Goal: Task Accomplishment & Management: Complete application form

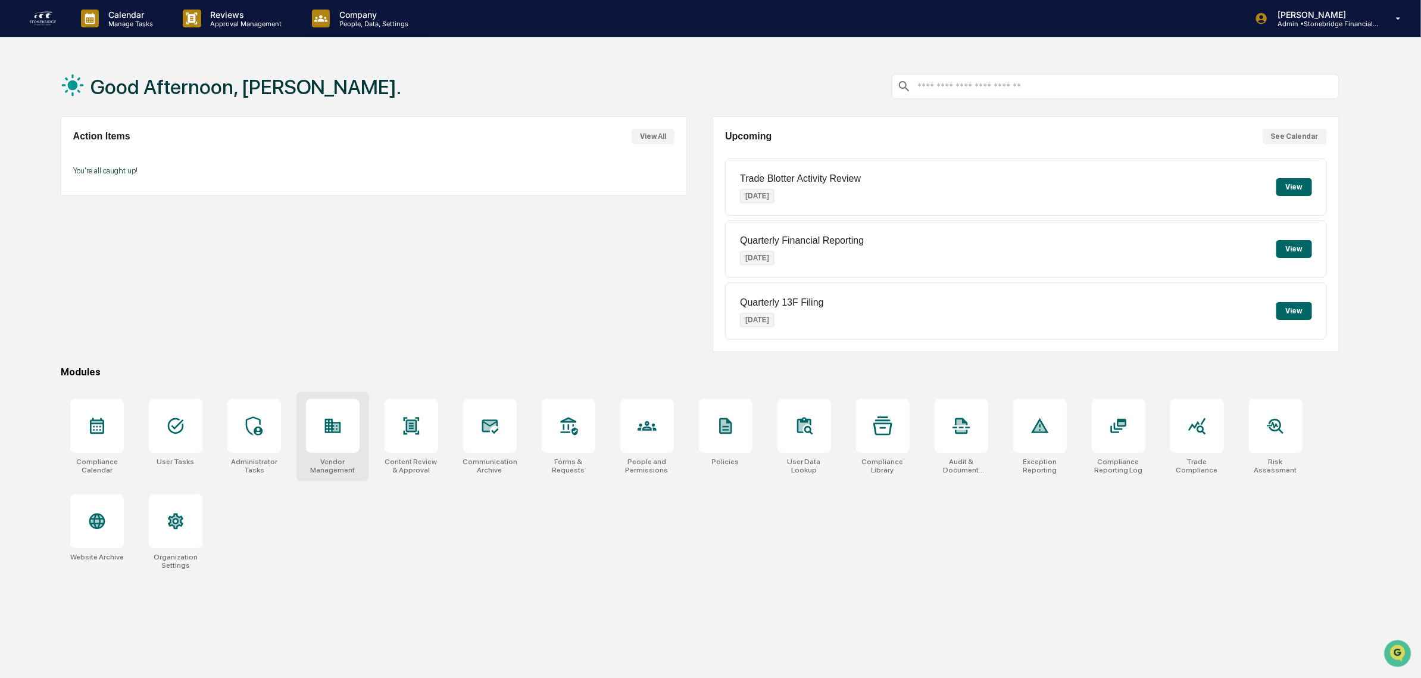
click at [332, 433] on icon at bounding box center [333, 426] width 16 height 14
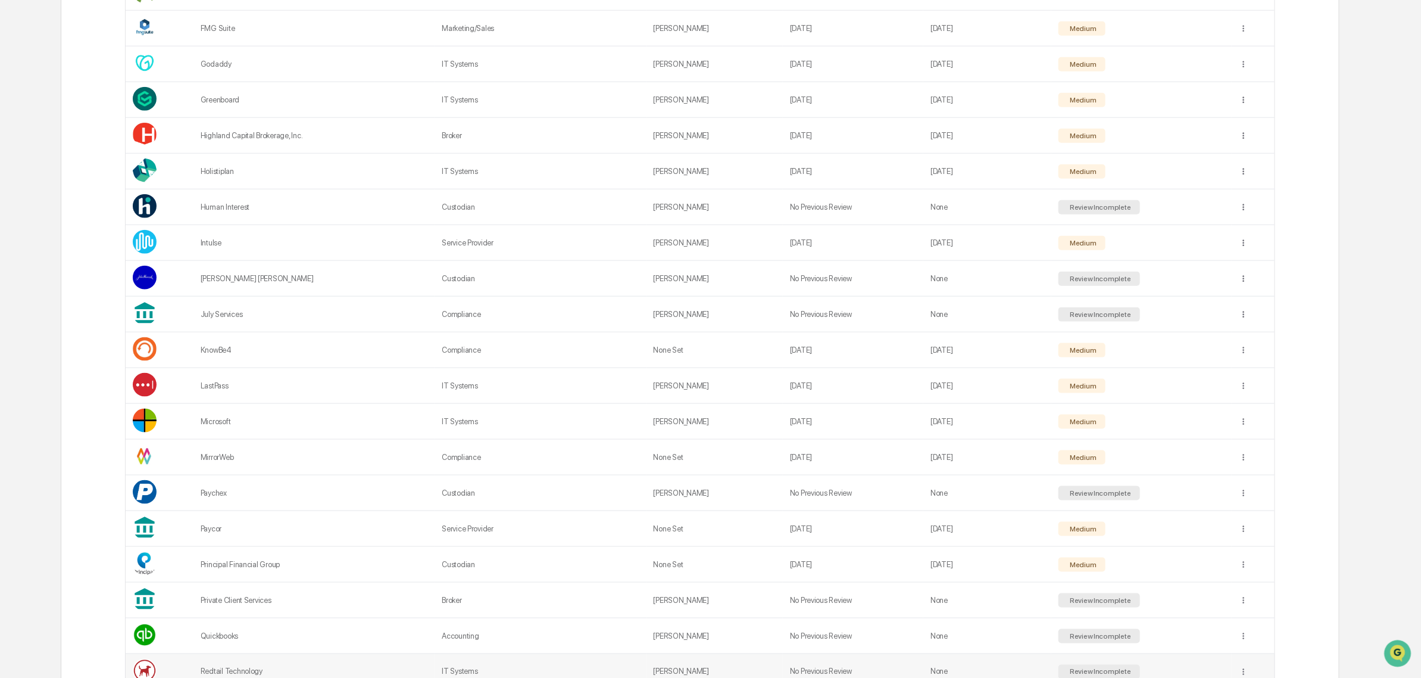
scroll to position [1109, 0]
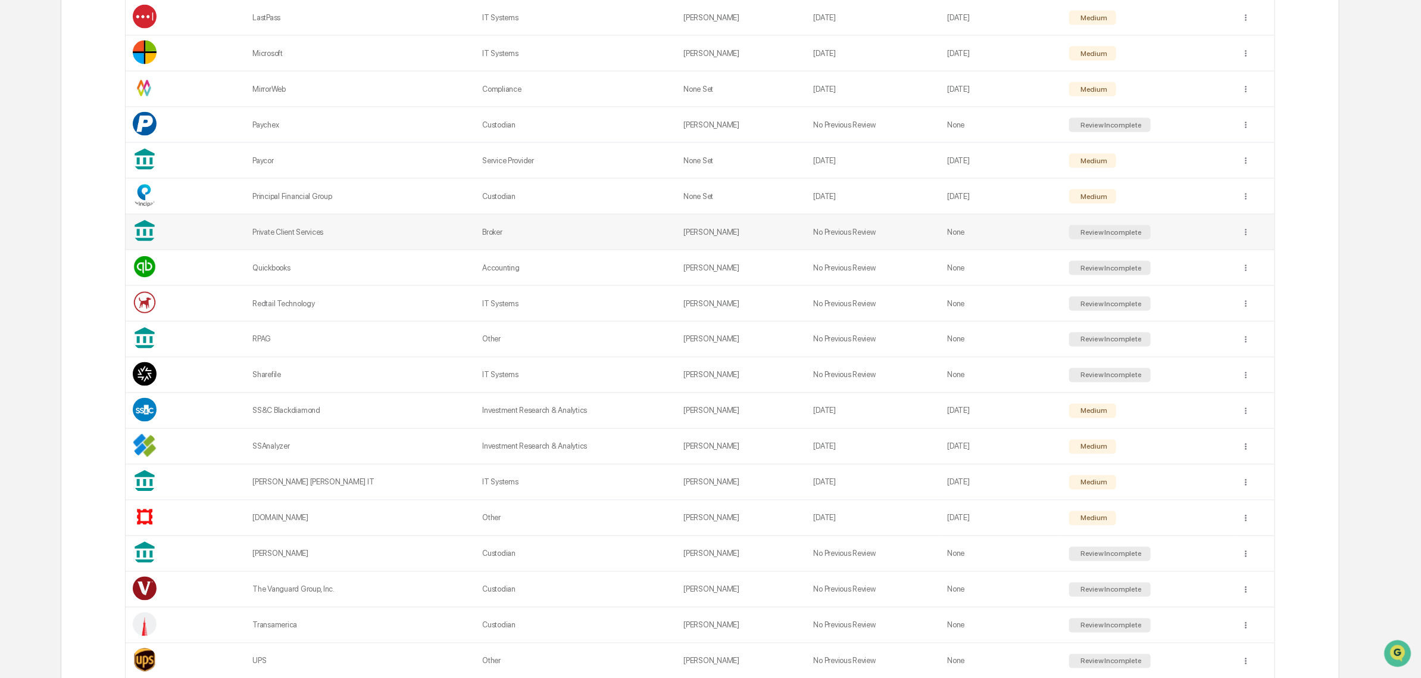
click at [348, 241] on td "Private Client Services" at bounding box center [360, 232] width 230 height 36
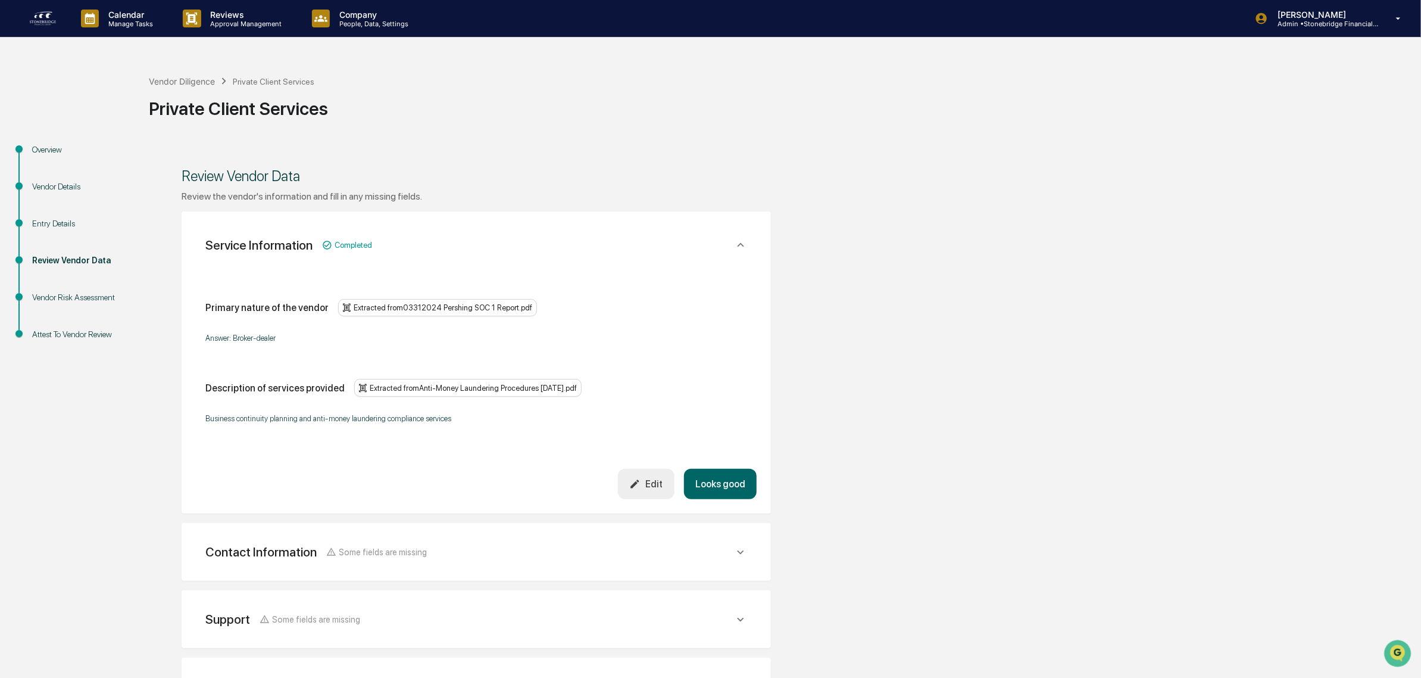
click at [709, 480] on button "Looks good" at bounding box center [720, 484] width 73 height 30
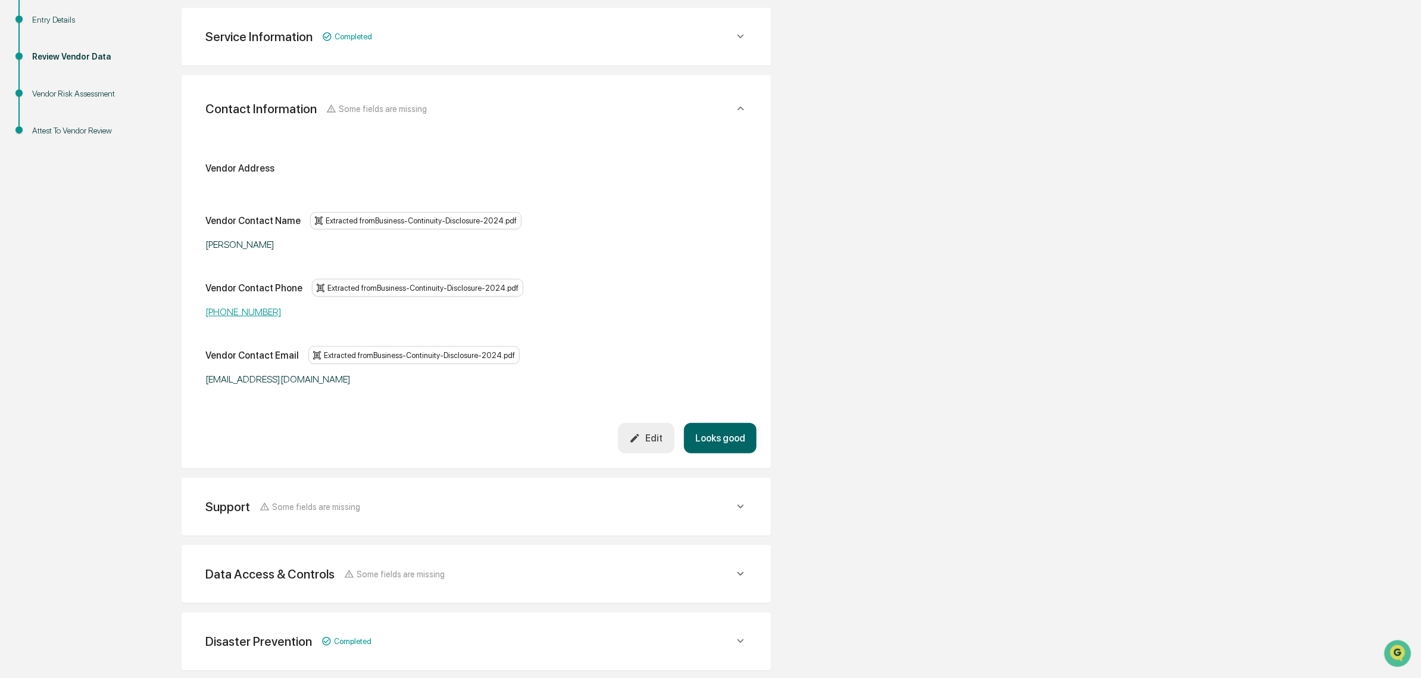
scroll to position [211, 0]
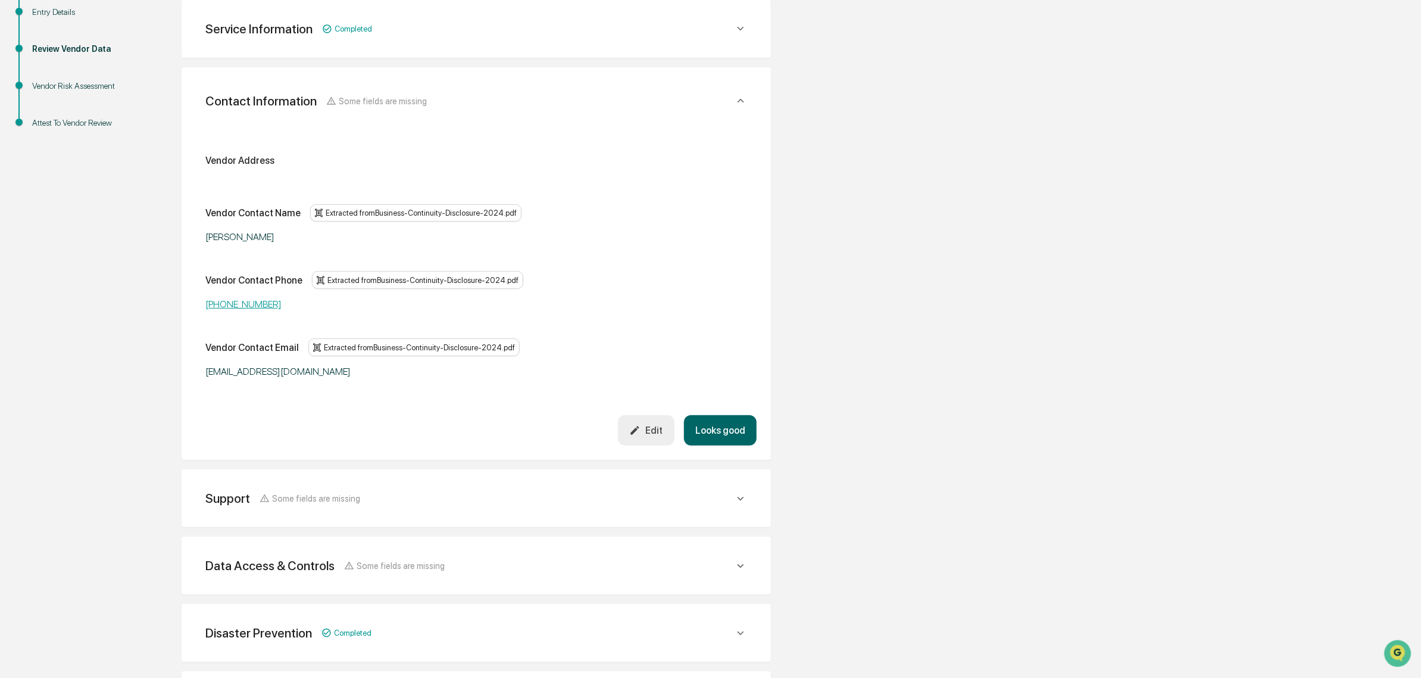
click at [748, 426] on button "Looks good" at bounding box center [720, 430] width 73 height 30
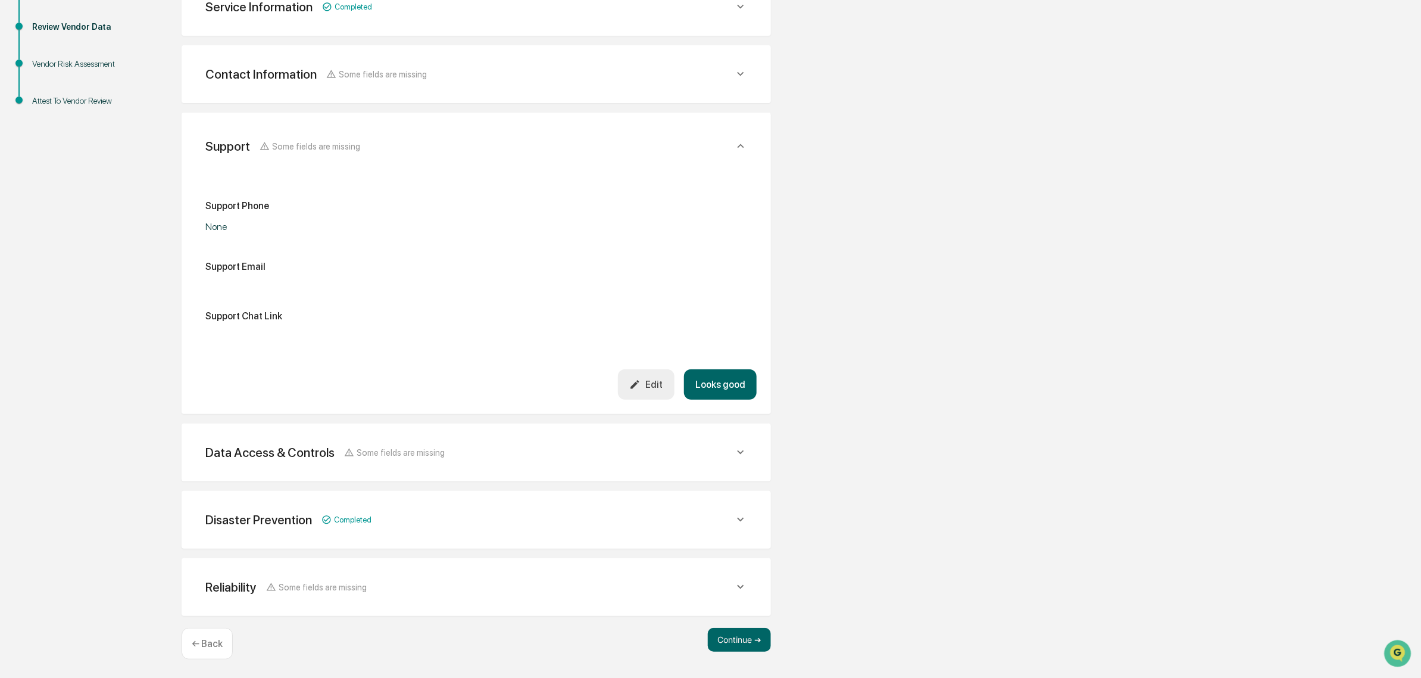
click at [722, 372] on button "Looks good" at bounding box center [720, 384] width 73 height 30
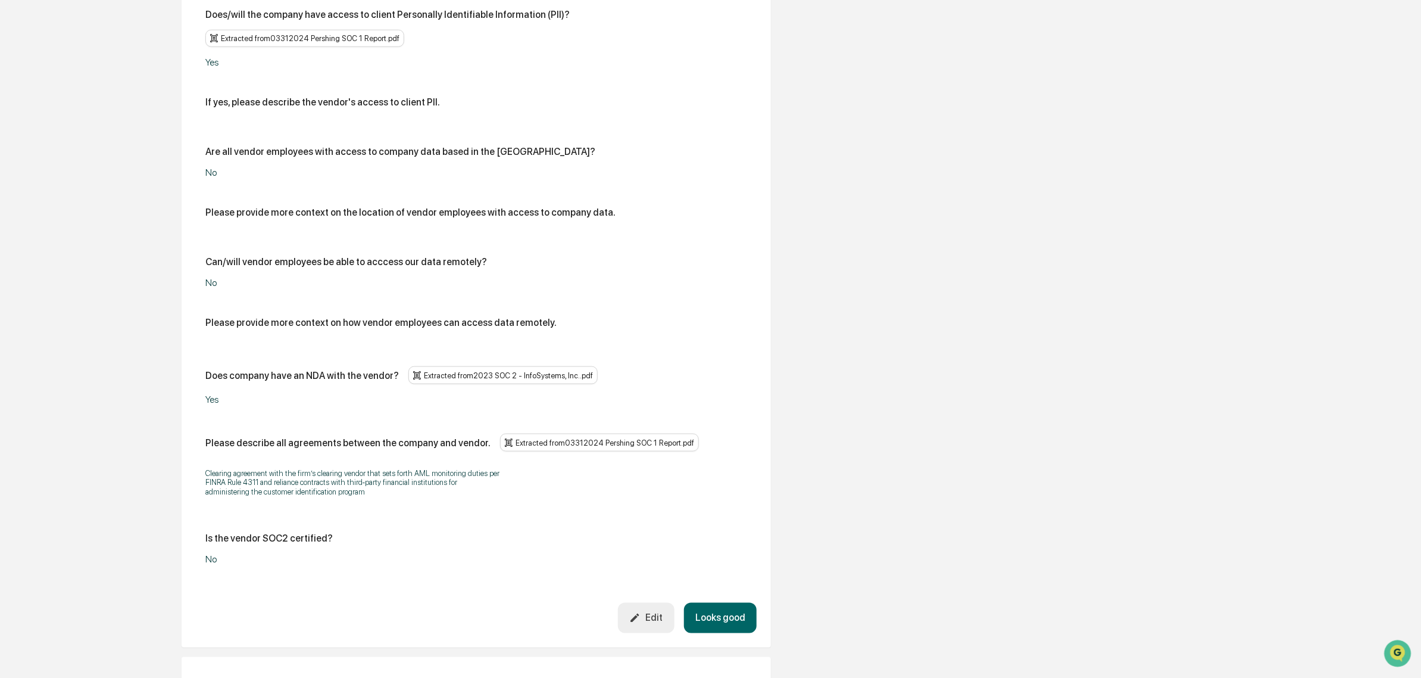
scroll to position [829, 0]
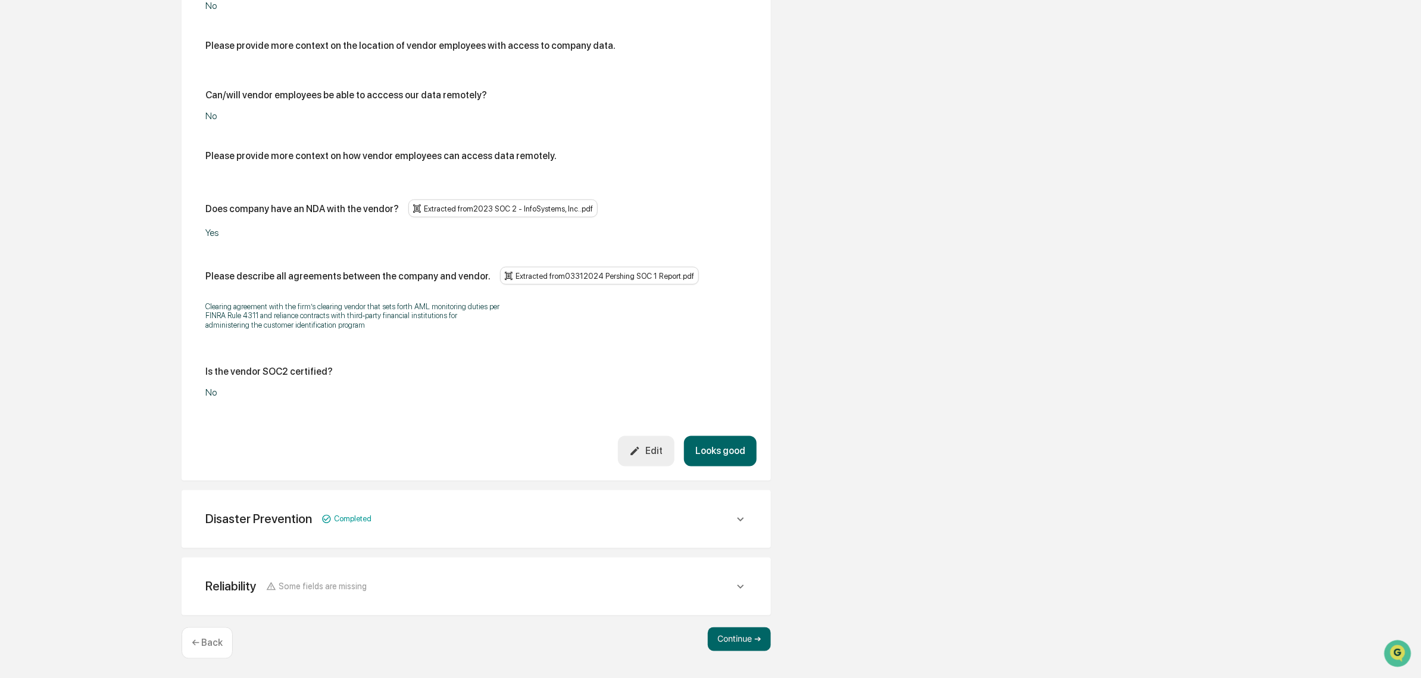
click at [731, 450] on button "Looks good" at bounding box center [720, 451] width 73 height 30
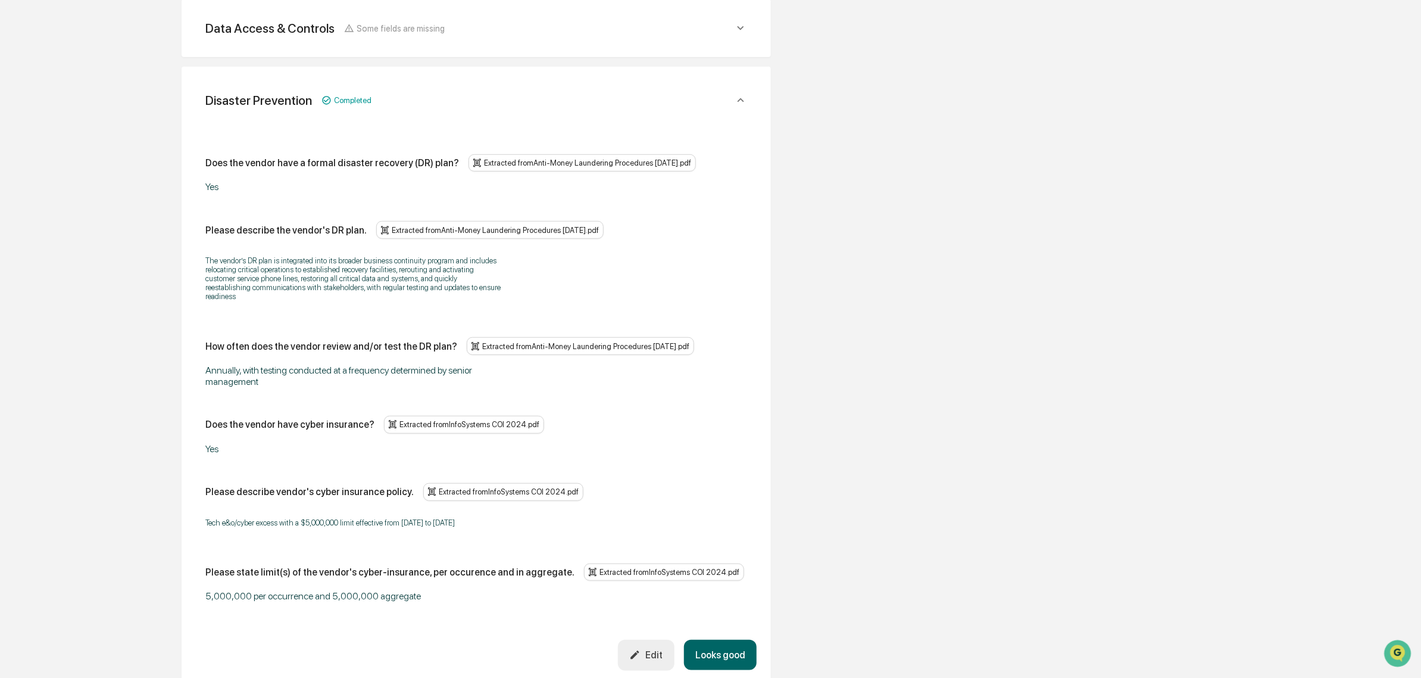
scroll to position [488, 0]
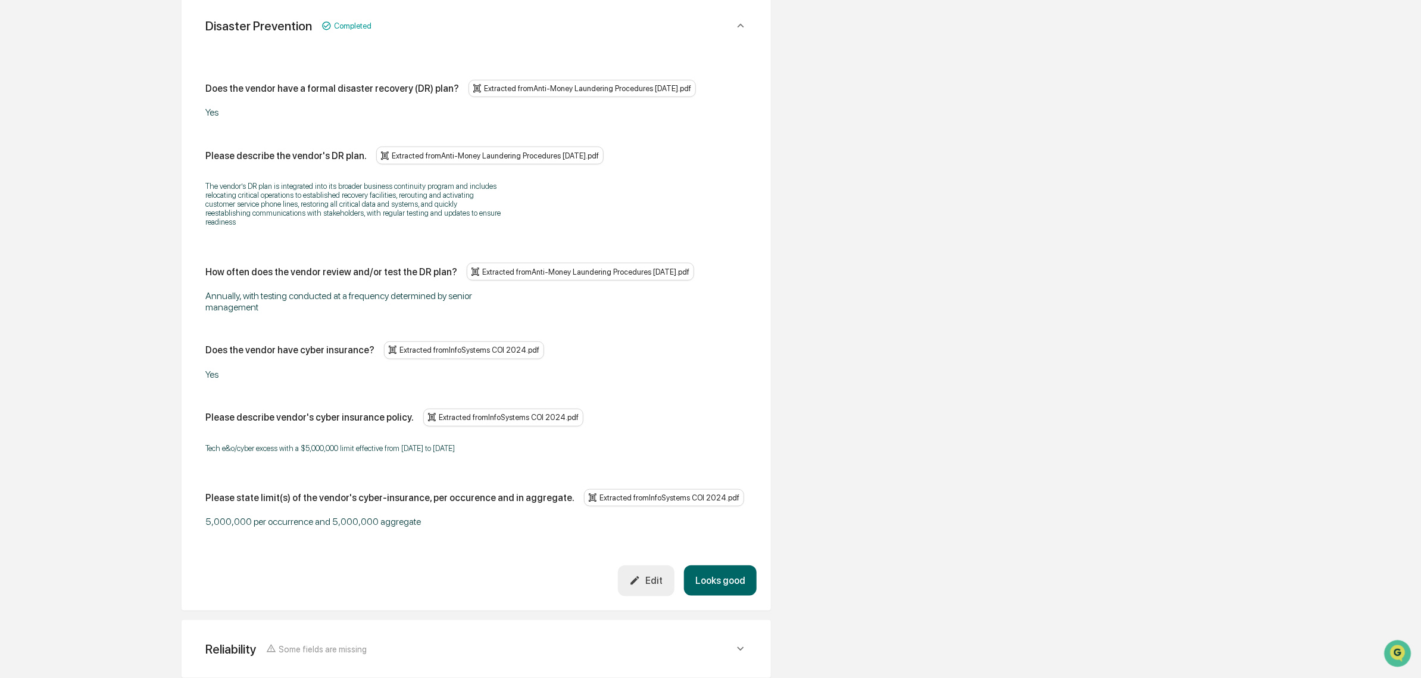
click at [737, 594] on button "Looks good" at bounding box center [720, 580] width 73 height 30
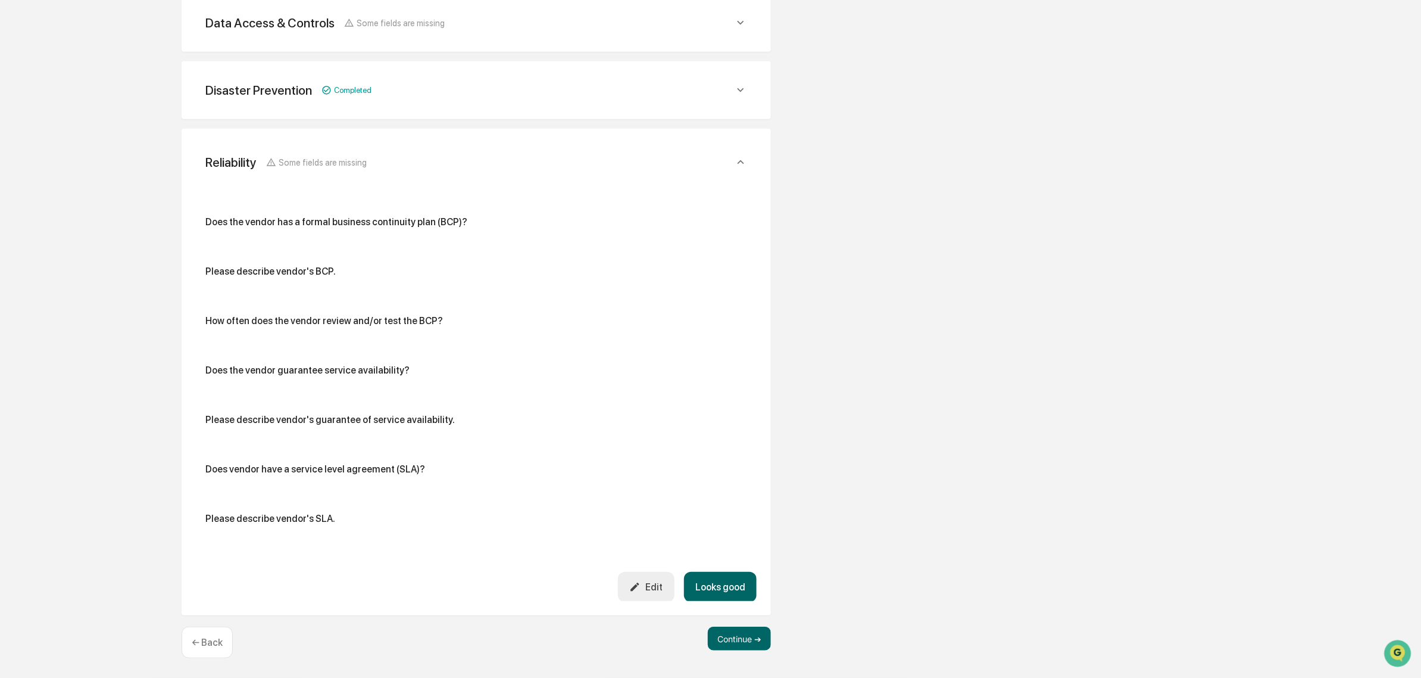
scroll to position [420, 0]
click at [735, 594] on button "Looks good" at bounding box center [720, 586] width 73 height 30
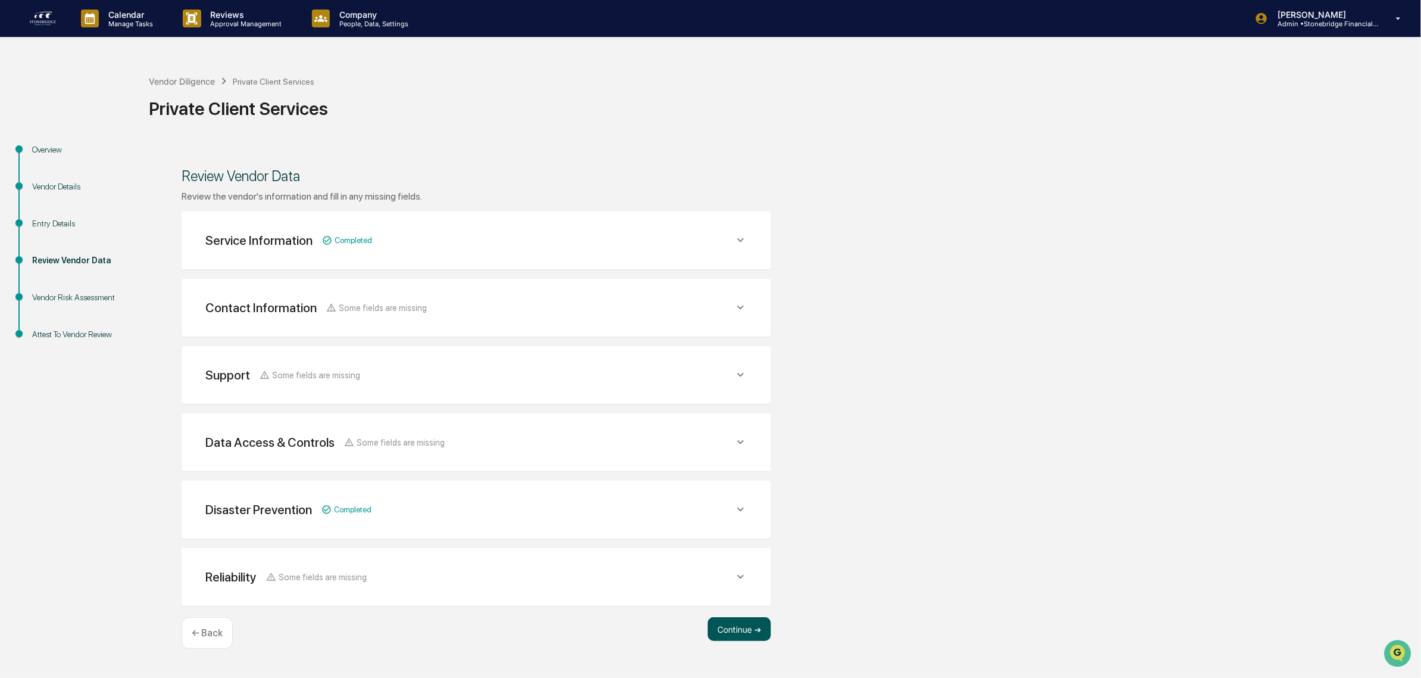
scroll to position [0, 0]
click at [742, 637] on button "Continue ➔" at bounding box center [739, 629] width 63 height 24
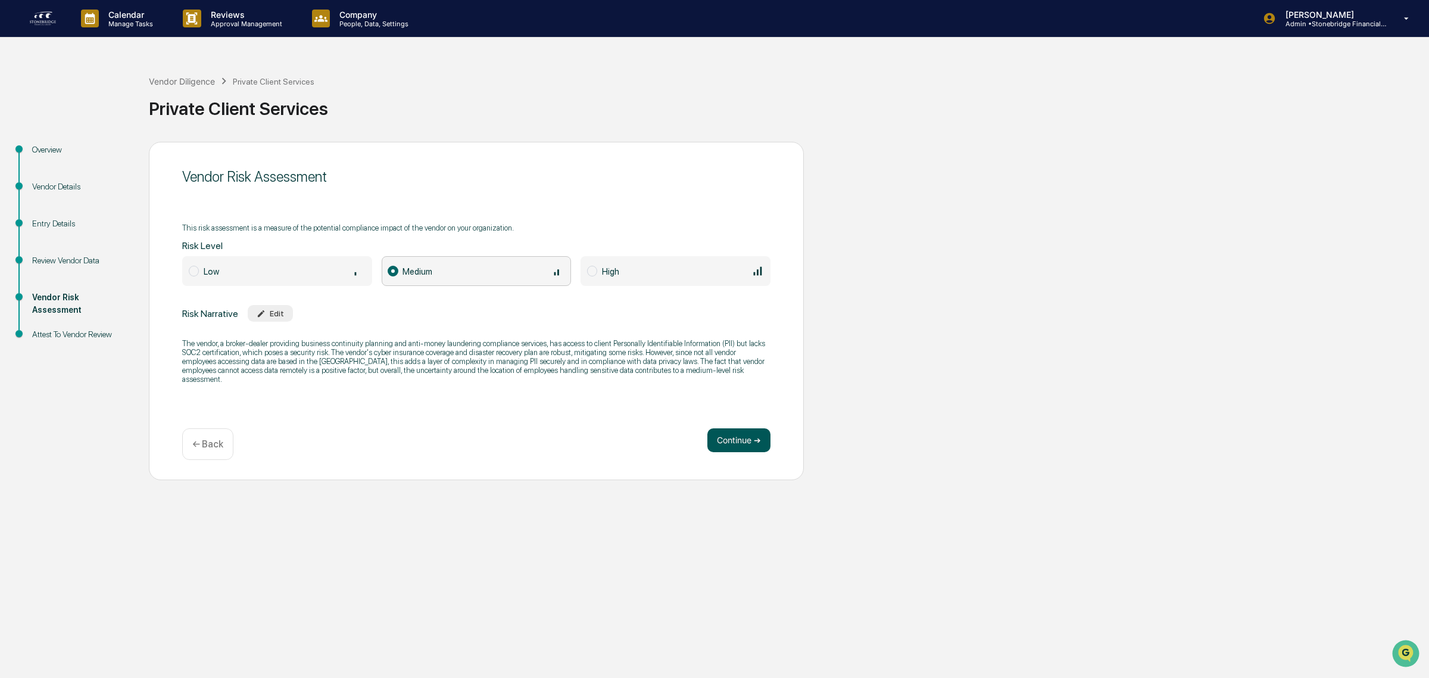
click at [753, 435] on button "Continue ➔" at bounding box center [738, 440] width 63 height 24
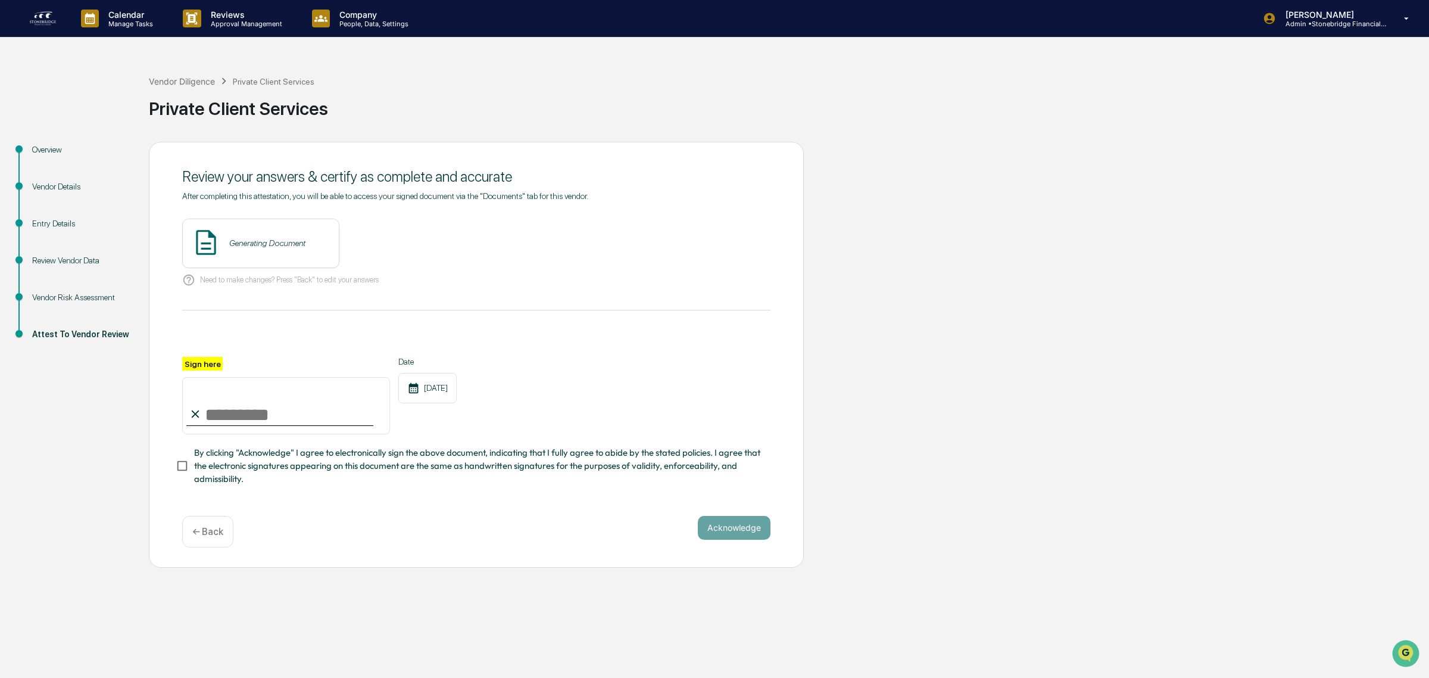
click at [248, 402] on input "Sign here" at bounding box center [286, 405] width 208 height 57
type input "**********"
click at [188, 528] on div "← Back" at bounding box center [207, 532] width 51 height 32
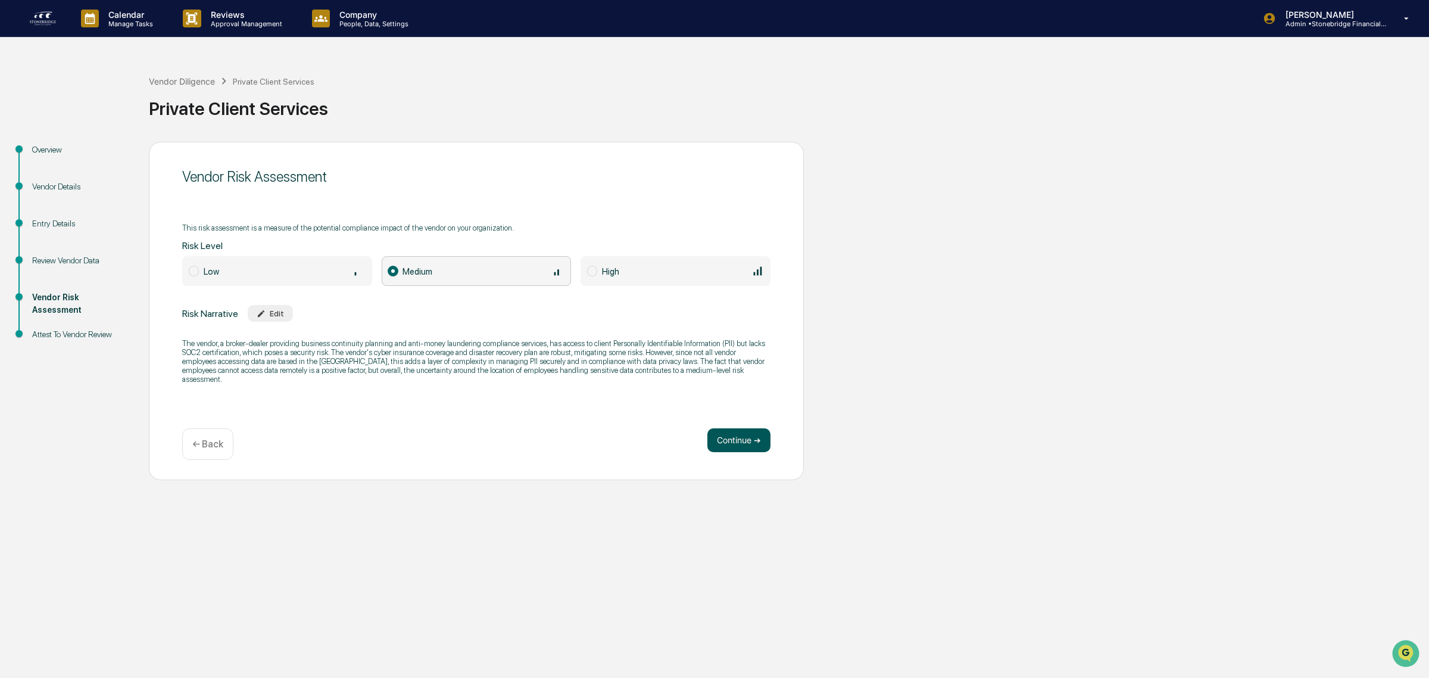
click at [759, 441] on button "Continue ➔" at bounding box center [738, 440] width 63 height 24
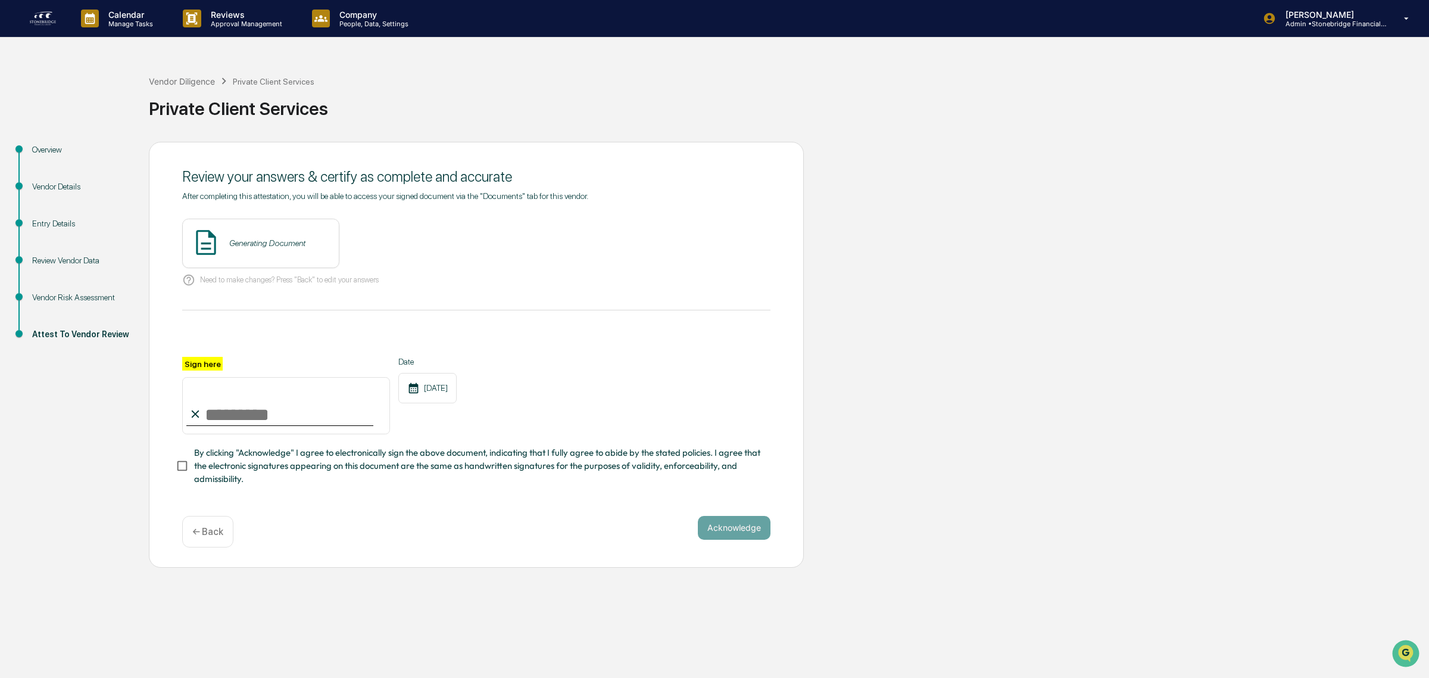
click at [302, 385] on input "Sign here" at bounding box center [286, 405] width 208 height 57
type input "**********"
click at [292, 471] on span "By clicking "Acknowledge" I agree to electronically sign the above document, in…" at bounding box center [477, 466] width 567 height 40
click at [719, 539] on button "Acknowledge" at bounding box center [734, 528] width 73 height 24
click at [382, 245] on button "View" at bounding box center [396, 242] width 31 height 19
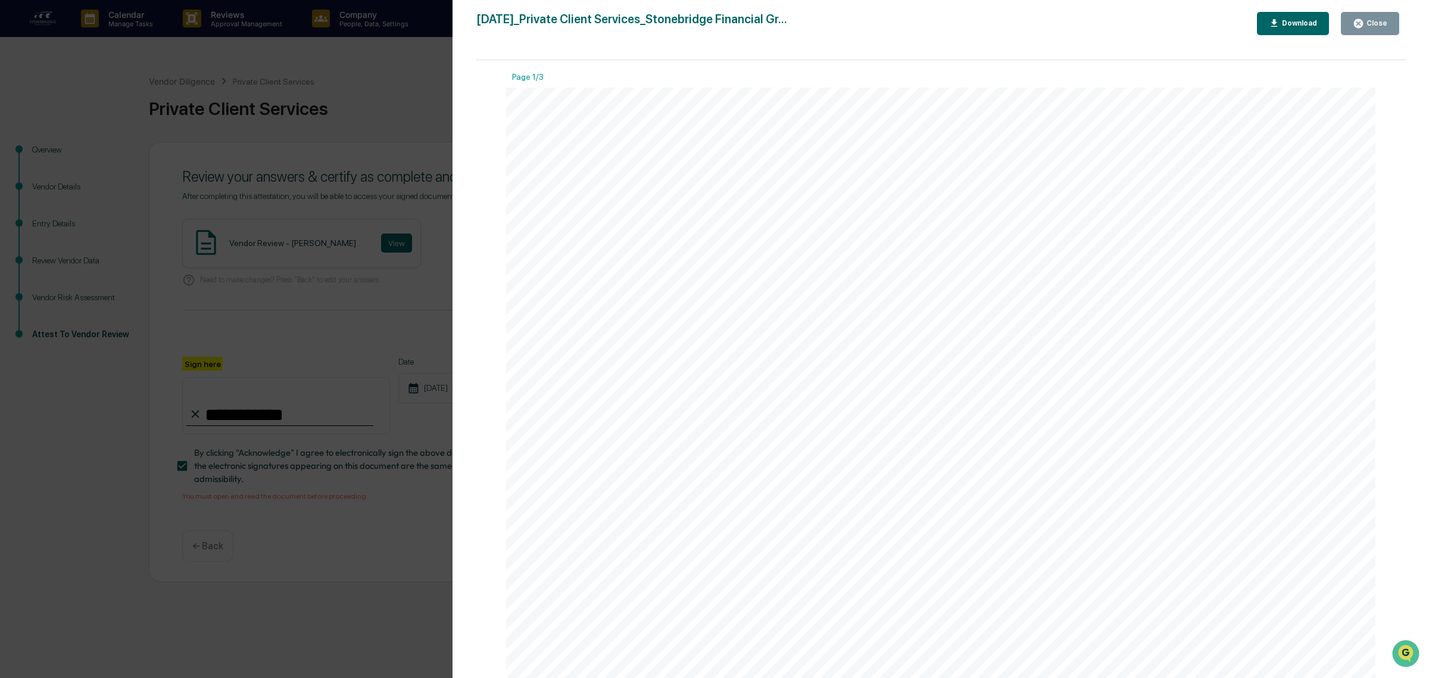
click at [1384, 21] on div "Close" at bounding box center [1375, 23] width 23 height 8
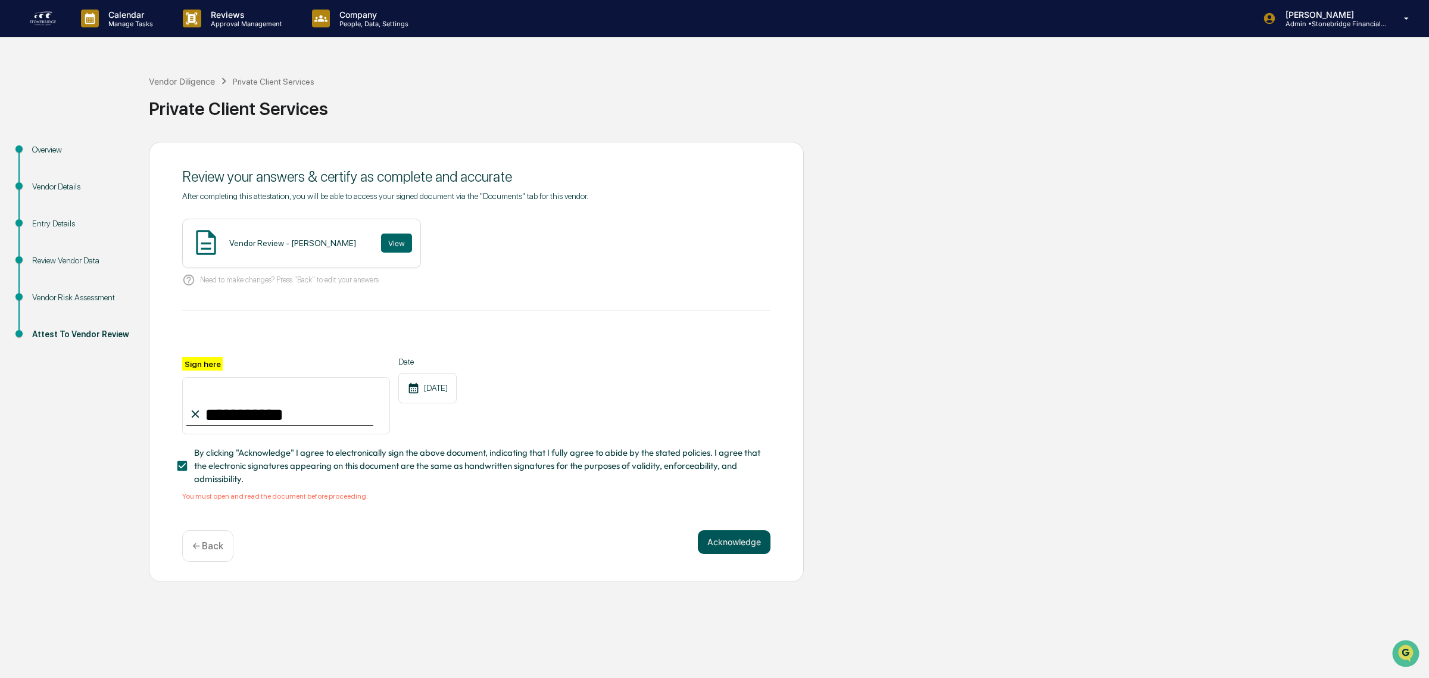
click at [728, 554] on button "Acknowledge" at bounding box center [734, 542] width 73 height 24
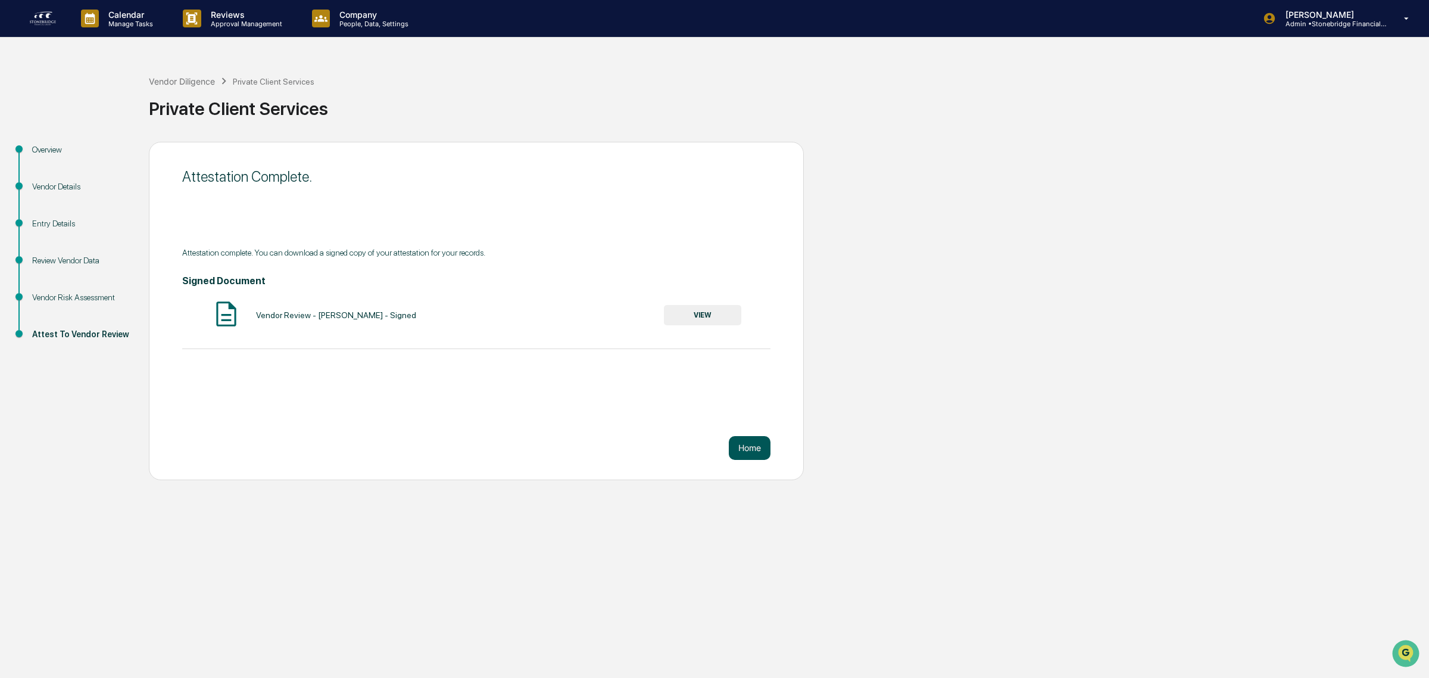
click at [756, 450] on button "Home" at bounding box center [750, 448] width 42 height 24
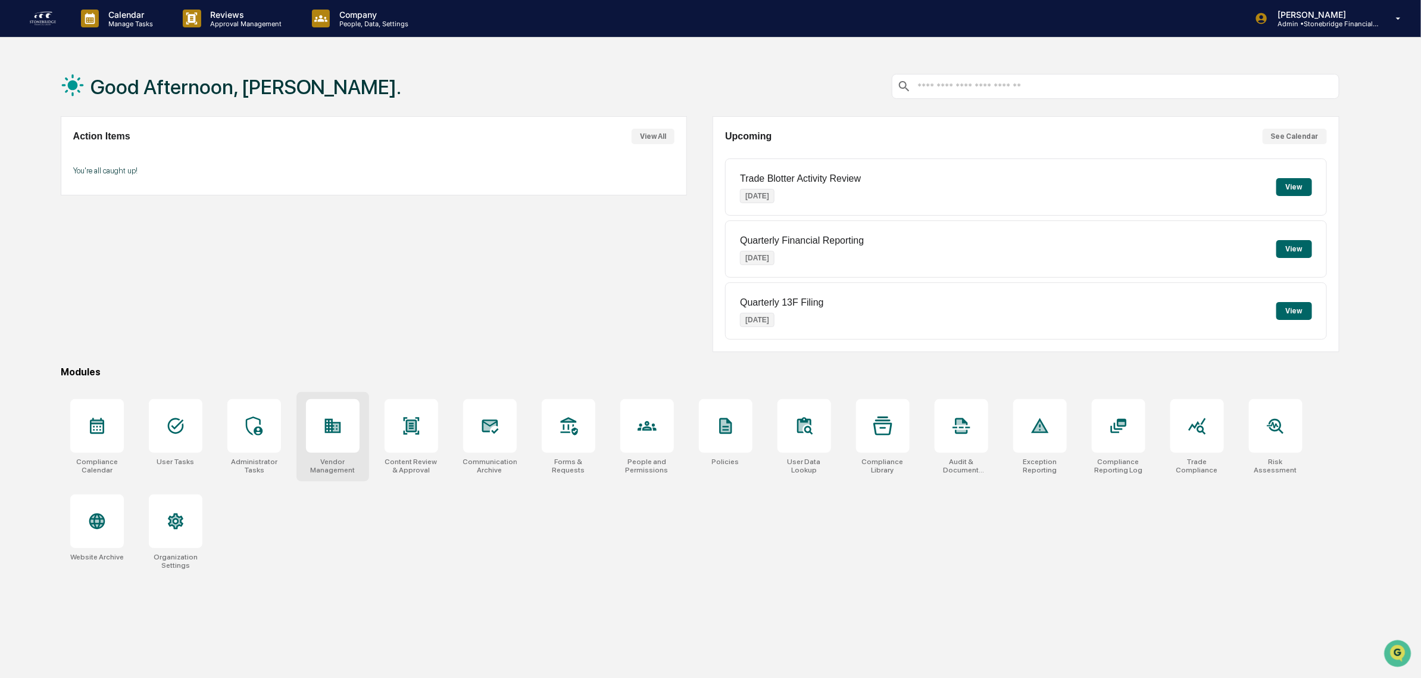
click at [338, 441] on div at bounding box center [333, 426] width 54 height 54
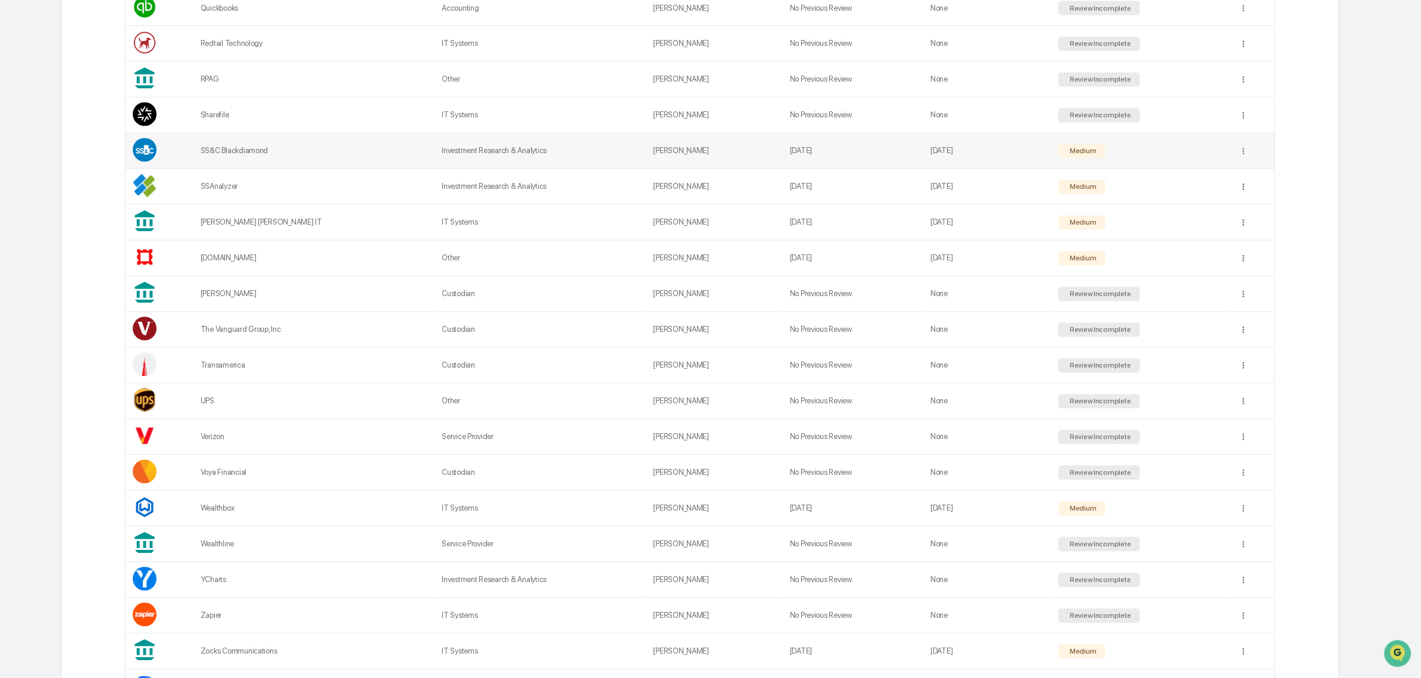
scroll to position [1247, 0]
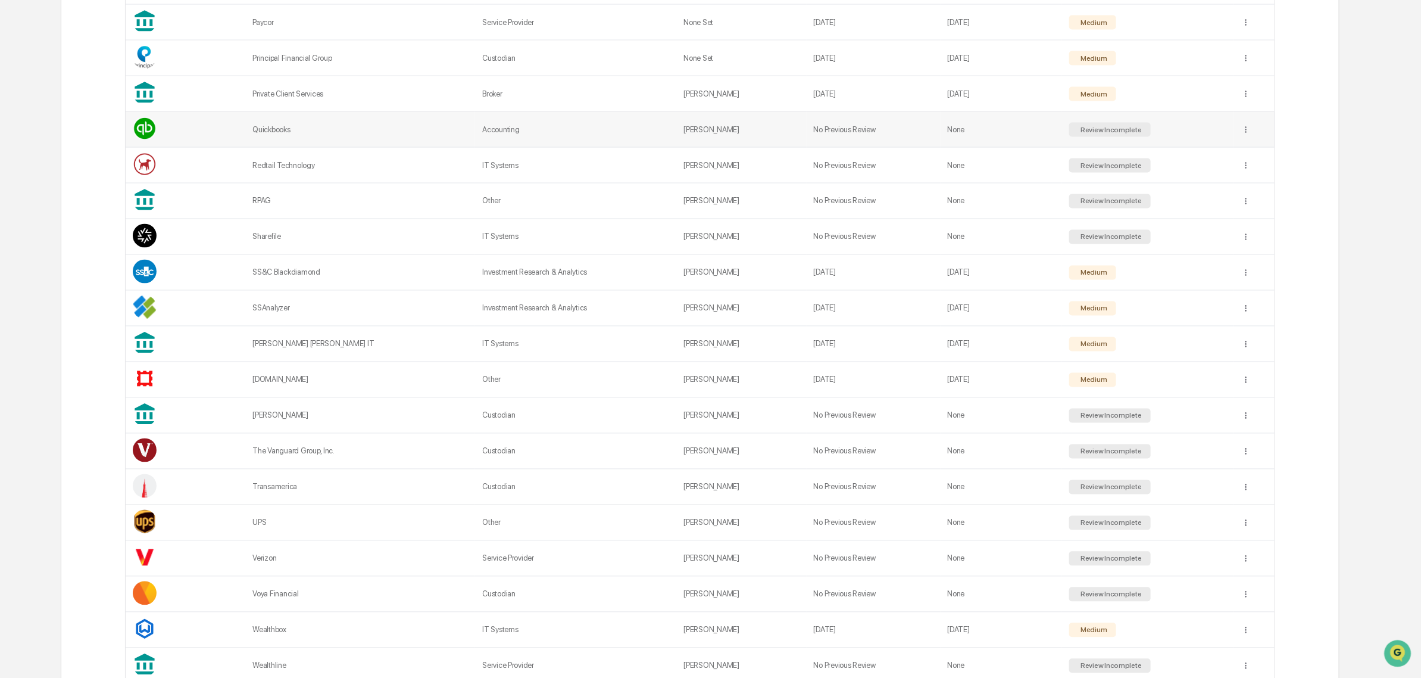
click at [567, 148] on td "Accounting" at bounding box center [575, 130] width 201 height 36
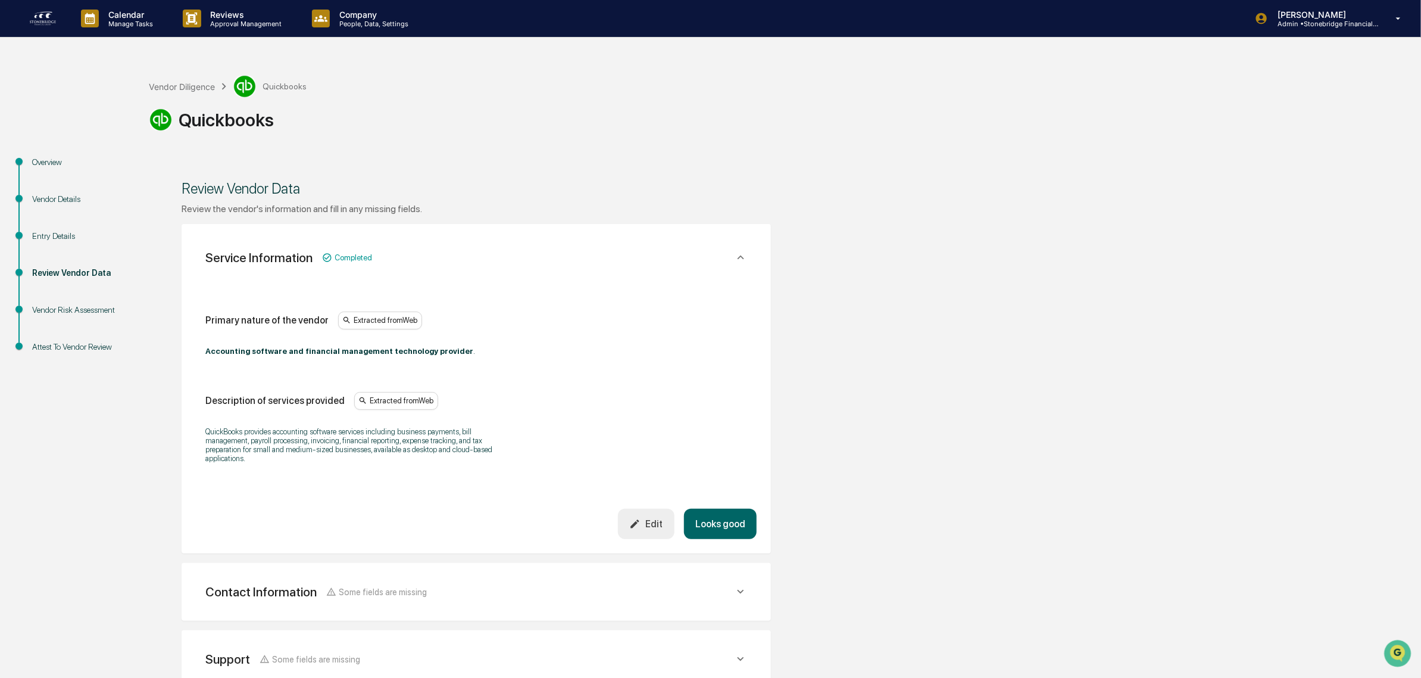
click at [734, 522] on button "Looks good" at bounding box center [720, 523] width 73 height 30
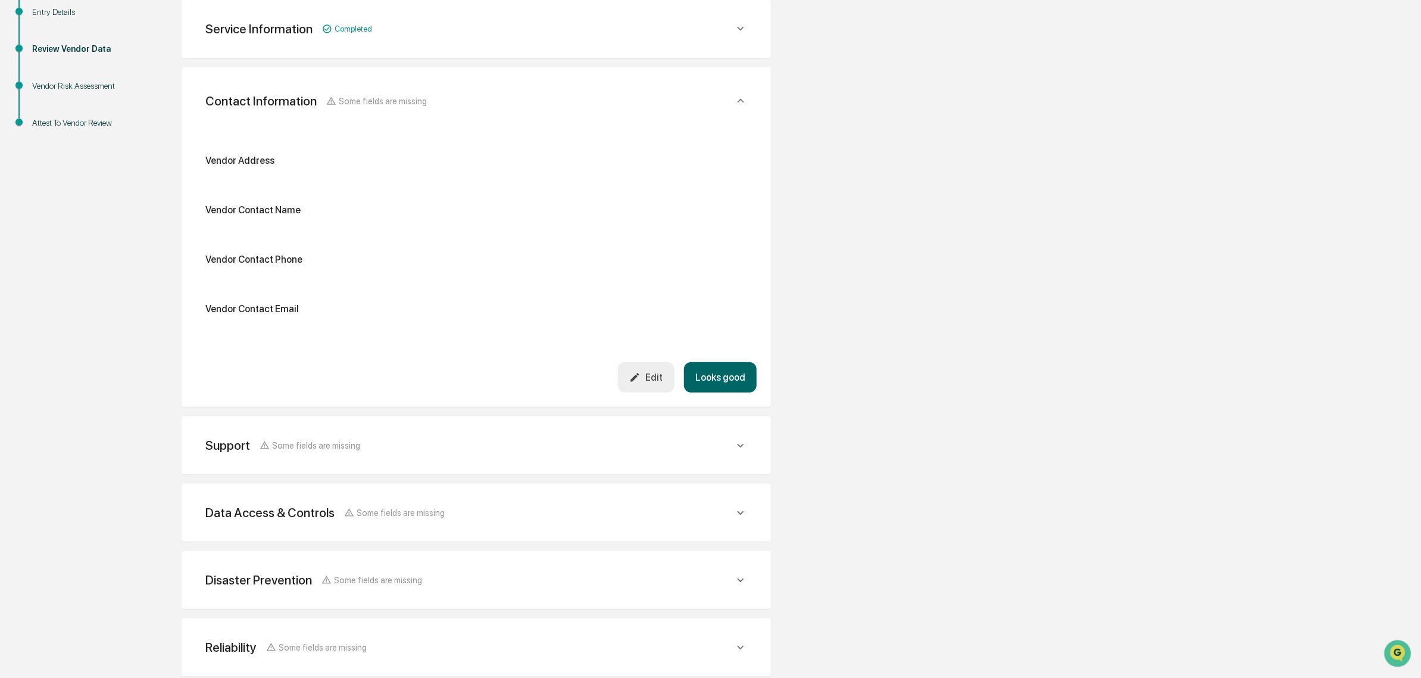
click at [713, 371] on button "Looks good" at bounding box center [720, 377] width 73 height 30
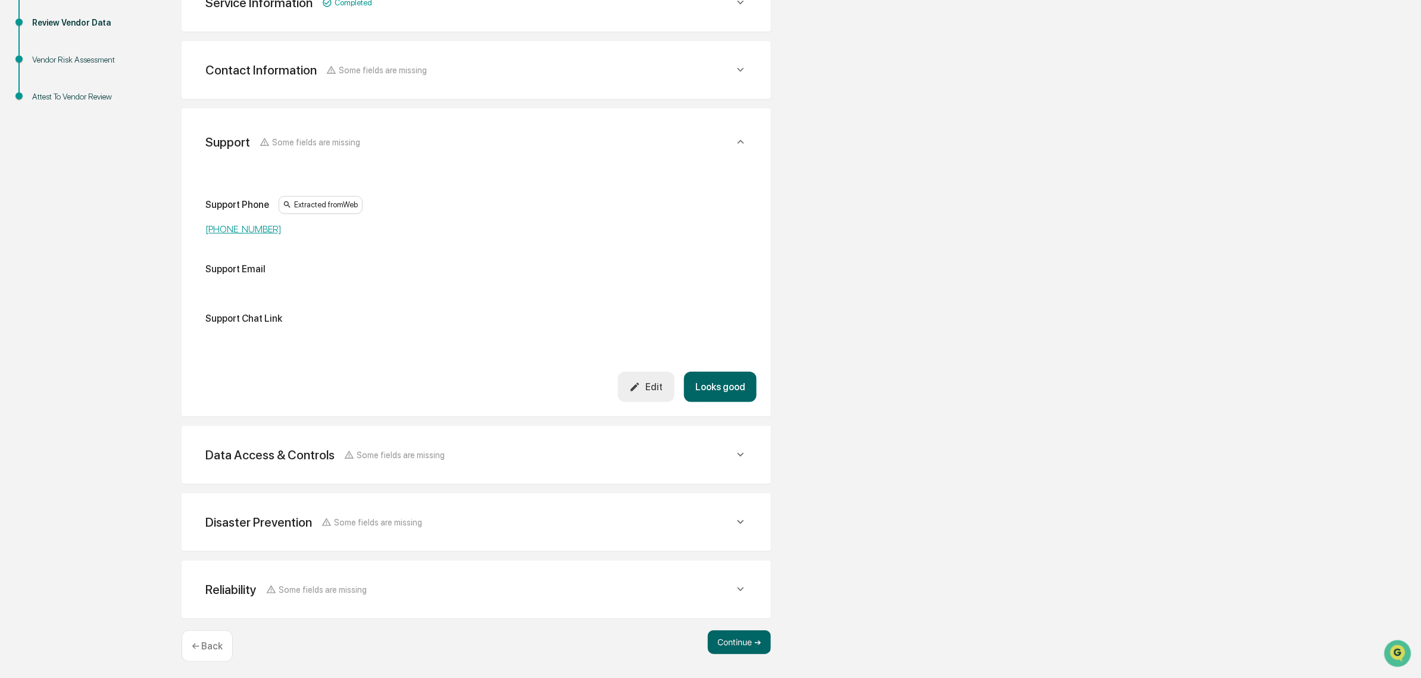
scroll to position [252, 0]
click at [713, 371] on button "Looks good" at bounding box center [720, 385] width 73 height 30
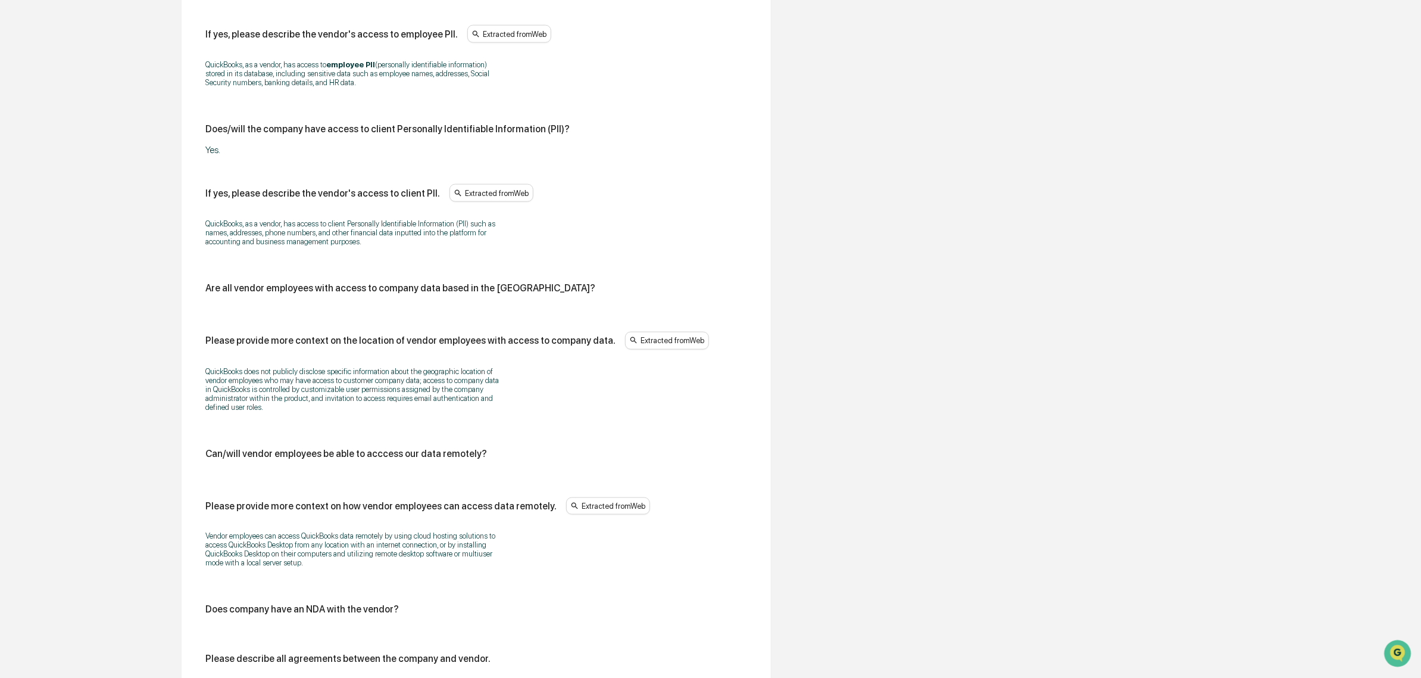
scroll to position [922, 0]
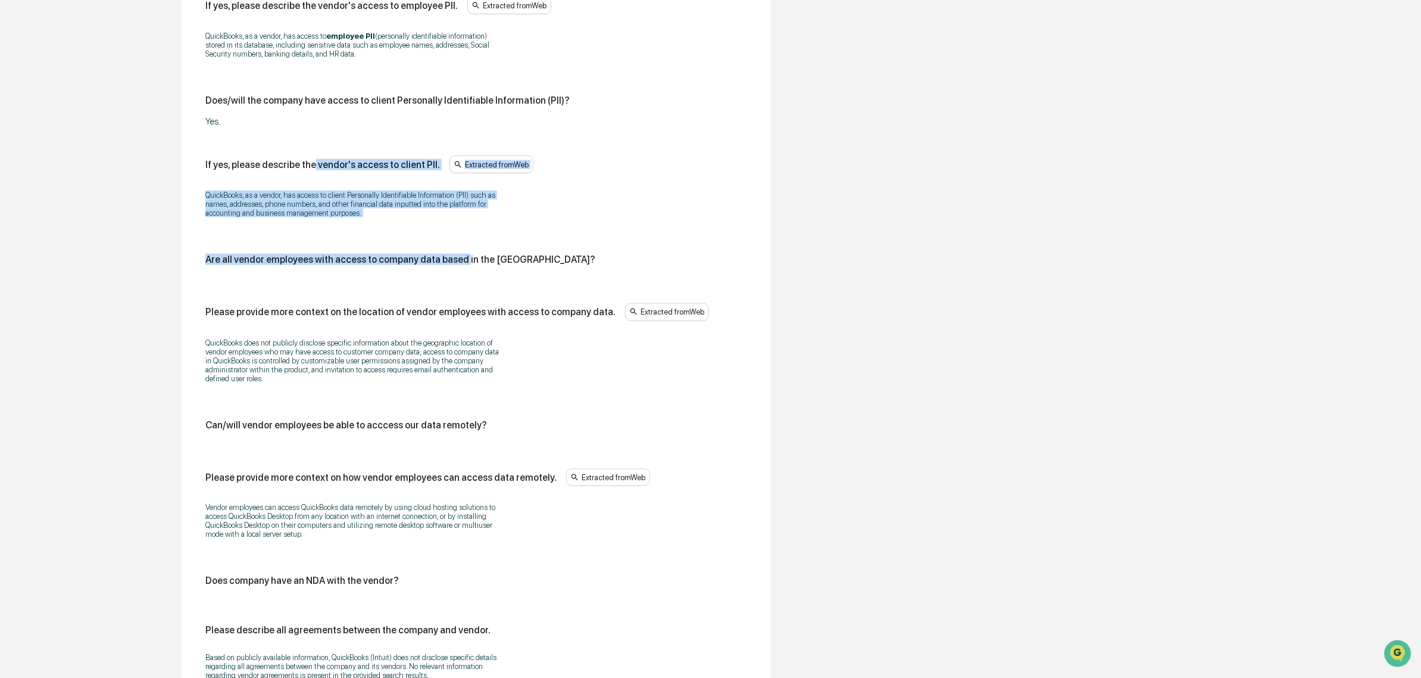
drag, startPoint x: 311, startPoint y: 179, endPoint x: 458, endPoint y: 244, distance: 161.5
click at [458, 244] on div "Does/will the vendor have access to company data? Yes. If yes, please describe …" at bounding box center [476, 173] width 542 height 1163
drag, startPoint x: 441, startPoint y: 233, endPoint x: 224, endPoint y: 206, distance: 218.5
click at [224, 206] on div "QuickBooks, as a vendor, has access to client Personally Identifiable Informati…" at bounding box center [476, 204] width 542 height 42
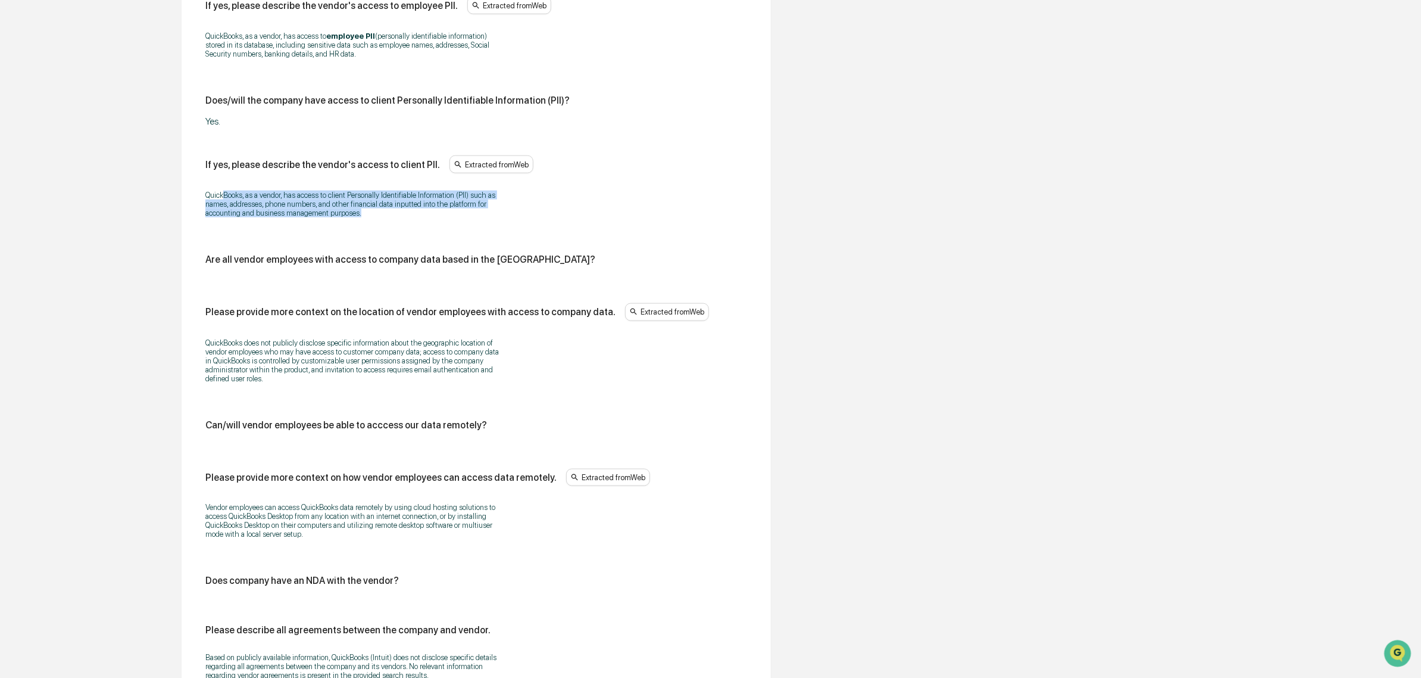
click at [224, 206] on p "QuickBooks, as a vendor, has access to client Personally Identifiable Informati…" at bounding box center [354, 204] width 298 height 27
drag, startPoint x: 191, startPoint y: 200, endPoint x: 419, endPoint y: 239, distance: 230.7
click at [419, 239] on div "Data Access & Controls Some fields are missing Does/will the vendor have access…" at bounding box center [476, 171] width 589 height 1334
click at [419, 239] on div "Does/will the vendor have access to company data? Yes. If yes, please describe …" at bounding box center [476, 173] width 542 height 1163
drag, startPoint x: 419, startPoint y: 239, endPoint x: 237, endPoint y: 209, distance: 184.0
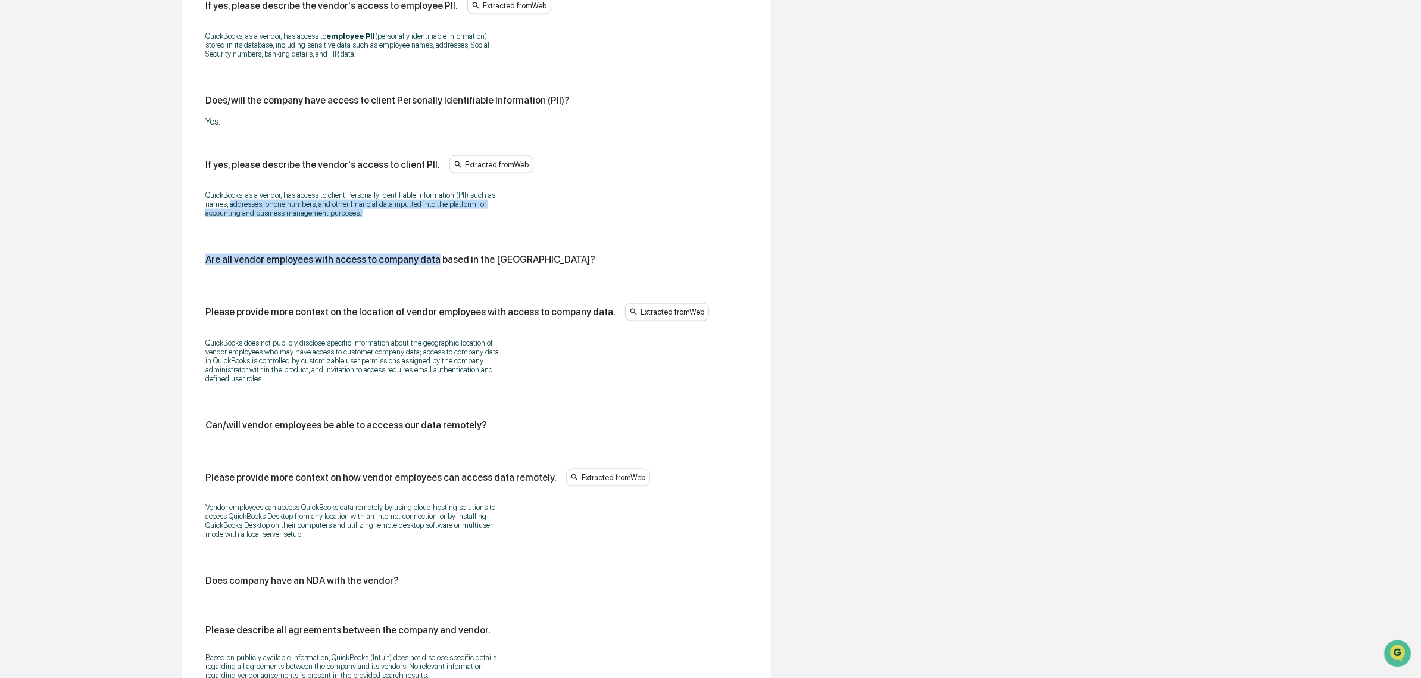
click at [237, 209] on div "Does/will the vendor have access to company data? Yes. If yes, please describe …" at bounding box center [476, 173] width 542 height 1163
click at [237, 209] on p "QuickBooks, as a vendor, has access to client Personally Identifiable Informati…" at bounding box center [354, 204] width 298 height 27
drag, startPoint x: 235, startPoint y: 198, endPoint x: 379, endPoint y: 274, distance: 162.5
click at [379, 274] on div "Does/will the vendor have access to company data? Yes. If yes, please describe …" at bounding box center [476, 173] width 542 height 1163
click at [379, 274] on div "Are all vendor employees with access to company data based in the [GEOGRAPHIC_D…" at bounding box center [476, 264] width 542 height 21
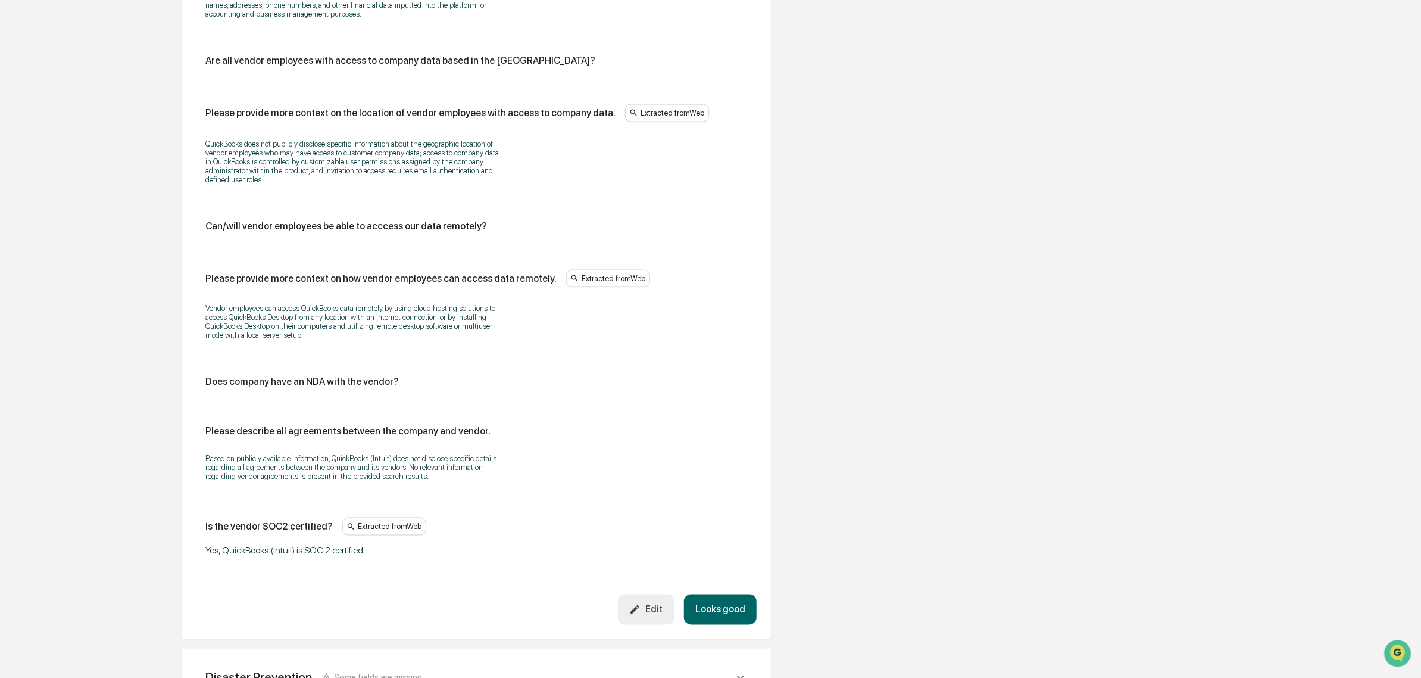
scroll to position [1145, 0]
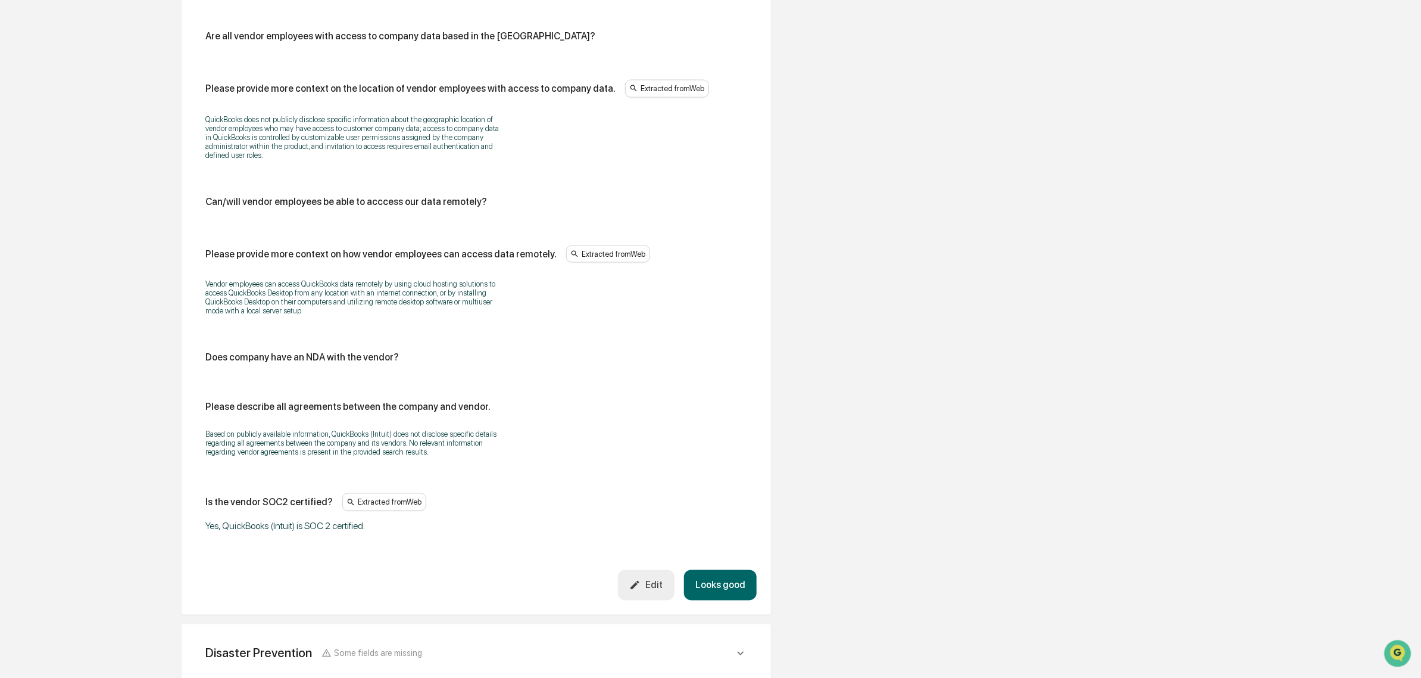
click at [743, 600] on button "Looks good" at bounding box center [720, 585] width 73 height 30
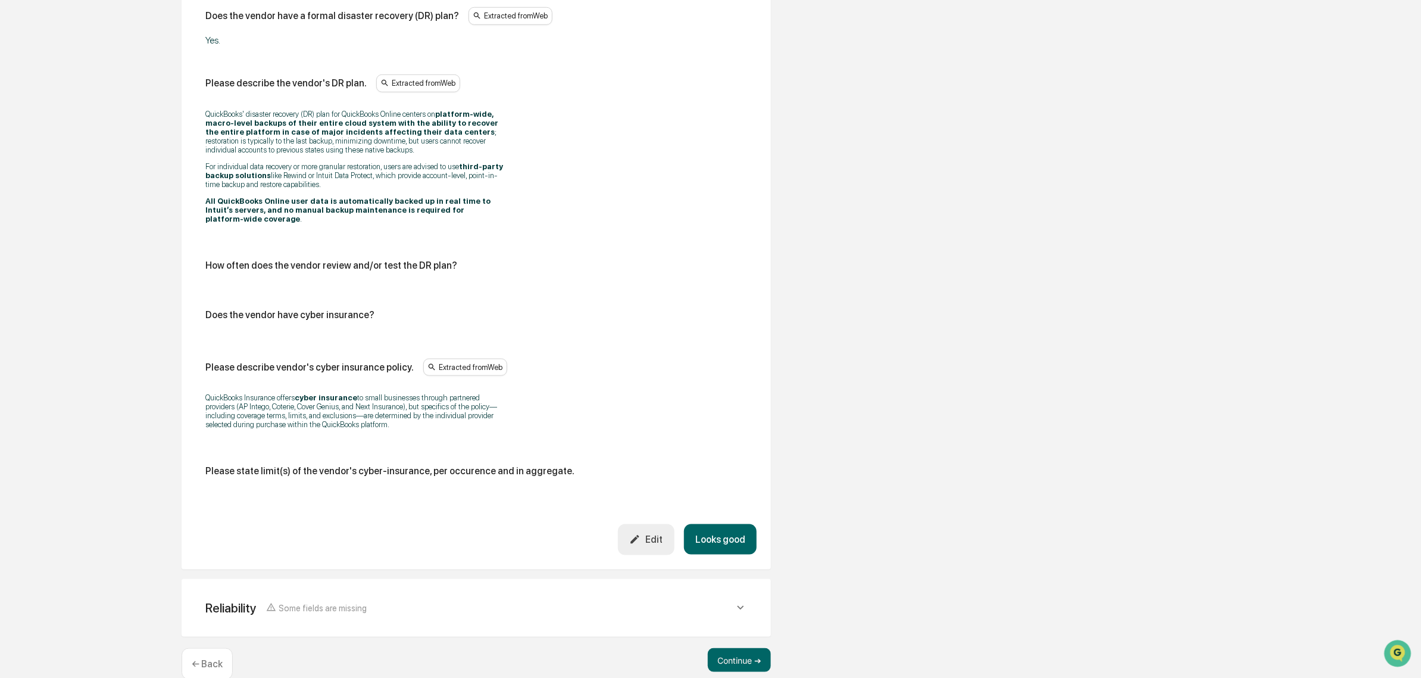
scroll to position [575, 0]
click at [755, 539] on button "Looks good" at bounding box center [720, 538] width 73 height 30
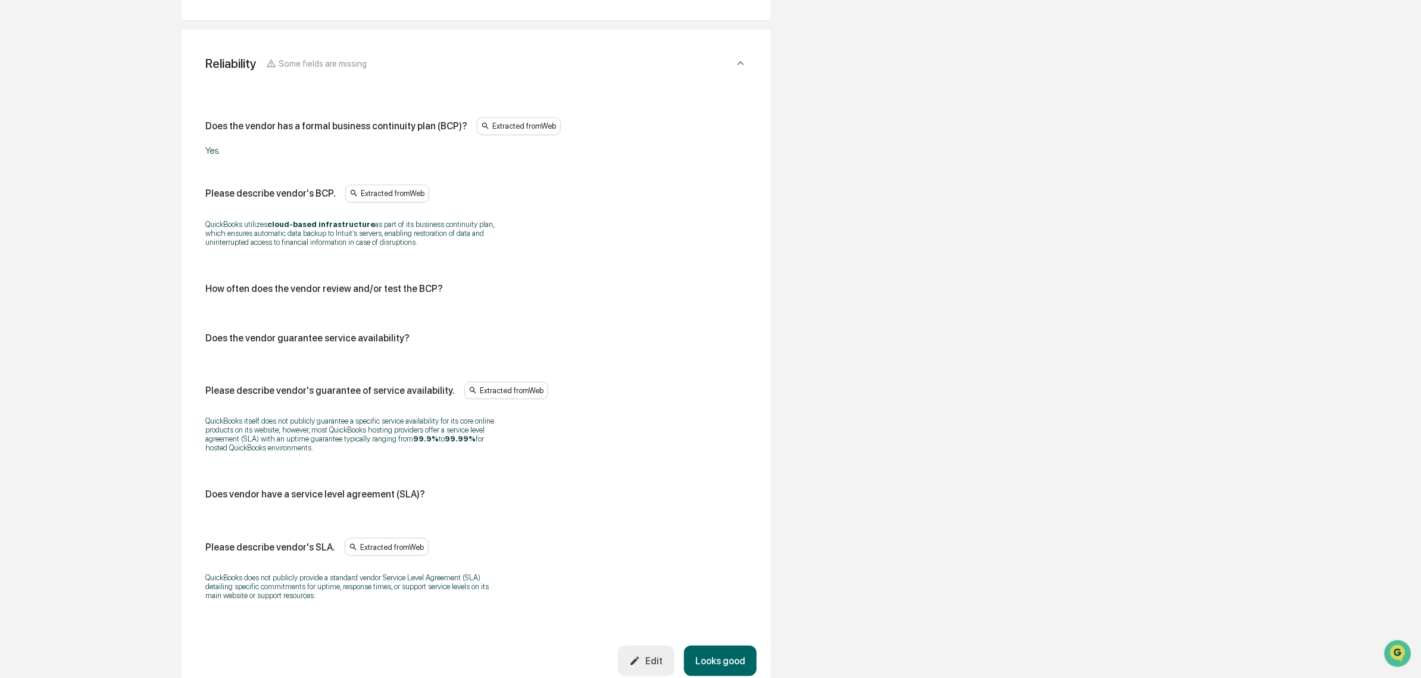
scroll to position [567, 0]
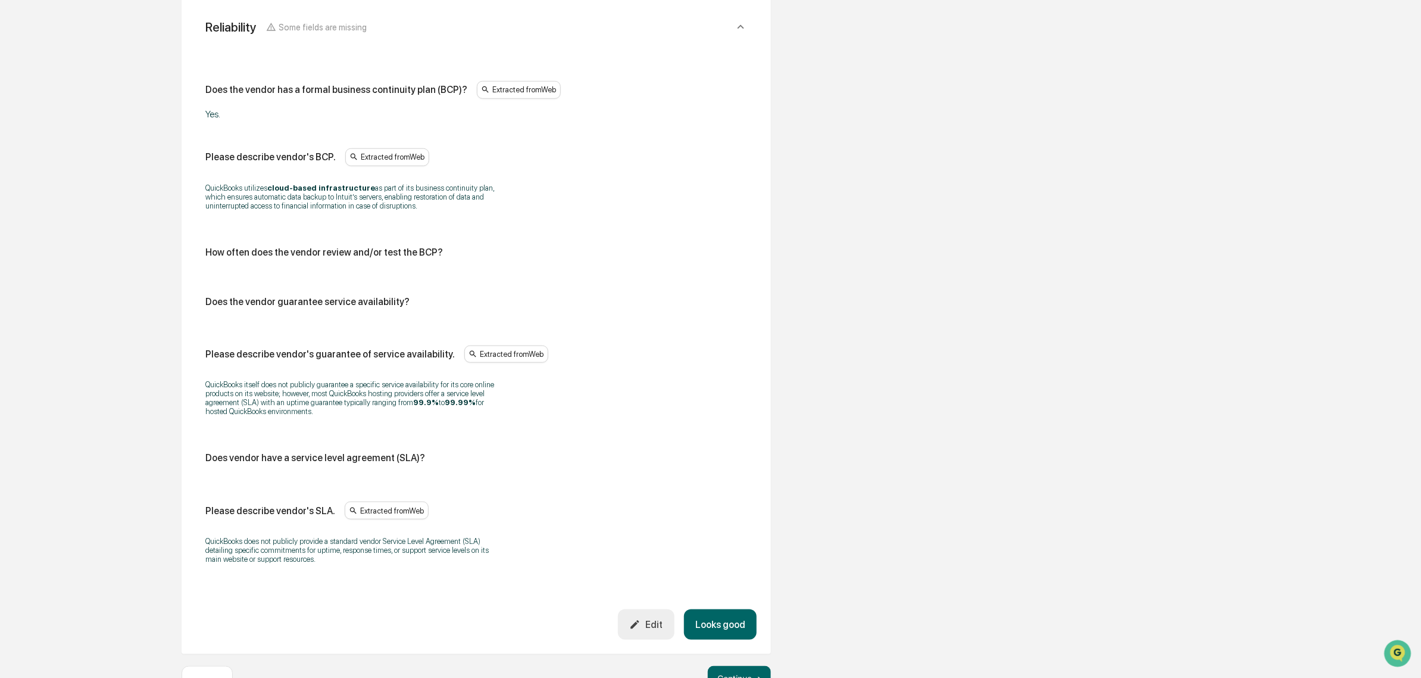
click at [728, 629] on button "Looks good" at bounding box center [720, 624] width 73 height 30
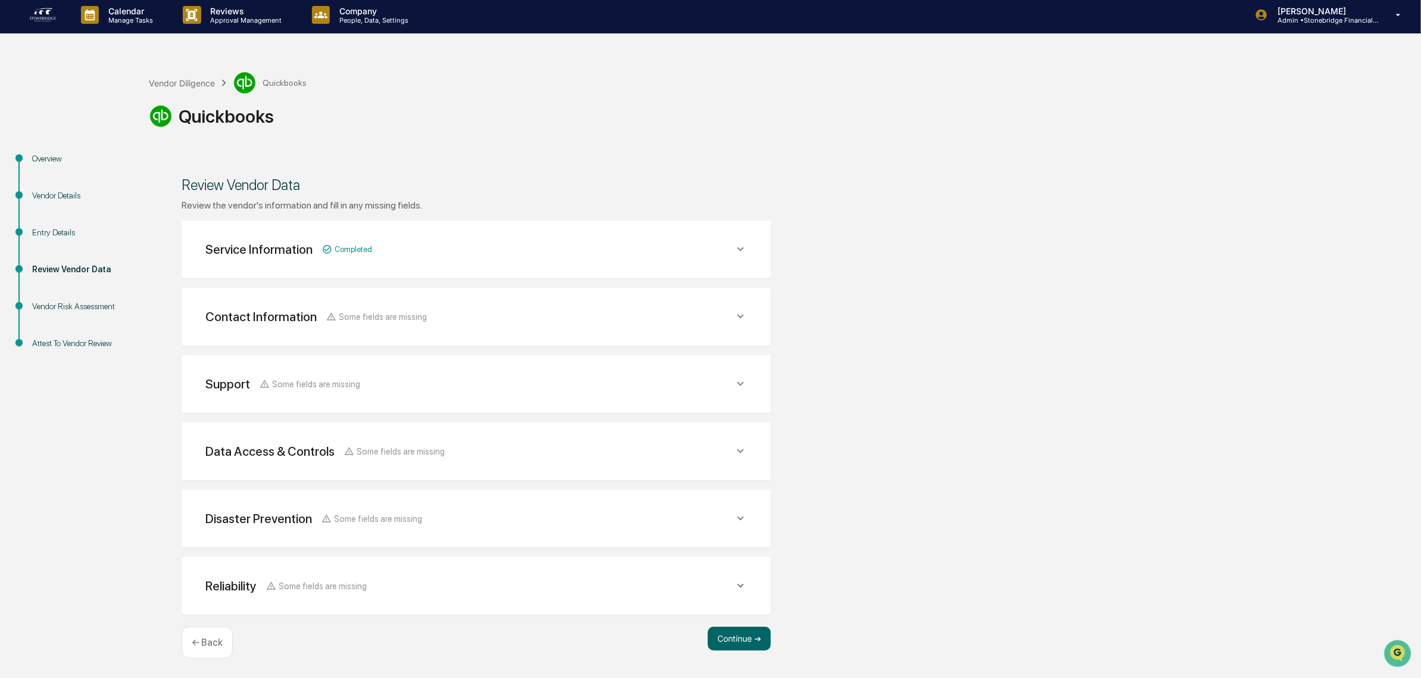
scroll to position [3, 0]
click at [726, 627] on button "Continue ➔" at bounding box center [739, 639] width 63 height 24
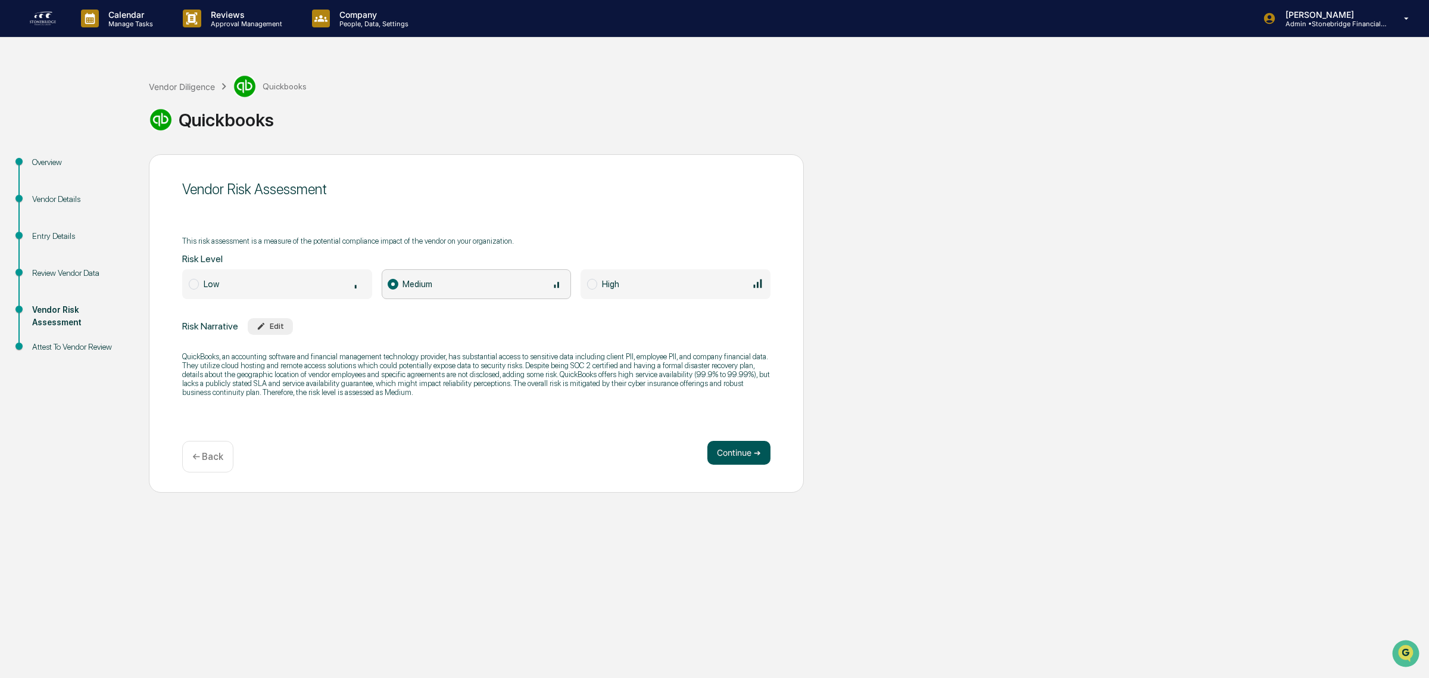
click at [728, 450] on button "Continue ➔" at bounding box center [738, 453] width 63 height 24
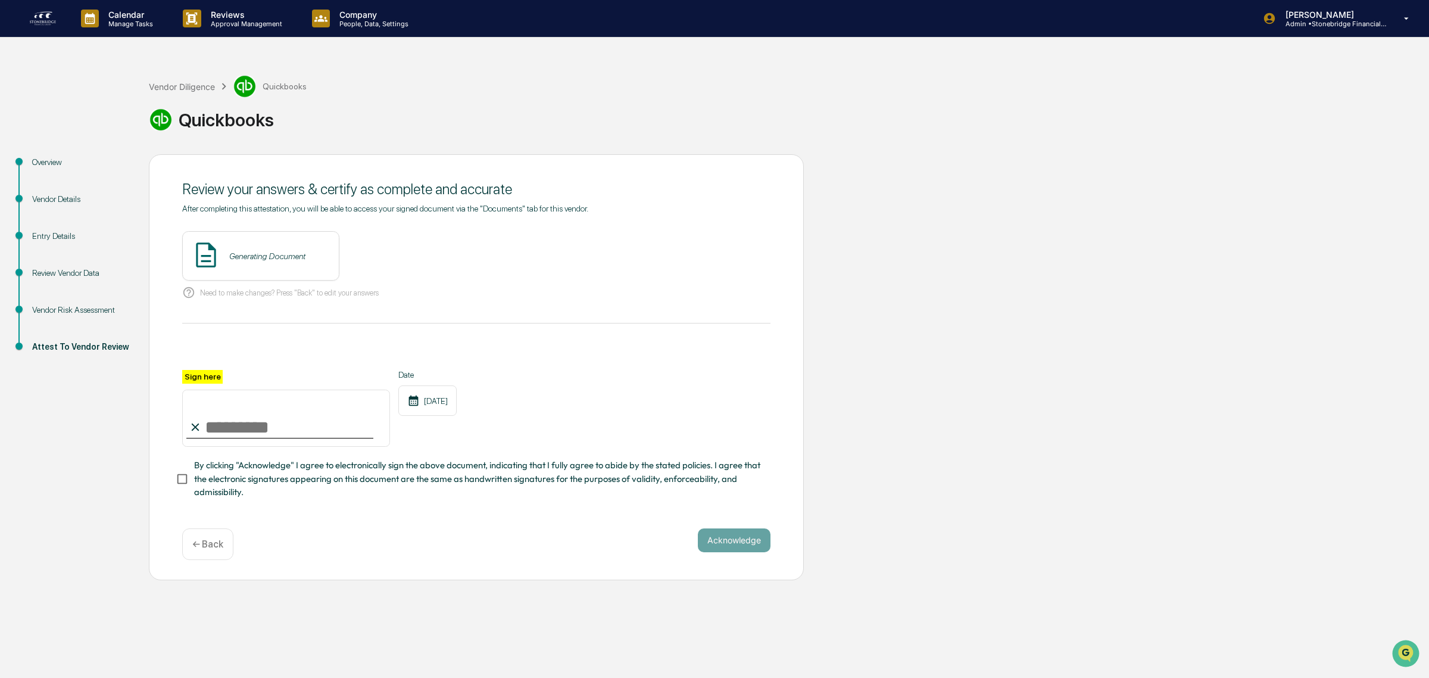
click at [280, 436] on input "Sign here" at bounding box center [286, 417] width 208 height 57
type input "**********"
click at [197, 498] on span "By clicking "Acknowledge" I agree to electronically sign the above document, in…" at bounding box center [477, 478] width 567 height 40
click at [381, 268] on div "Vendor Review - Cody Gehman View" at bounding box center [301, 255] width 239 height 49
click at [382, 257] on button "View" at bounding box center [396, 256] width 31 height 19
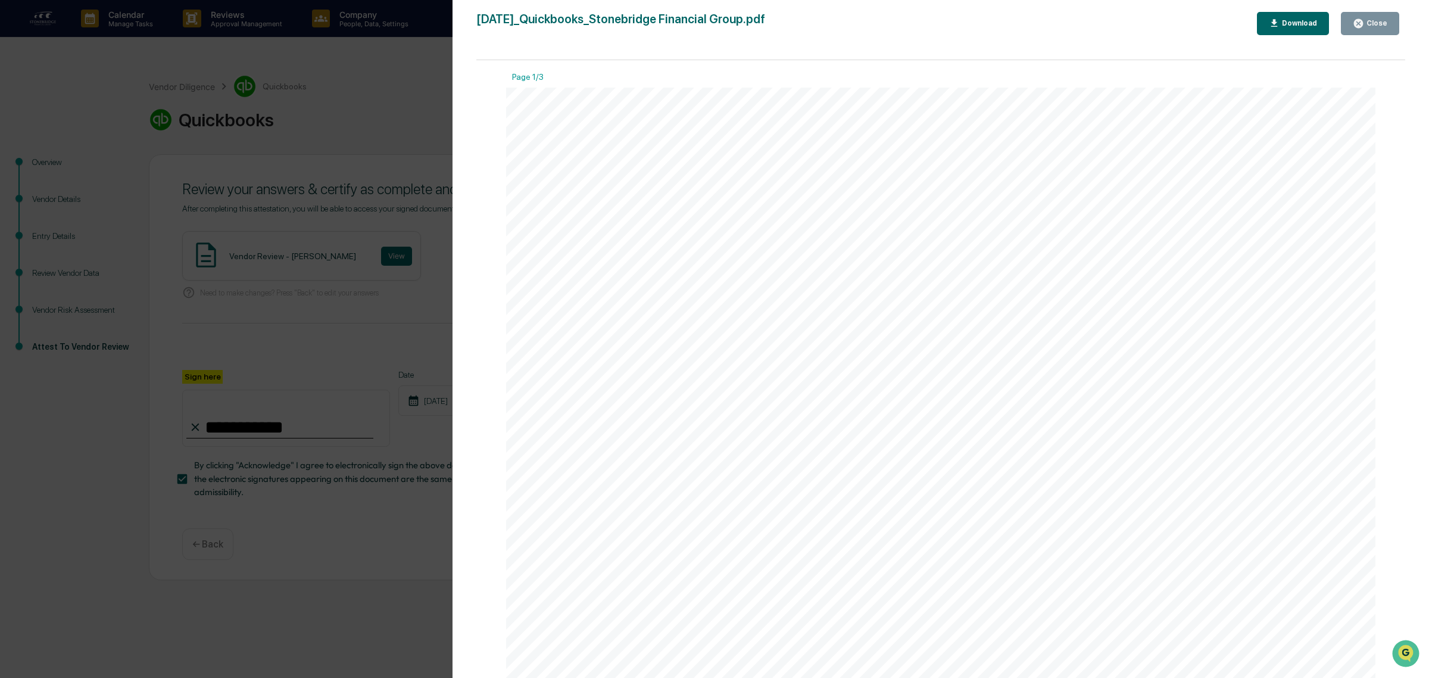
click at [1392, 26] on button "Close" at bounding box center [1370, 23] width 58 height 23
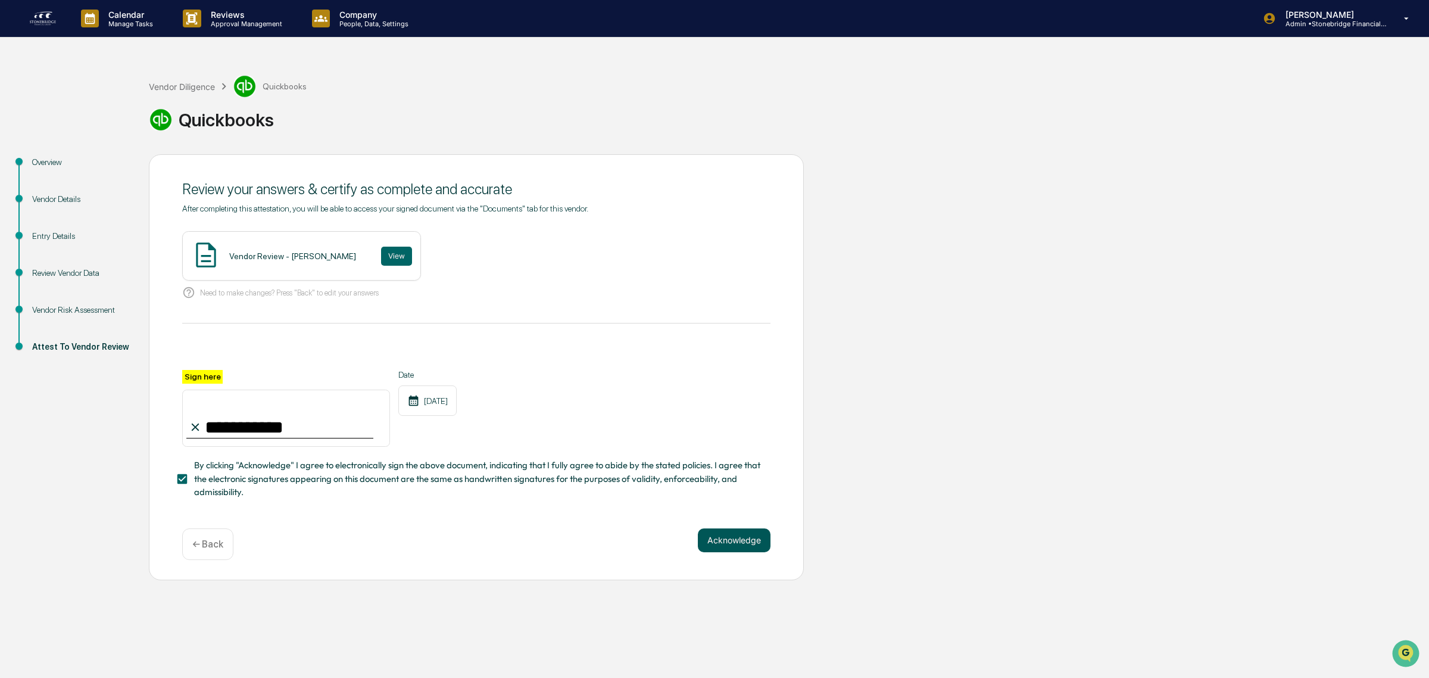
click at [731, 552] on button "Acknowledge" at bounding box center [734, 540] width 73 height 24
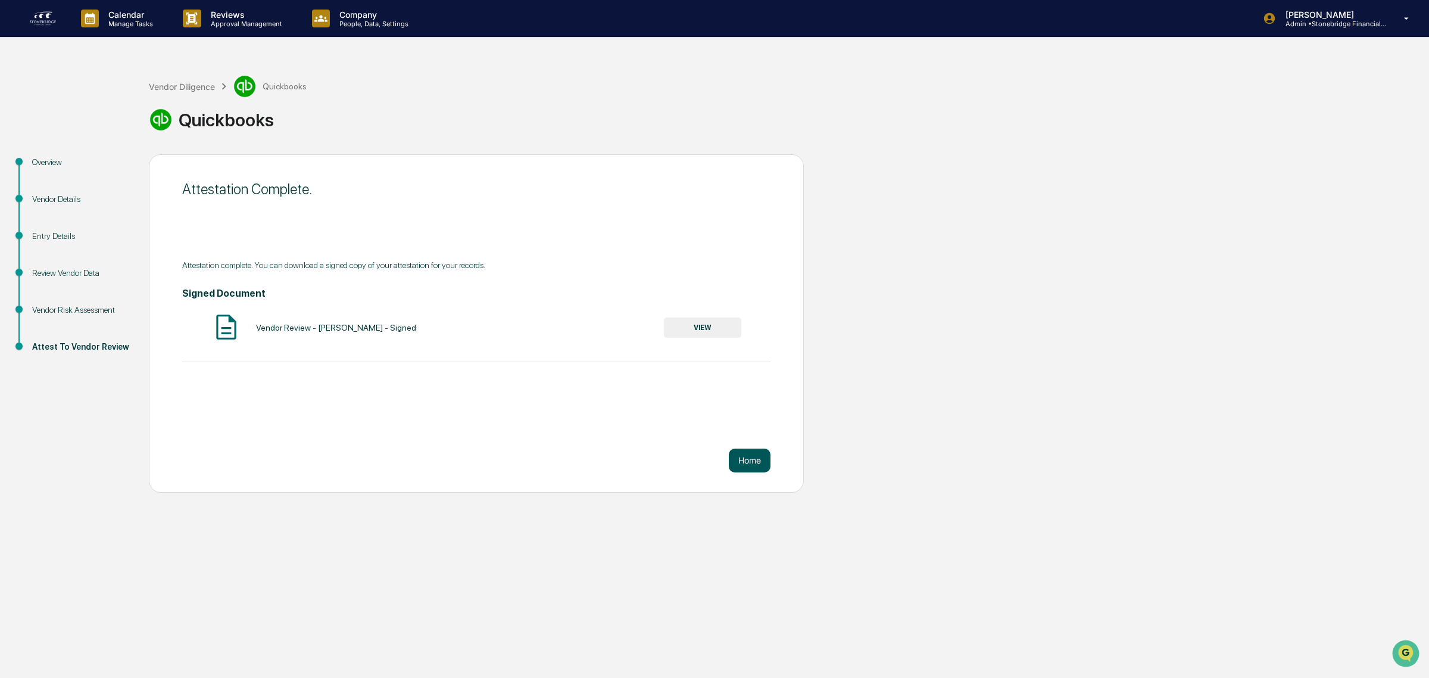
click at [751, 463] on button "Home" at bounding box center [750, 460] width 42 height 24
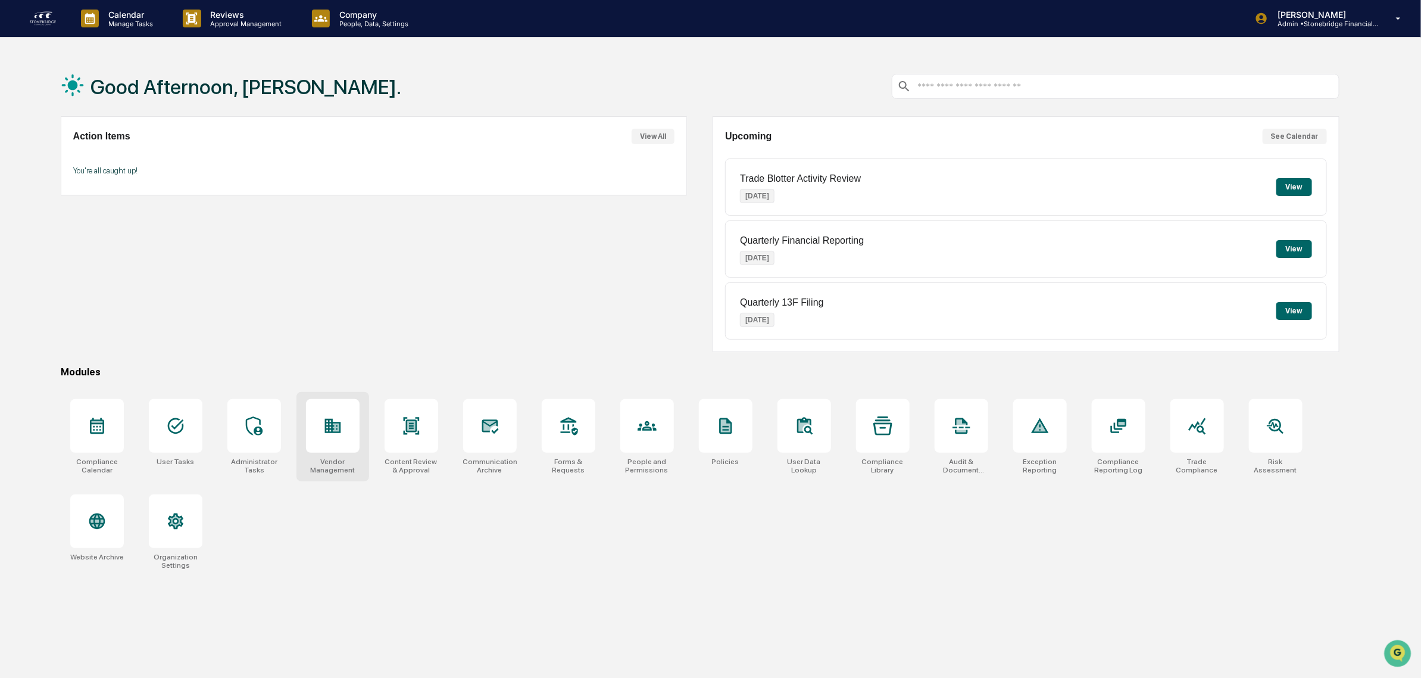
click at [346, 421] on div at bounding box center [333, 426] width 54 height 54
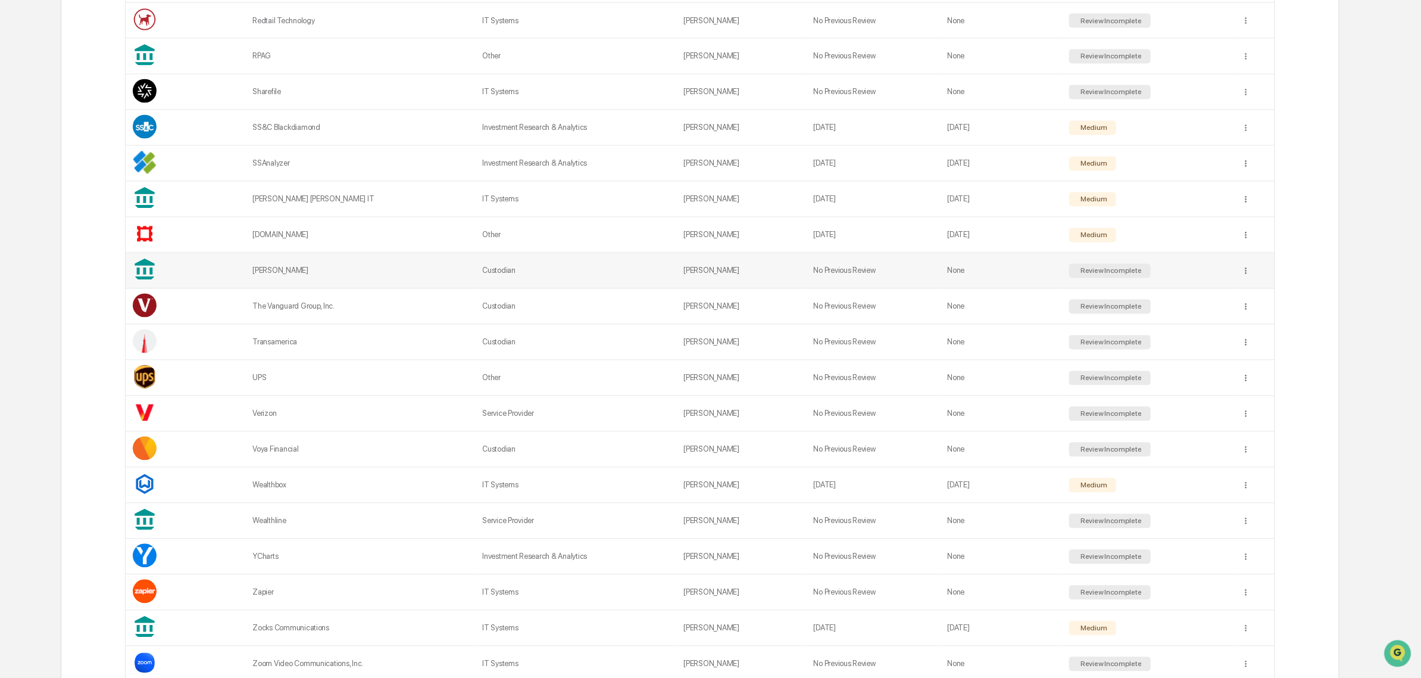
scroll to position [1505, 0]
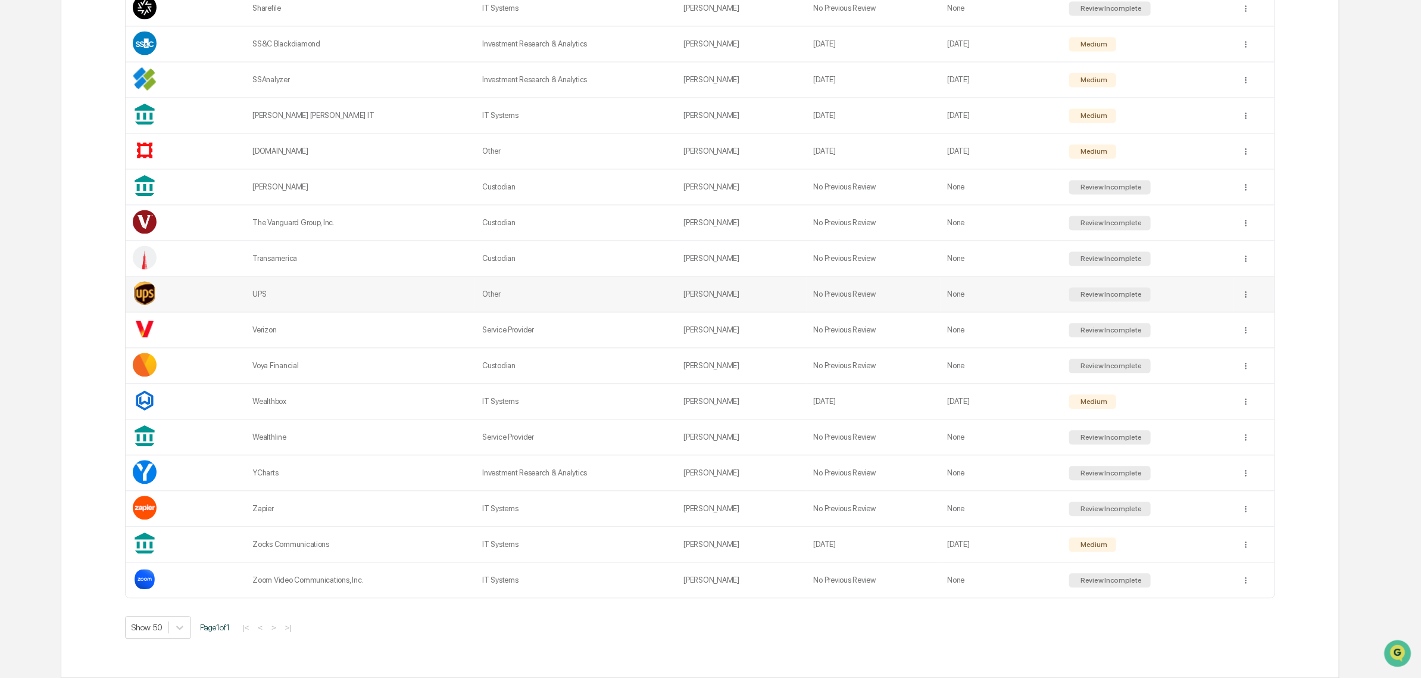
click at [445, 296] on td "UPS" at bounding box center [360, 294] width 230 height 36
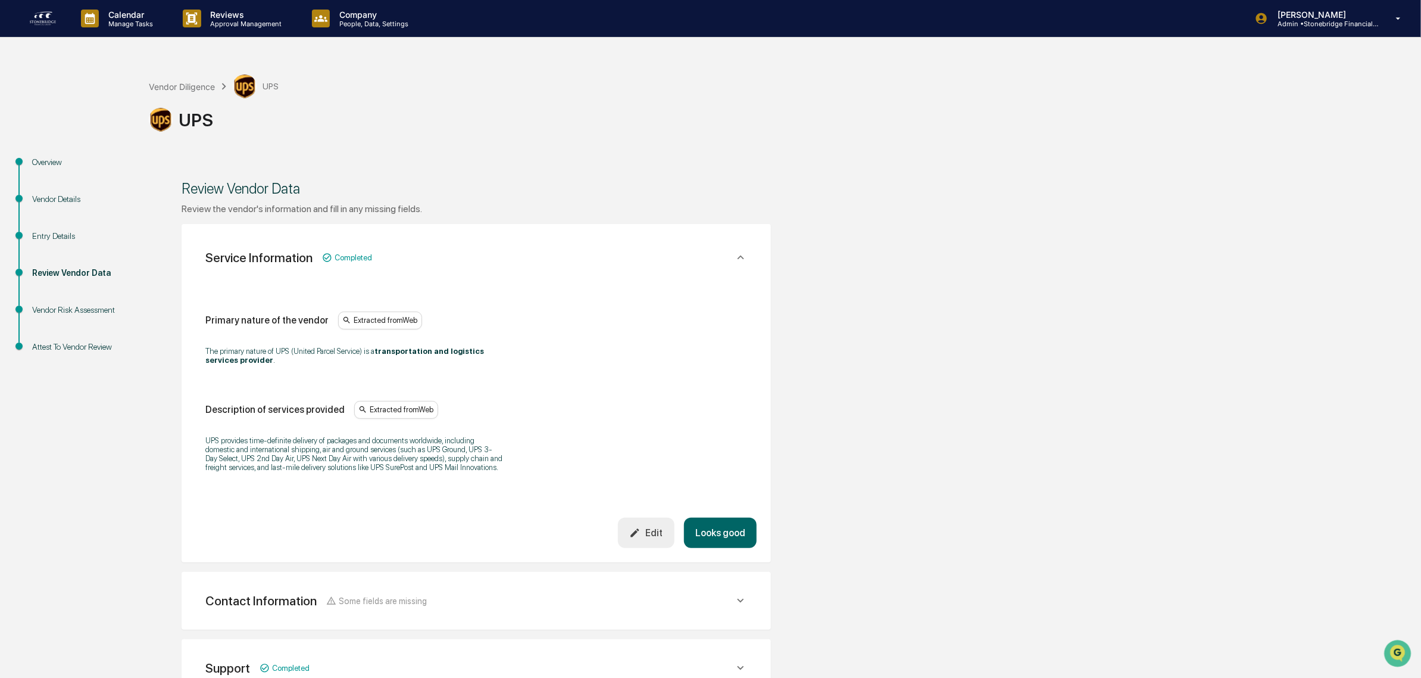
click at [723, 523] on button "Looks good" at bounding box center [720, 532] width 73 height 30
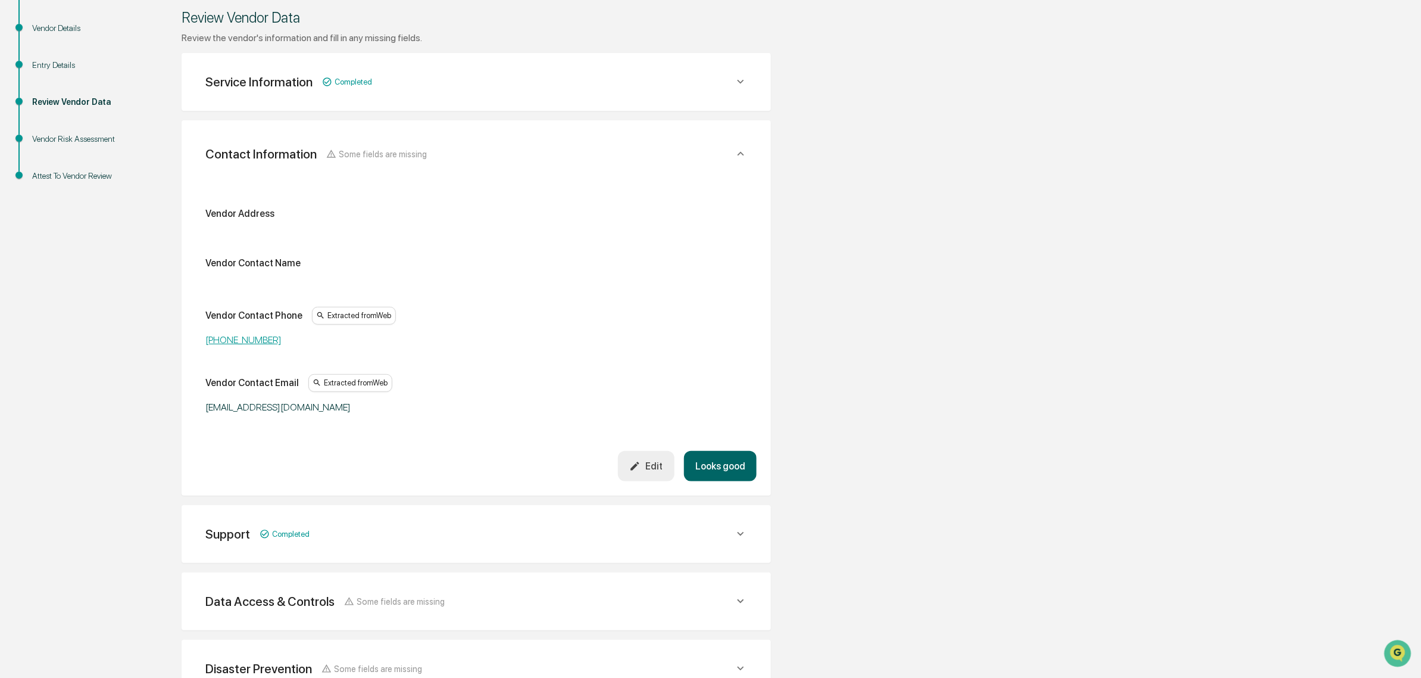
scroll to position [224, 0]
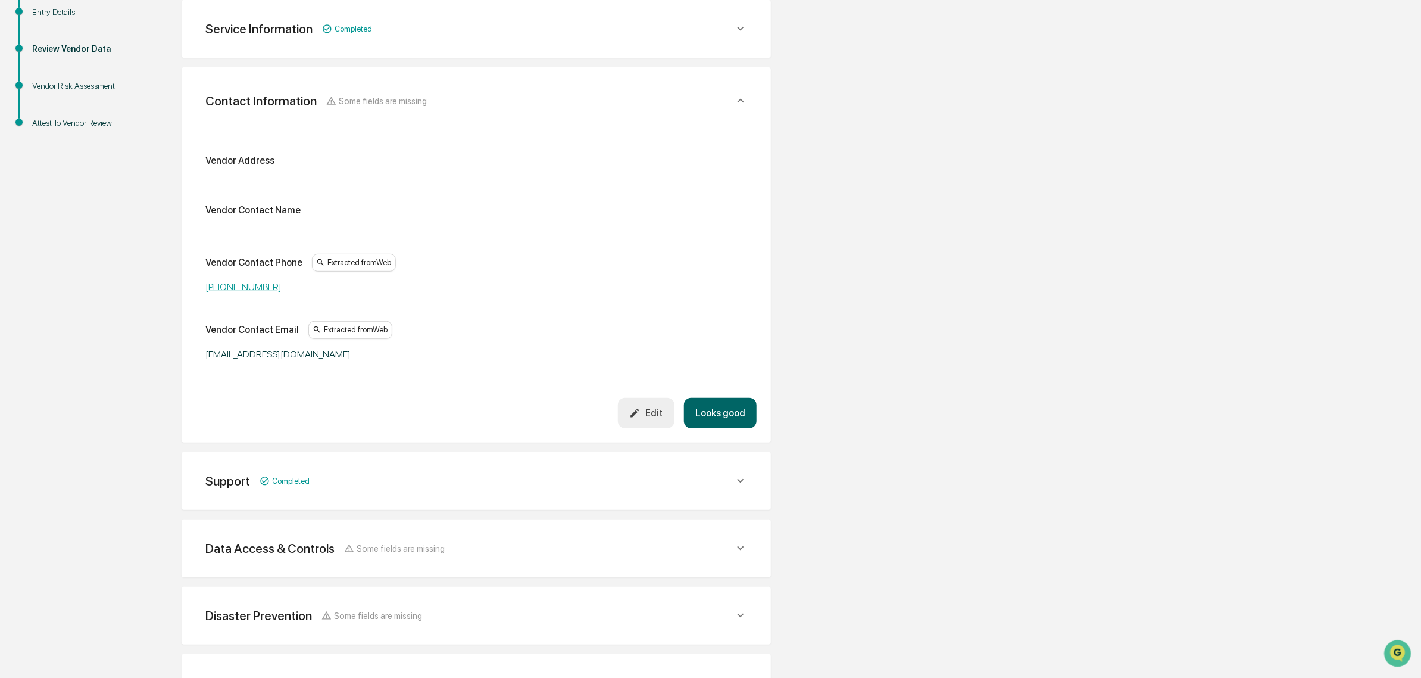
click at [725, 412] on button "Looks good" at bounding box center [720, 413] width 73 height 30
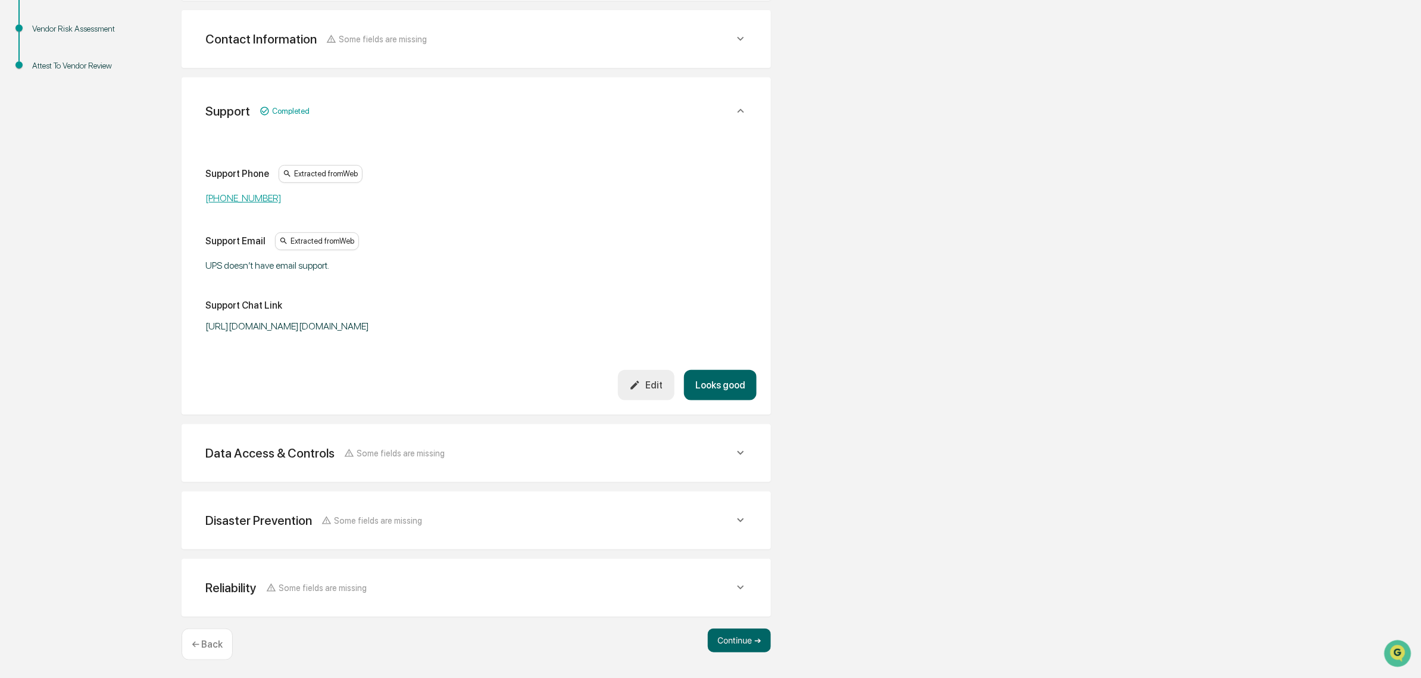
scroll to position [282, 0]
click at [720, 378] on button "Looks good" at bounding box center [720, 384] width 73 height 30
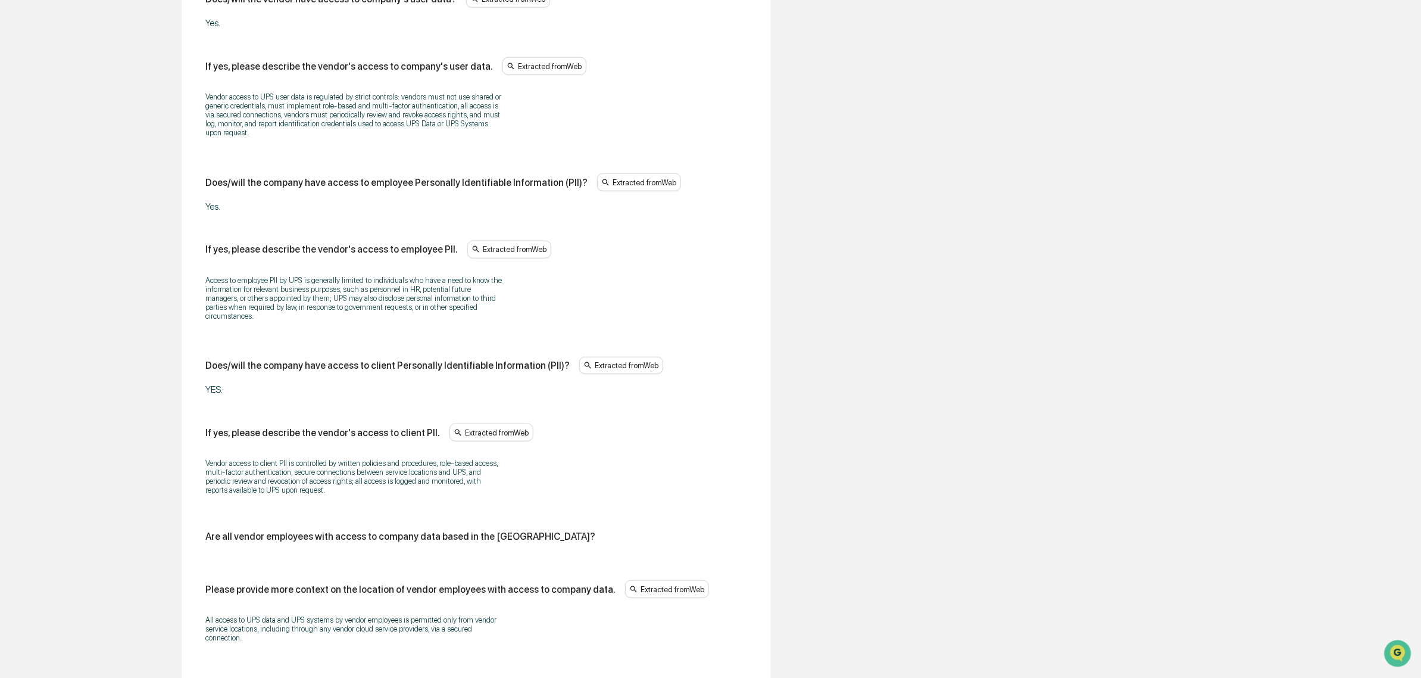
scroll to position [728, 0]
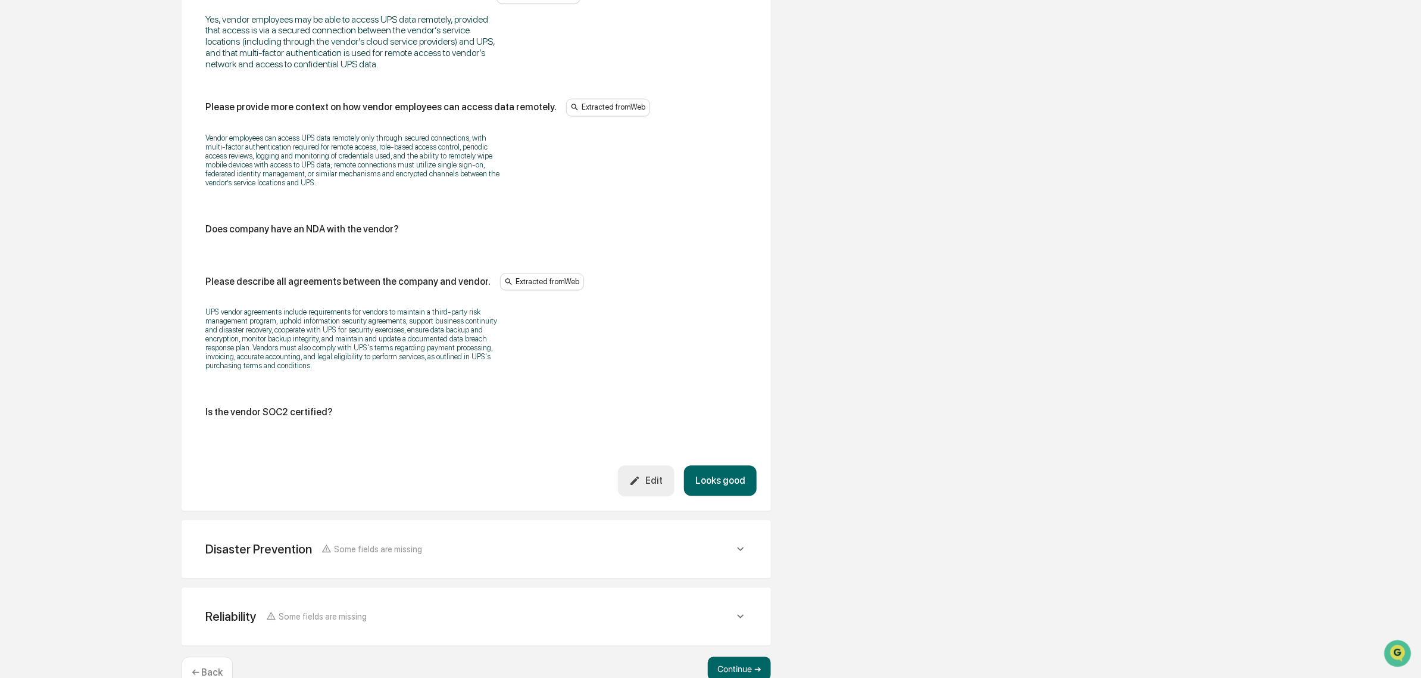
click at [722, 496] on button "Looks good" at bounding box center [720, 481] width 73 height 30
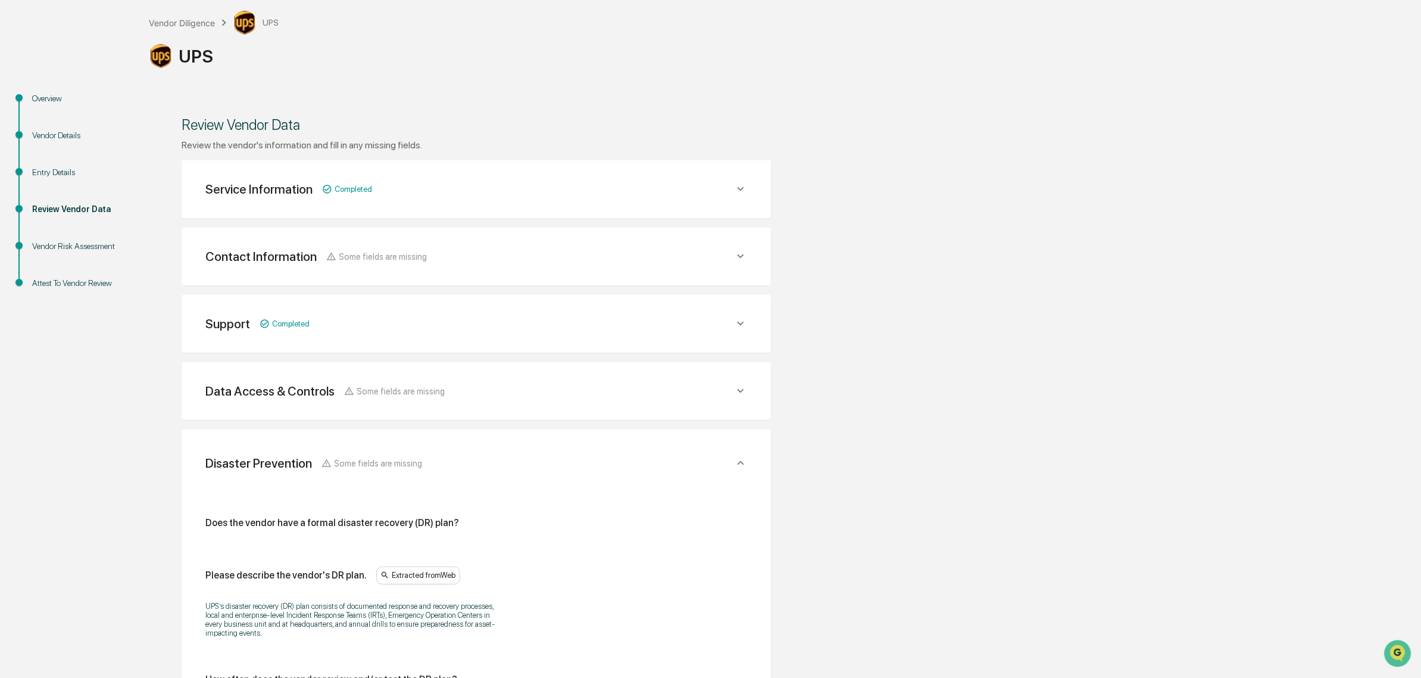
scroll to position [0, 0]
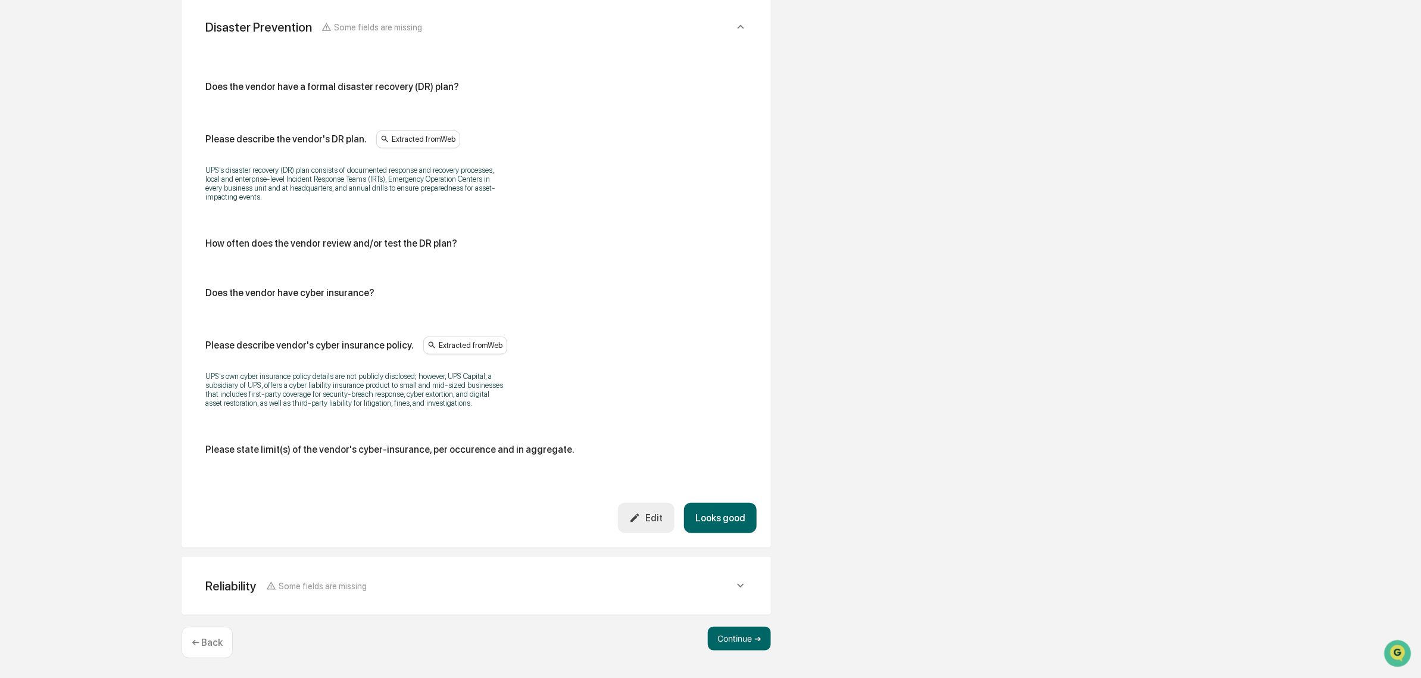
click at [723, 500] on div "Does the vendor have a formal disaster recovery (DR) plan? Please describe the …" at bounding box center [476, 274] width 561 height 456
click at [730, 512] on button "Looks good" at bounding box center [720, 518] width 73 height 30
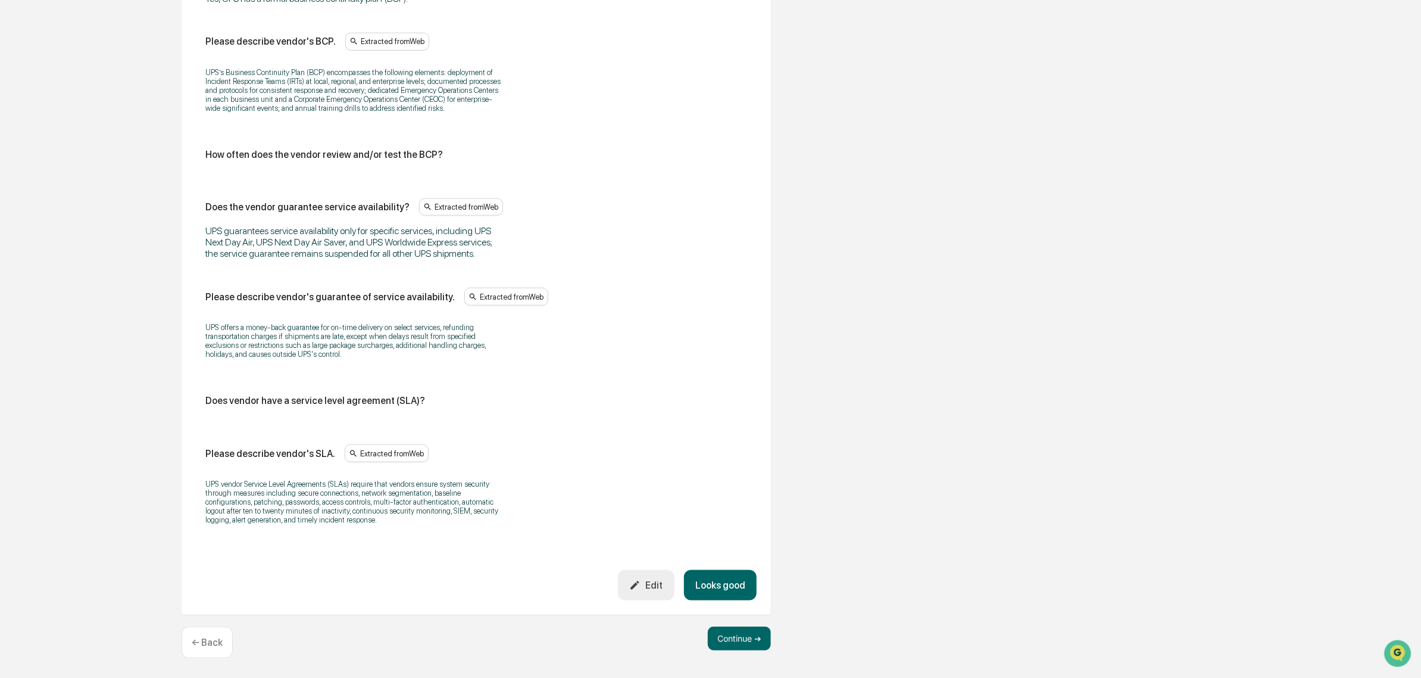
click at [730, 582] on button "Looks good" at bounding box center [720, 585] width 73 height 30
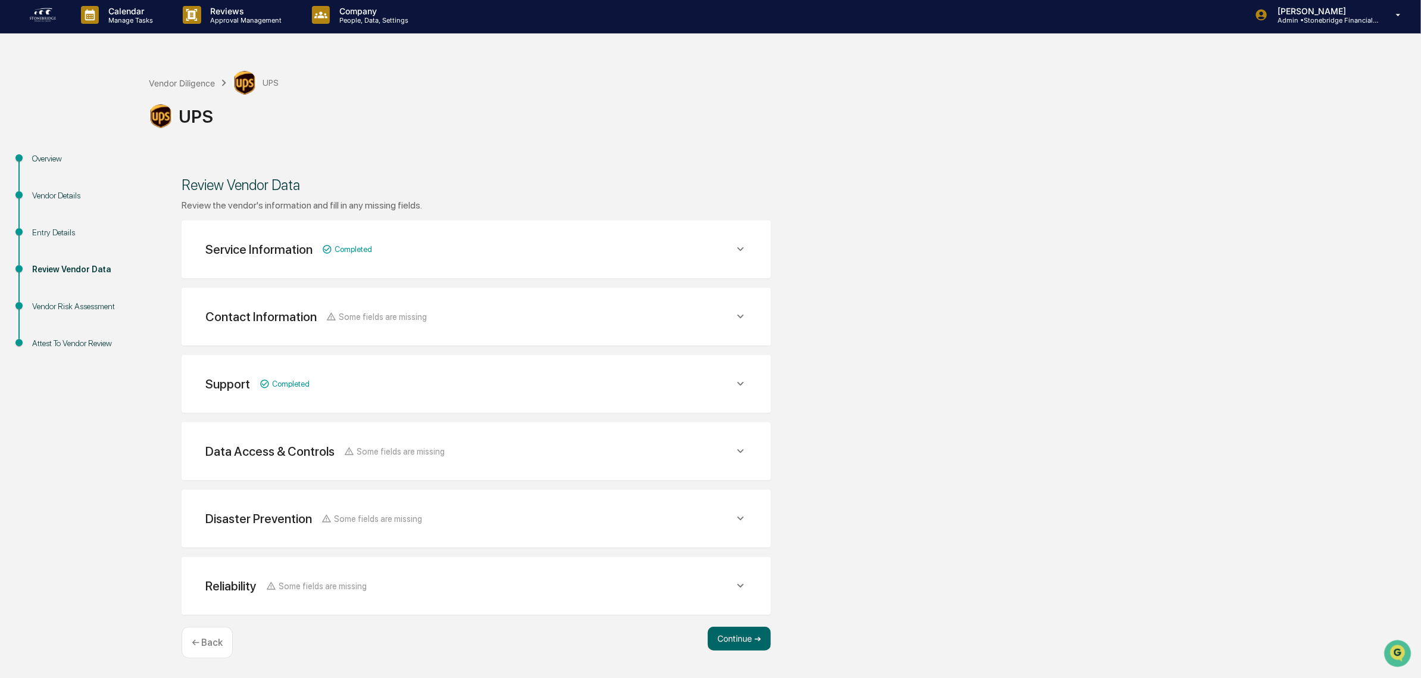
scroll to position [3, 0]
click at [742, 649] on button "Continue ➔" at bounding box center [739, 639] width 63 height 24
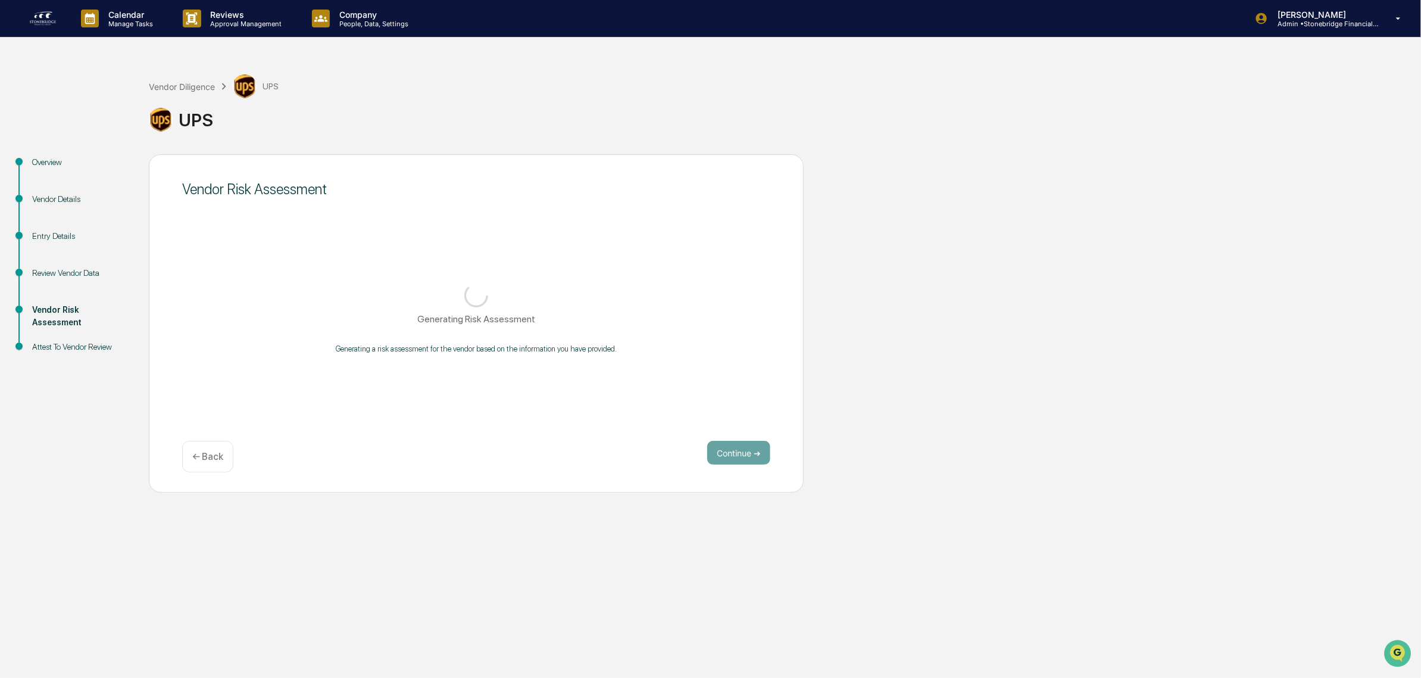
scroll to position [0, 0]
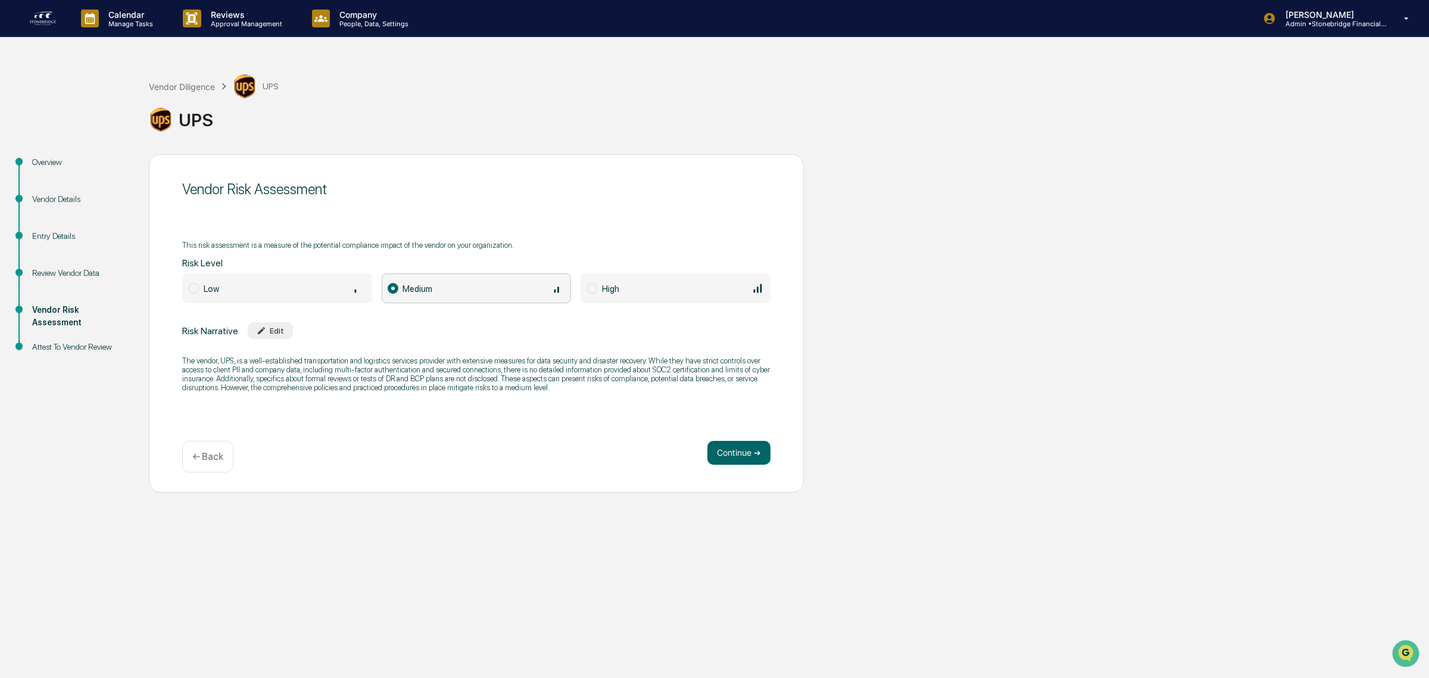
click at [770, 439] on div "Vendor Risk Assessment This risk assessment is a measure of the potential compl…" at bounding box center [476, 323] width 655 height 338
click at [742, 445] on button "Continue ➔" at bounding box center [738, 453] width 63 height 24
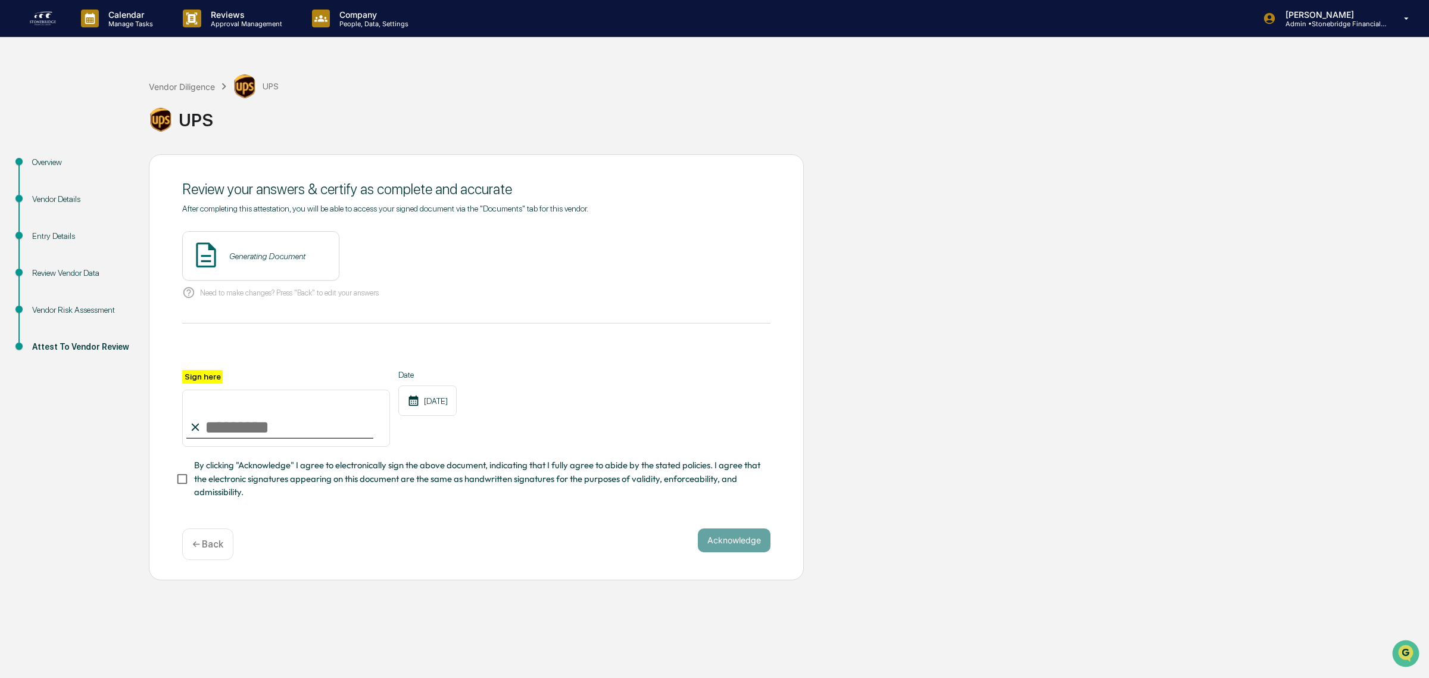
drag, startPoint x: 275, startPoint y: 435, endPoint x: 301, endPoint y: 438, distance: 25.7
click at [276, 435] on input "Sign here" at bounding box center [286, 417] width 208 height 57
type input "**********"
click at [297, 487] on span "By clicking "Acknowledge" I agree to electronically sign the above document, in…" at bounding box center [477, 478] width 567 height 40
click at [391, 260] on button "View" at bounding box center [396, 256] width 31 height 19
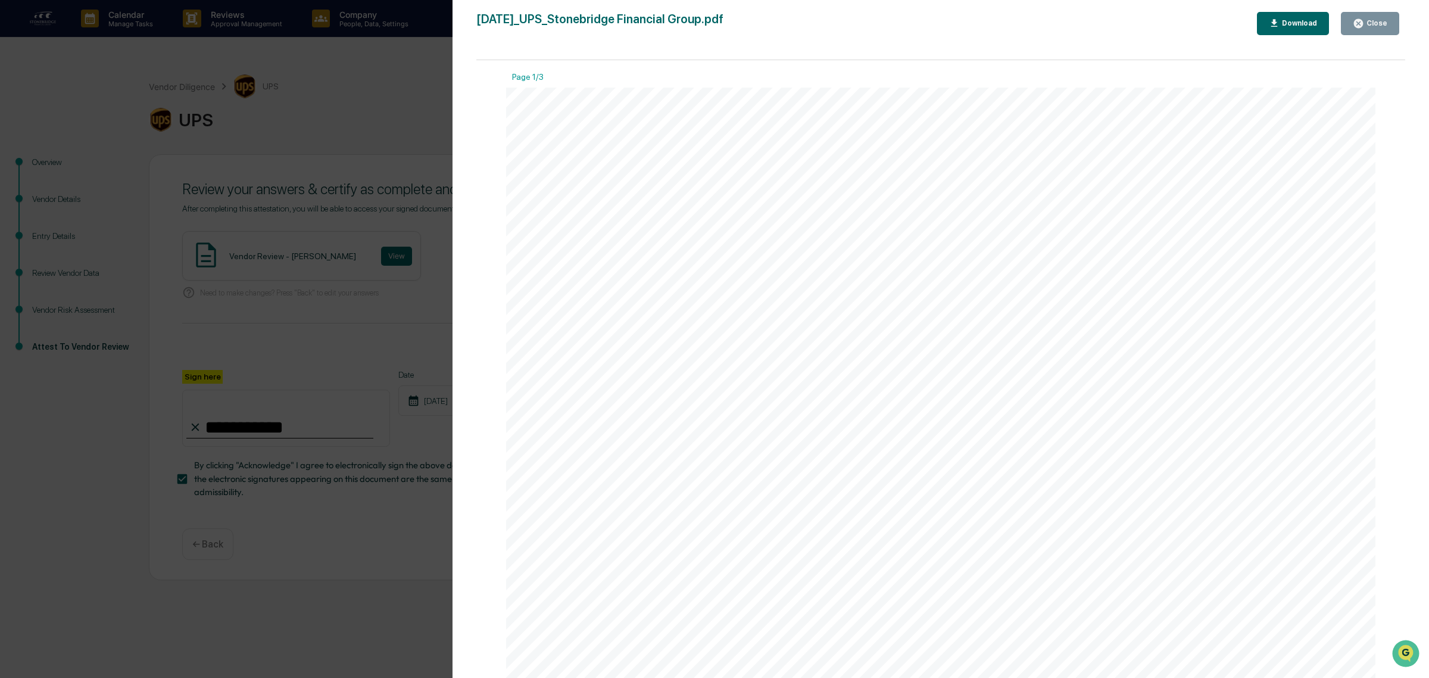
click at [1388, 24] on button "Close" at bounding box center [1370, 23] width 58 height 23
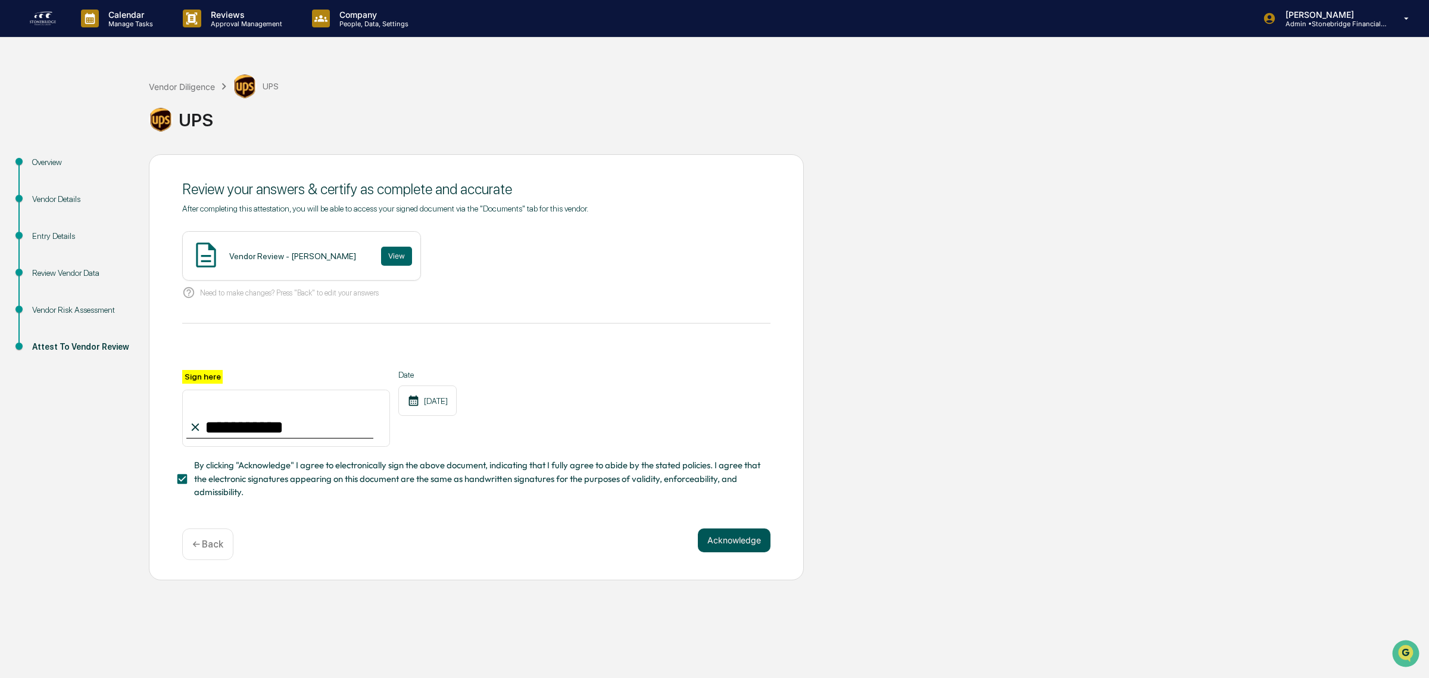
click at [743, 538] on button "Acknowledge" at bounding box center [734, 540] width 73 height 24
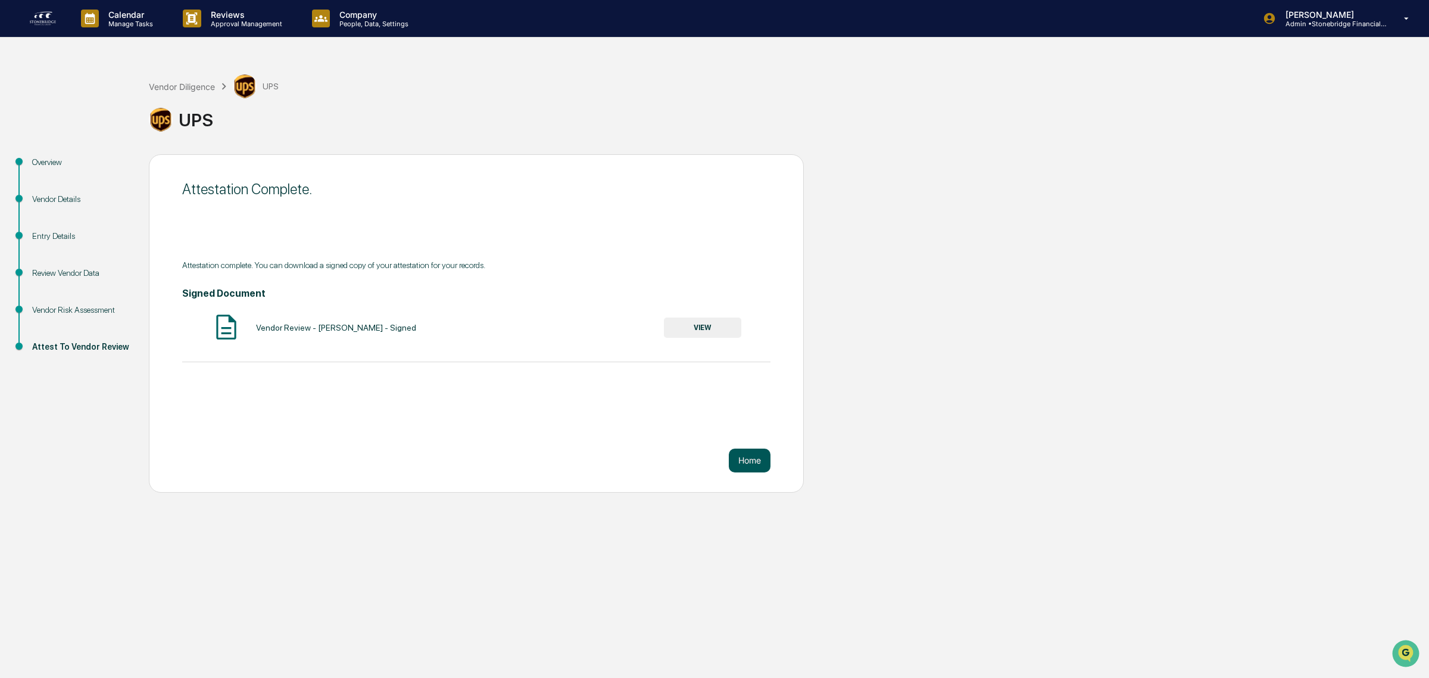
click at [756, 461] on button "Home" at bounding box center [750, 460] width 42 height 24
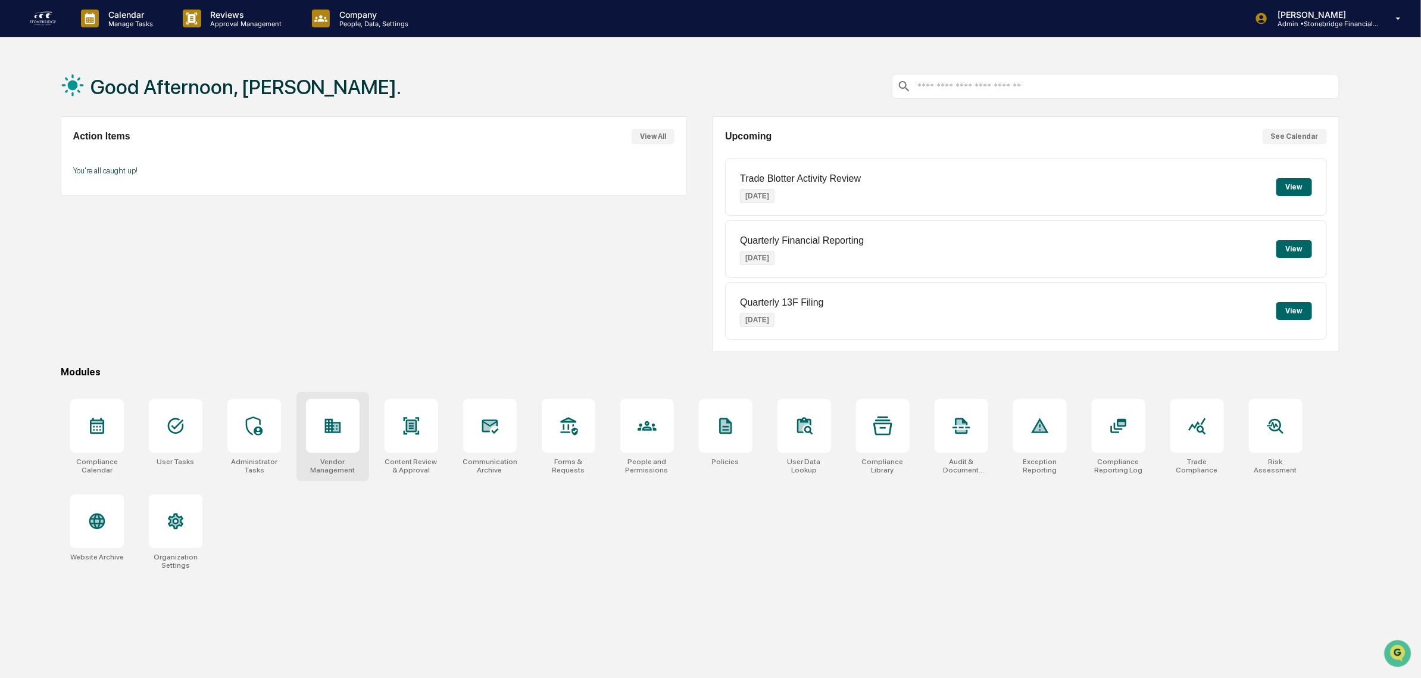
click at [352, 413] on div at bounding box center [333, 426] width 54 height 54
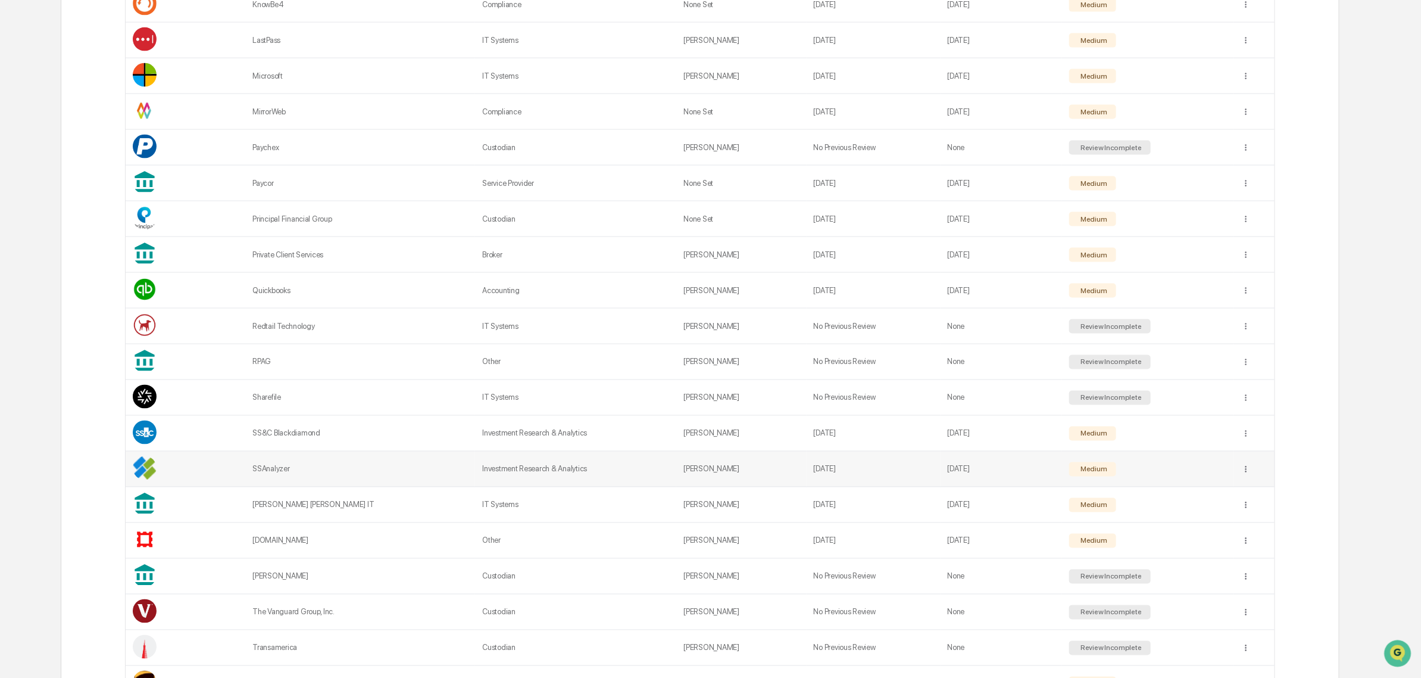
scroll to position [1099, 0]
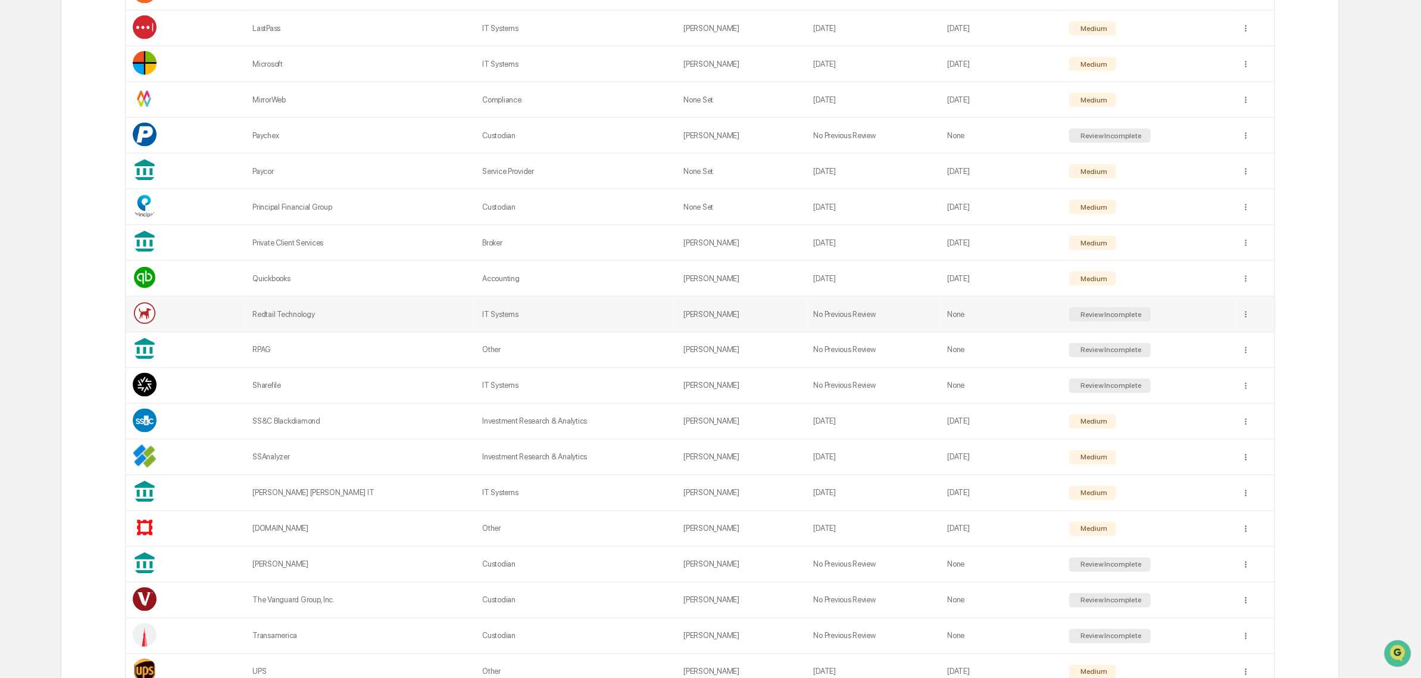
click at [1033, 332] on td "None" at bounding box center [1002, 315] width 122 height 36
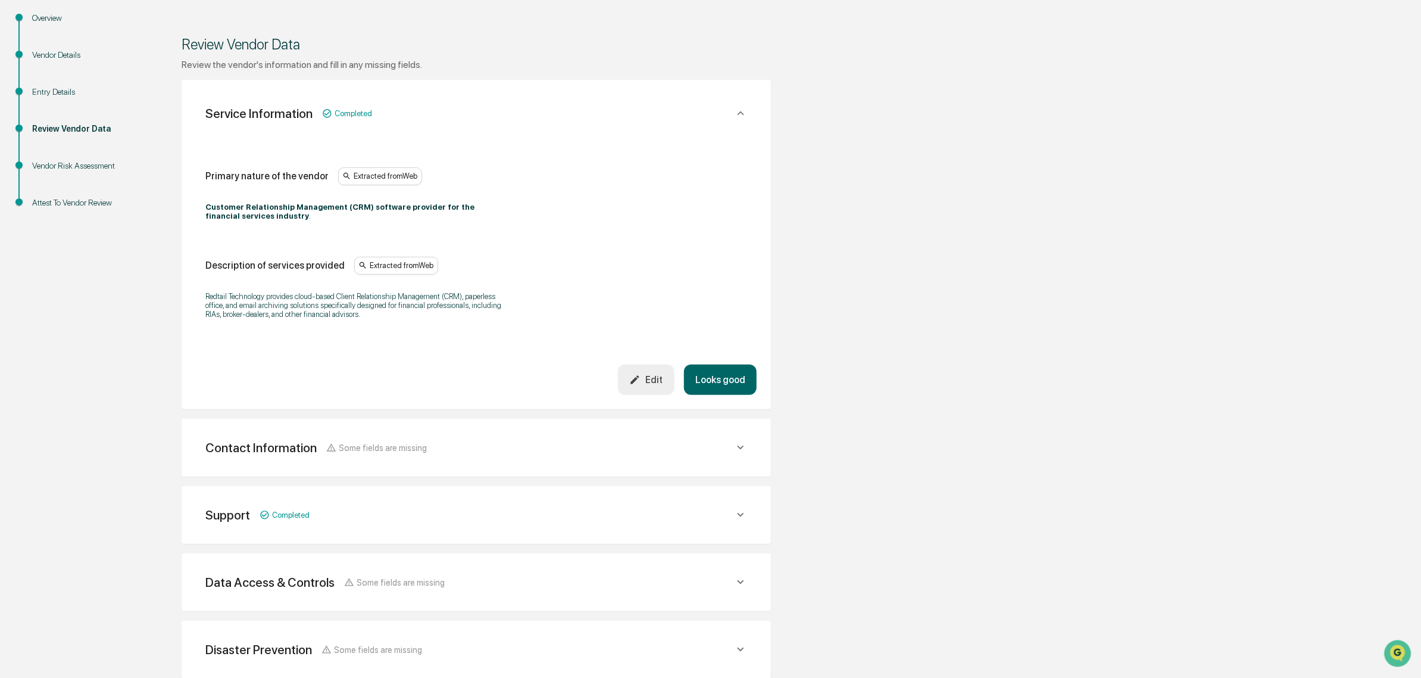
scroll to position [149, 0]
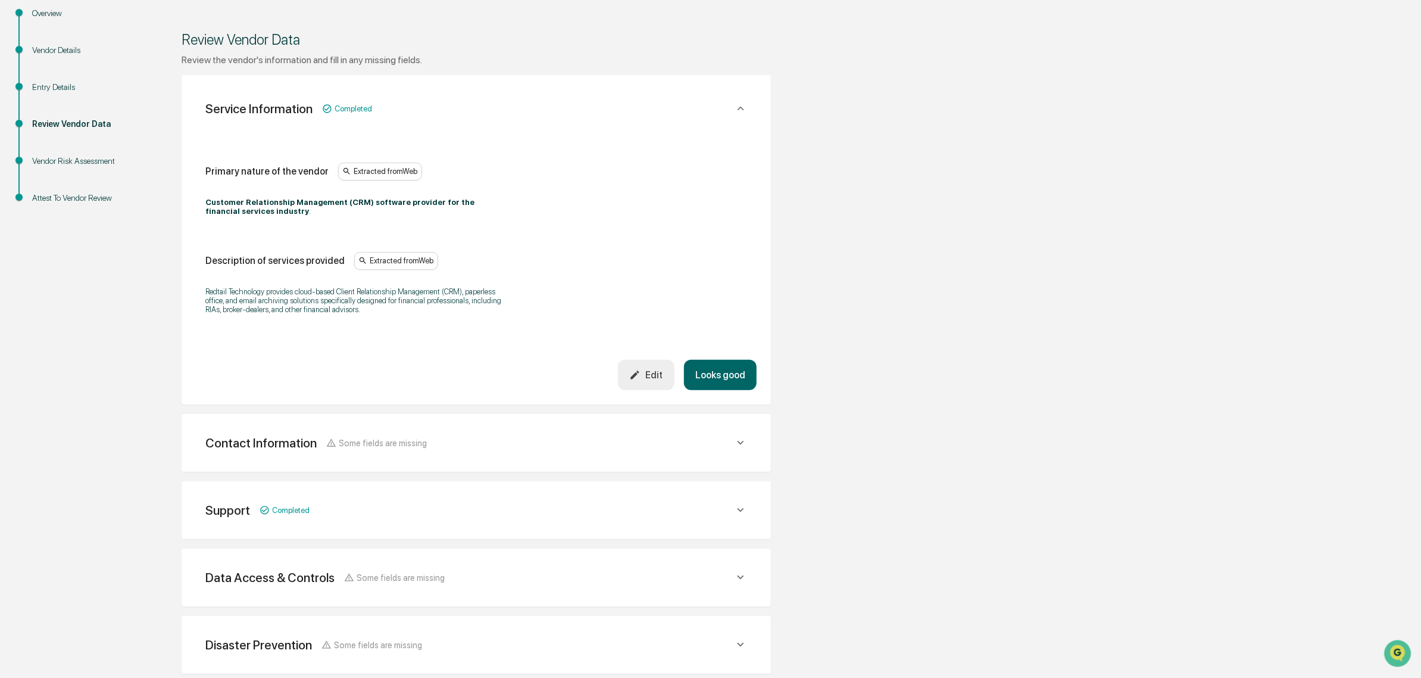
click at [707, 385] on button "Looks good" at bounding box center [720, 375] width 73 height 30
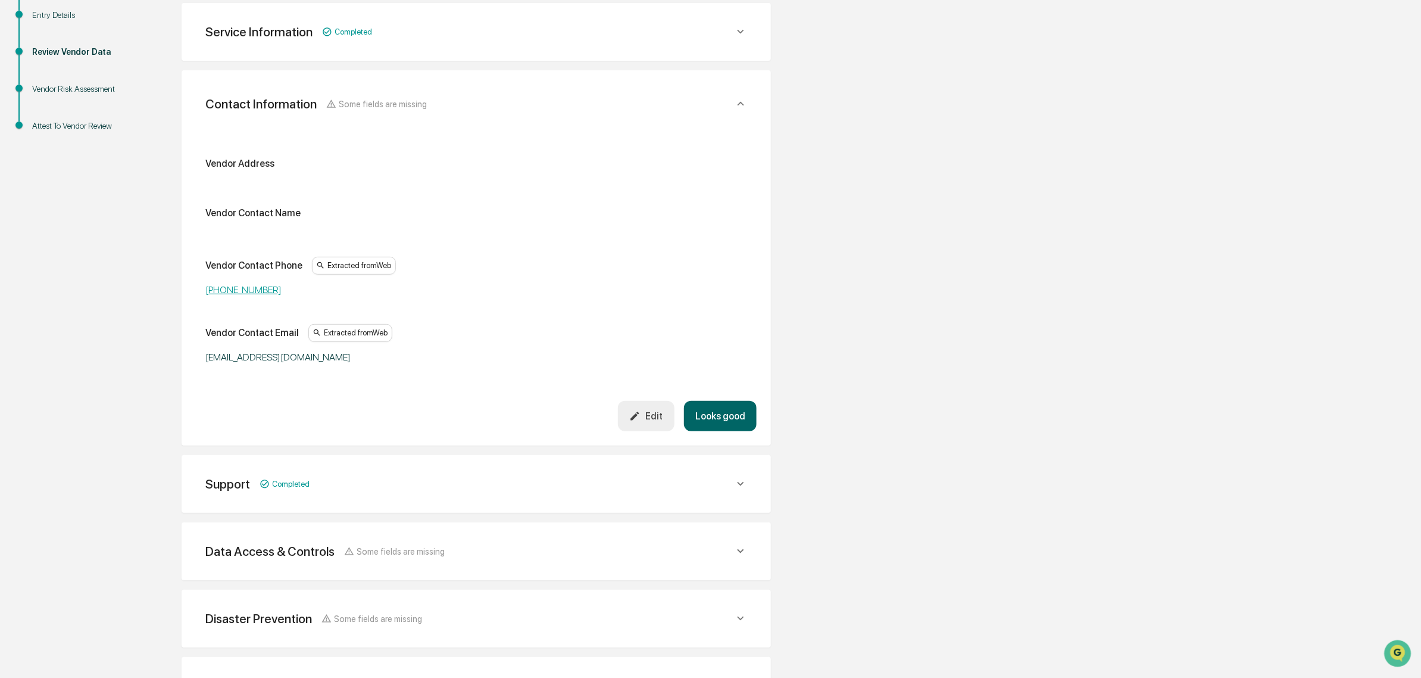
scroll to position [224, 0]
click at [726, 417] on button "Looks good" at bounding box center [720, 413] width 73 height 30
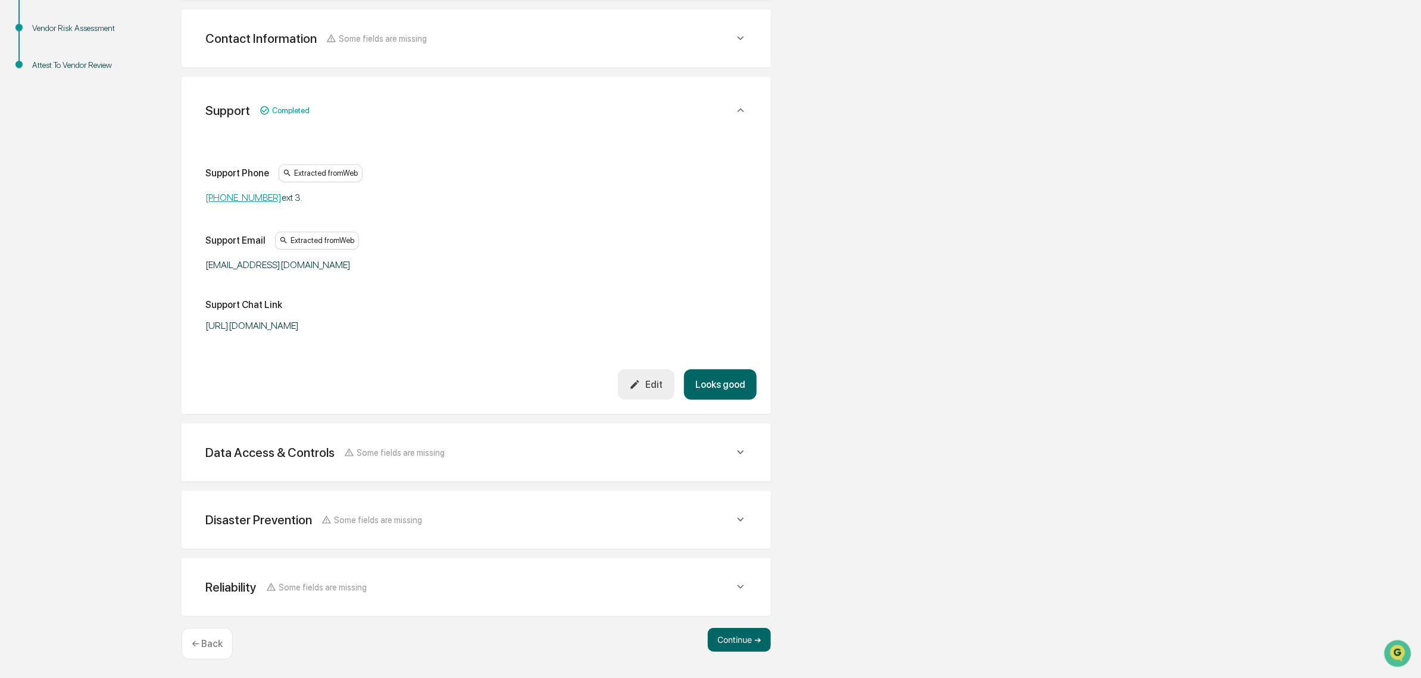
click at [723, 383] on button "Looks good" at bounding box center [720, 384] width 73 height 30
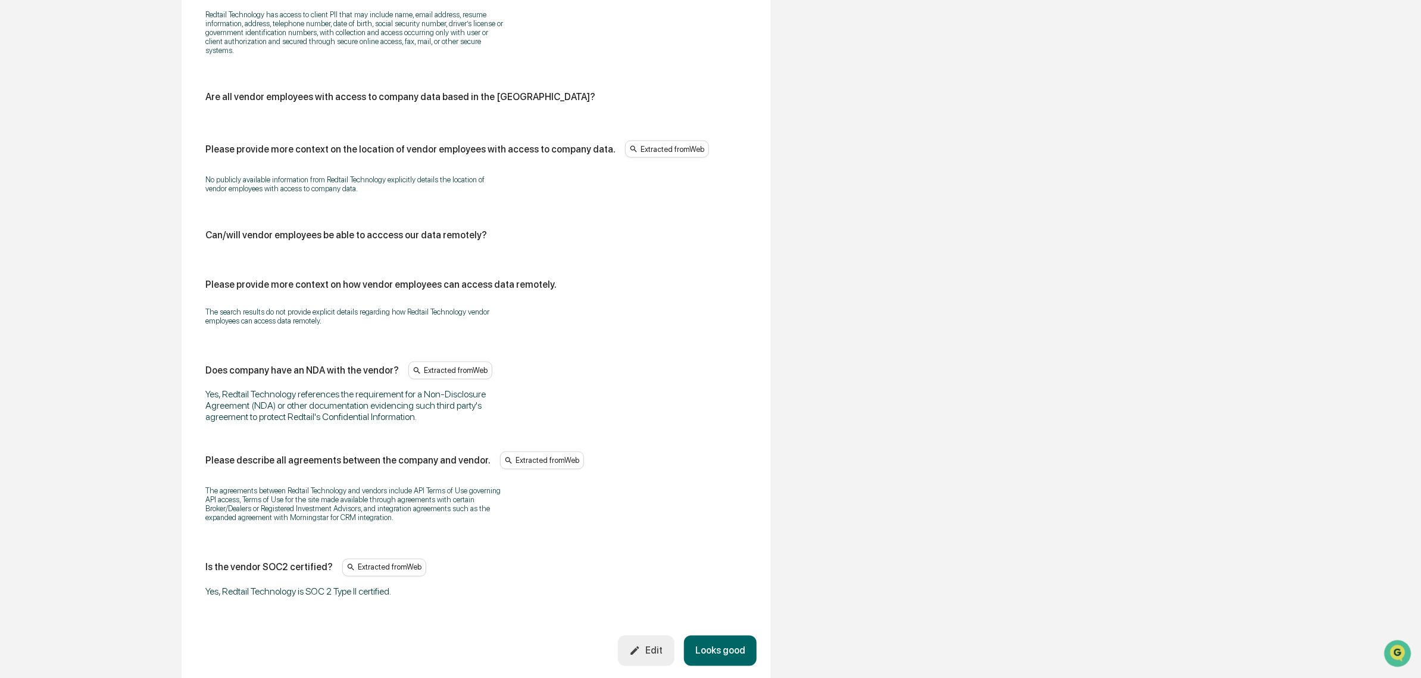
scroll to position [1100, 0]
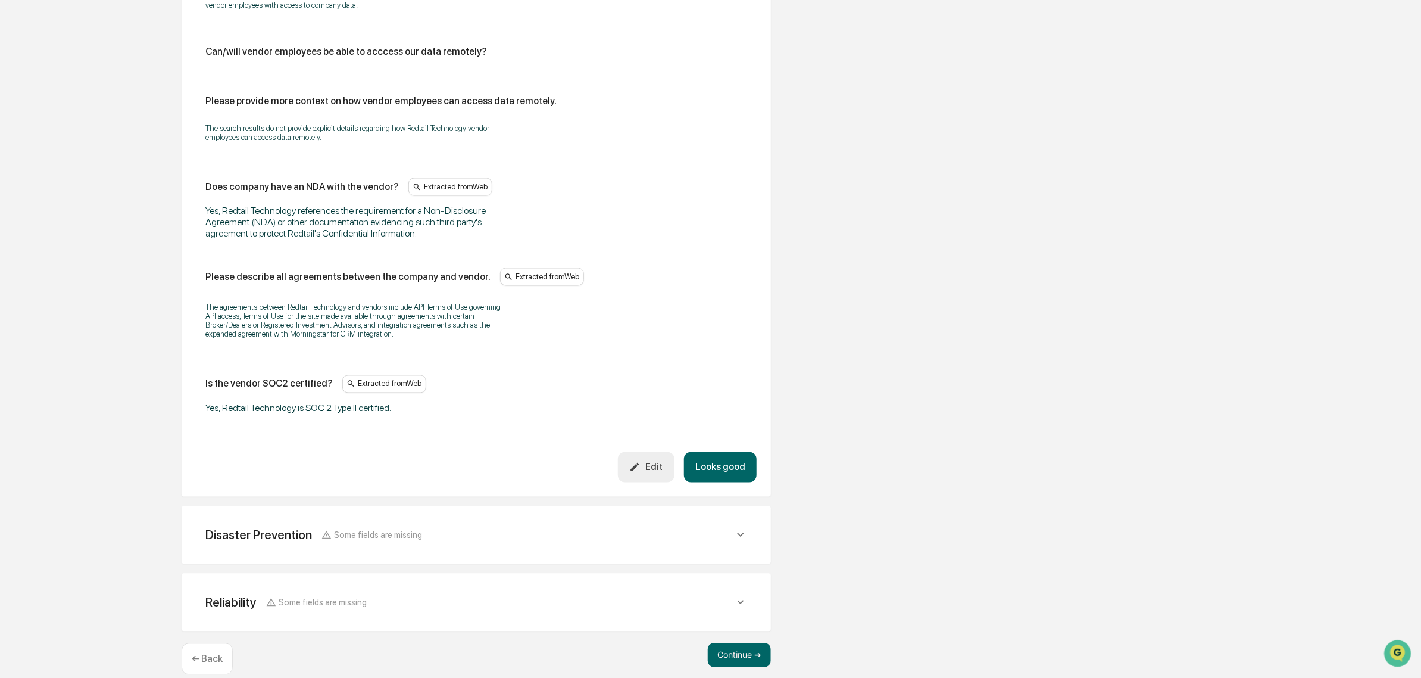
click at [720, 482] on button "Looks good" at bounding box center [720, 467] width 73 height 30
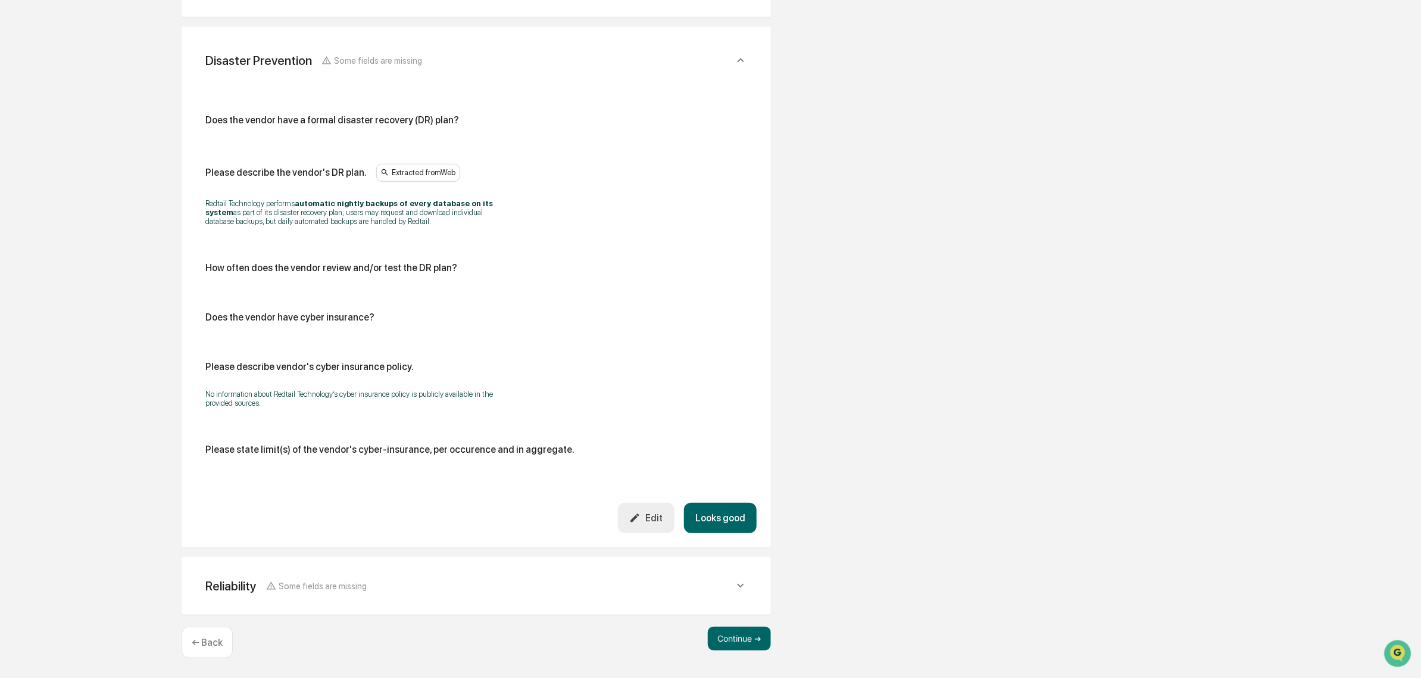
scroll to position [426, 0]
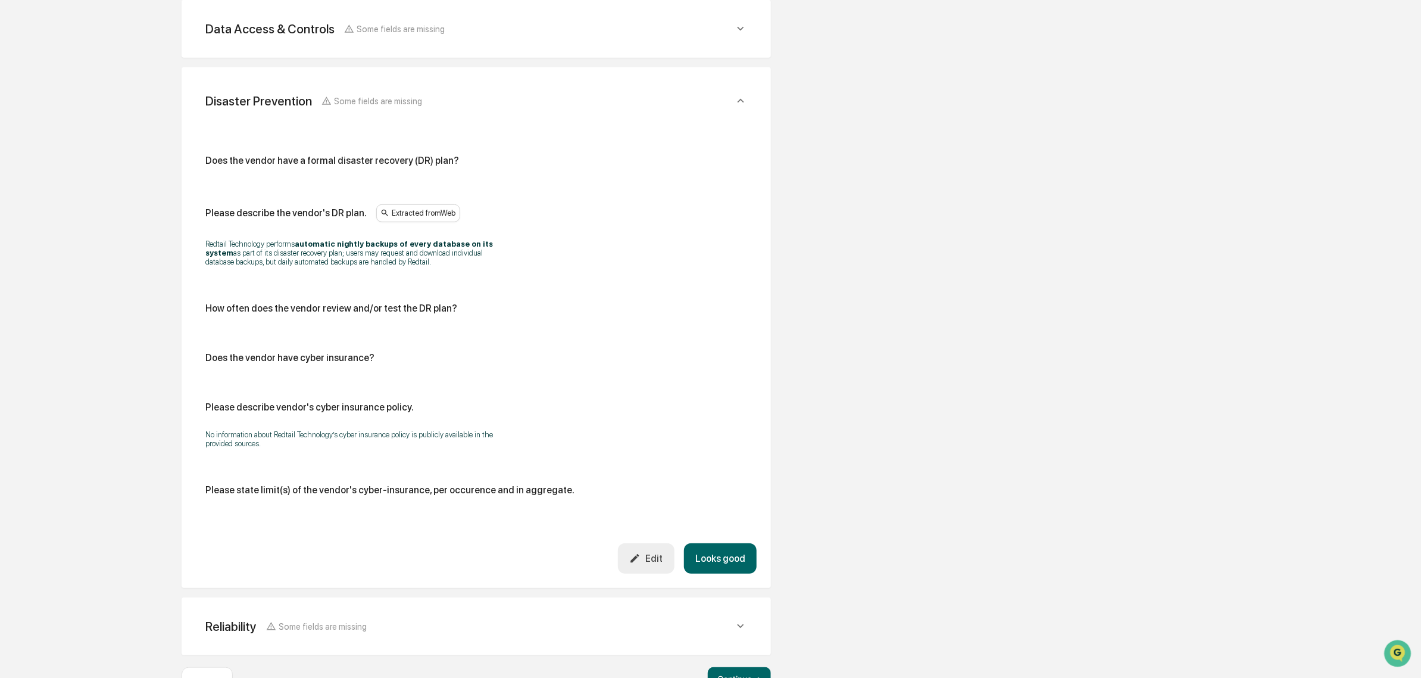
click at [728, 560] on button "Looks good" at bounding box center [720, 558] width 73 height 30
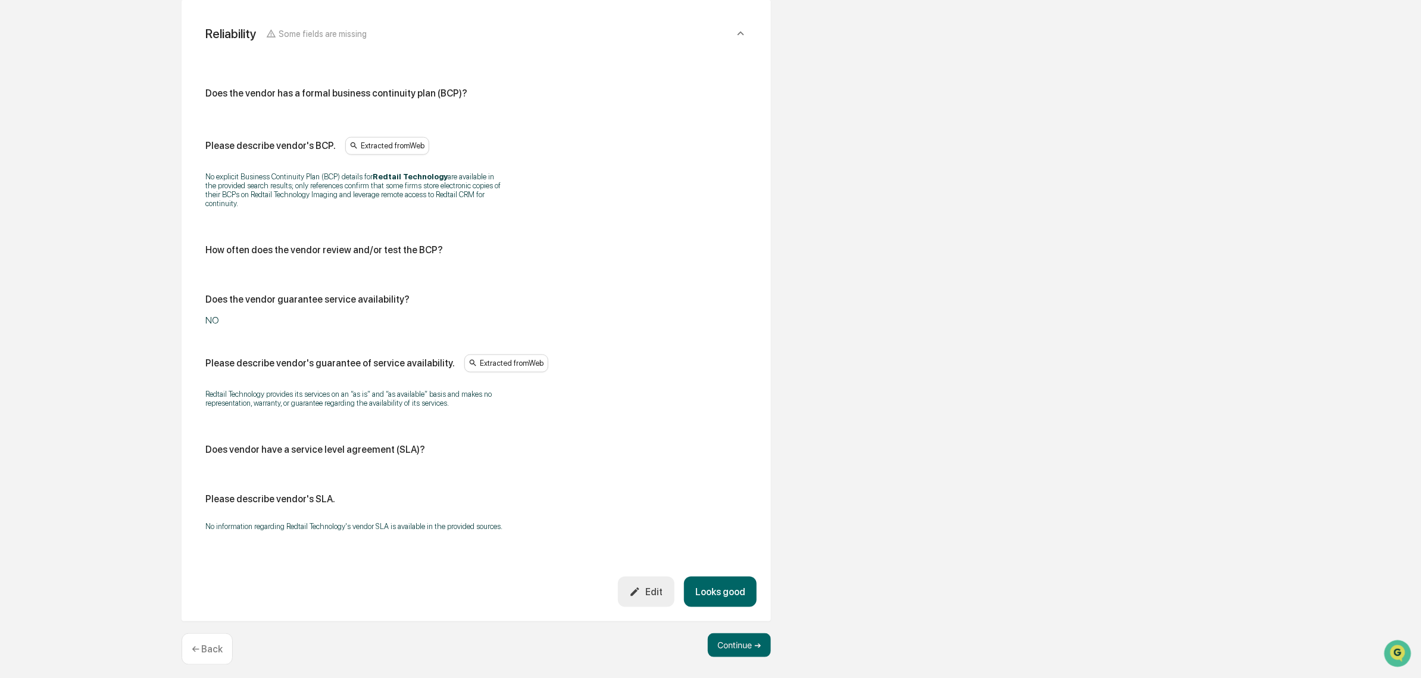
scroll to position [561, 0]
click at [740, 584] on button "Looks good" at bounding box center [720, 591] width 73 height 30
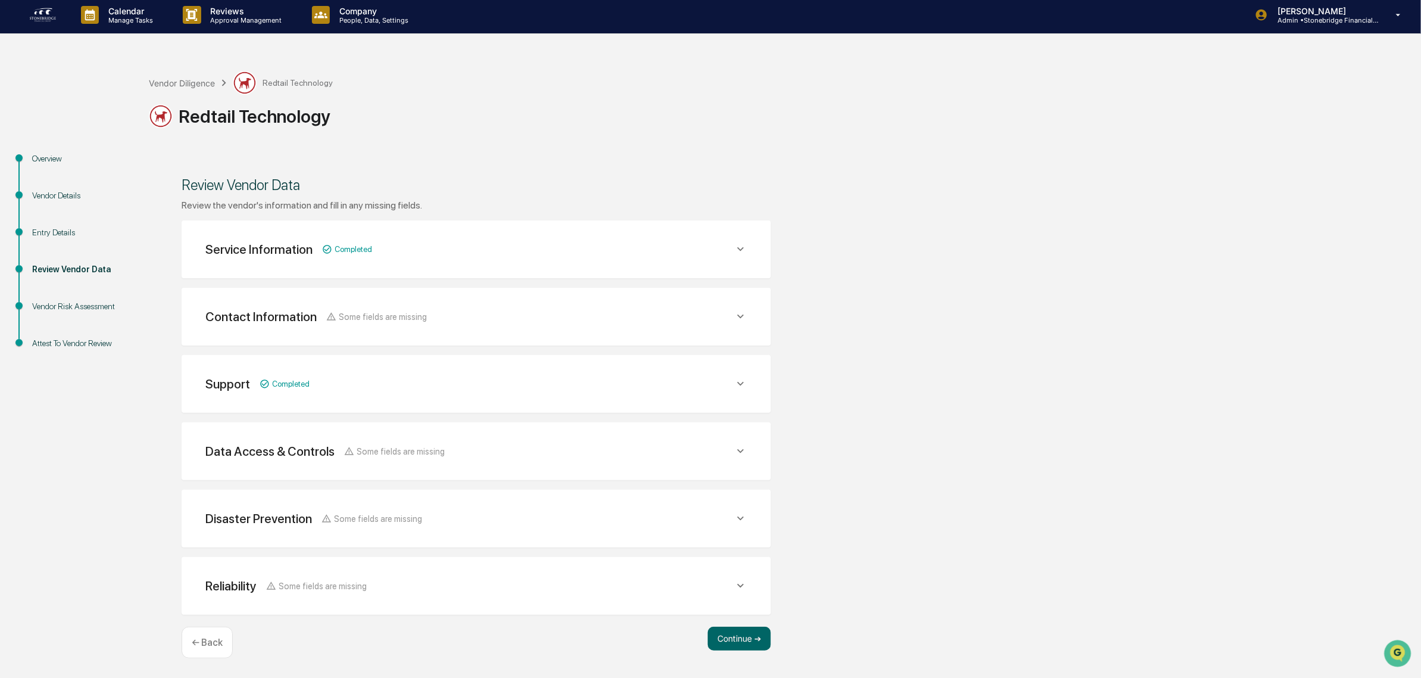
scroll to position [3, 0]
click at [747, 642] on button "Continue ➔" at bounding box center [739, 639] width 63 height 24
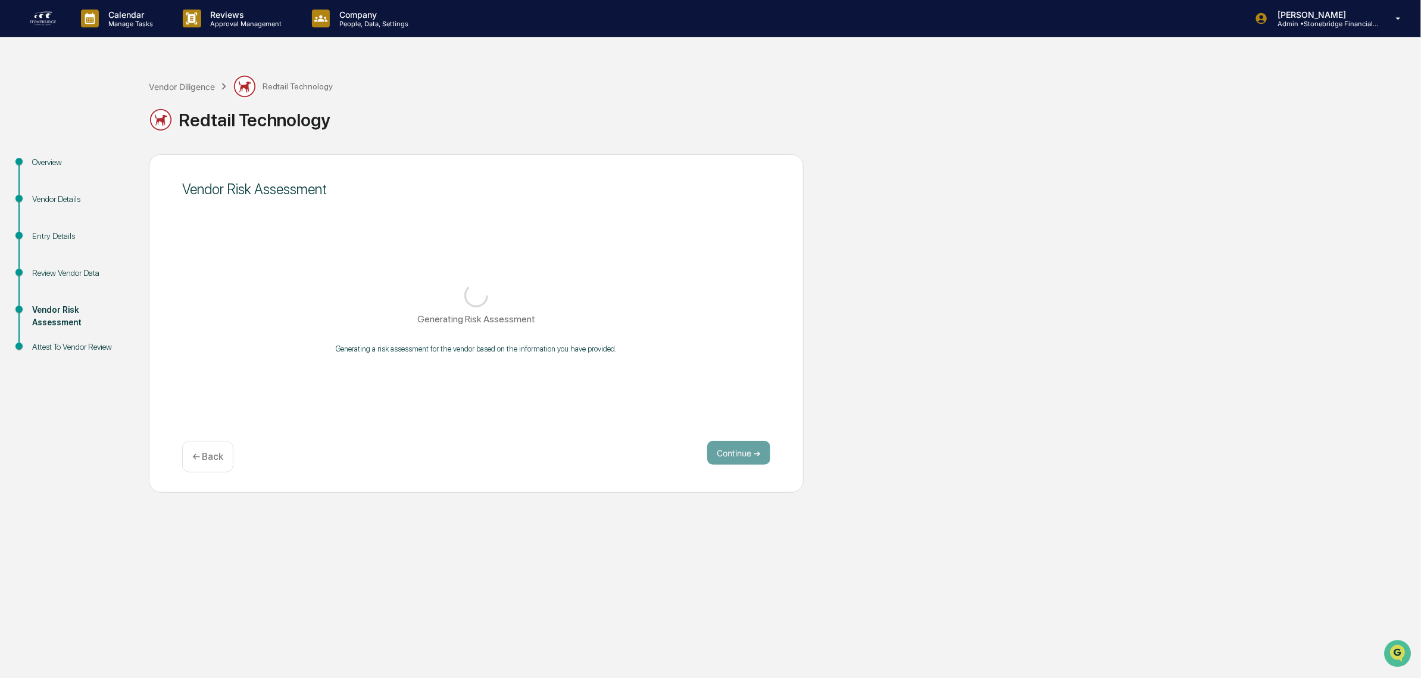
scroll to position [0, 0]
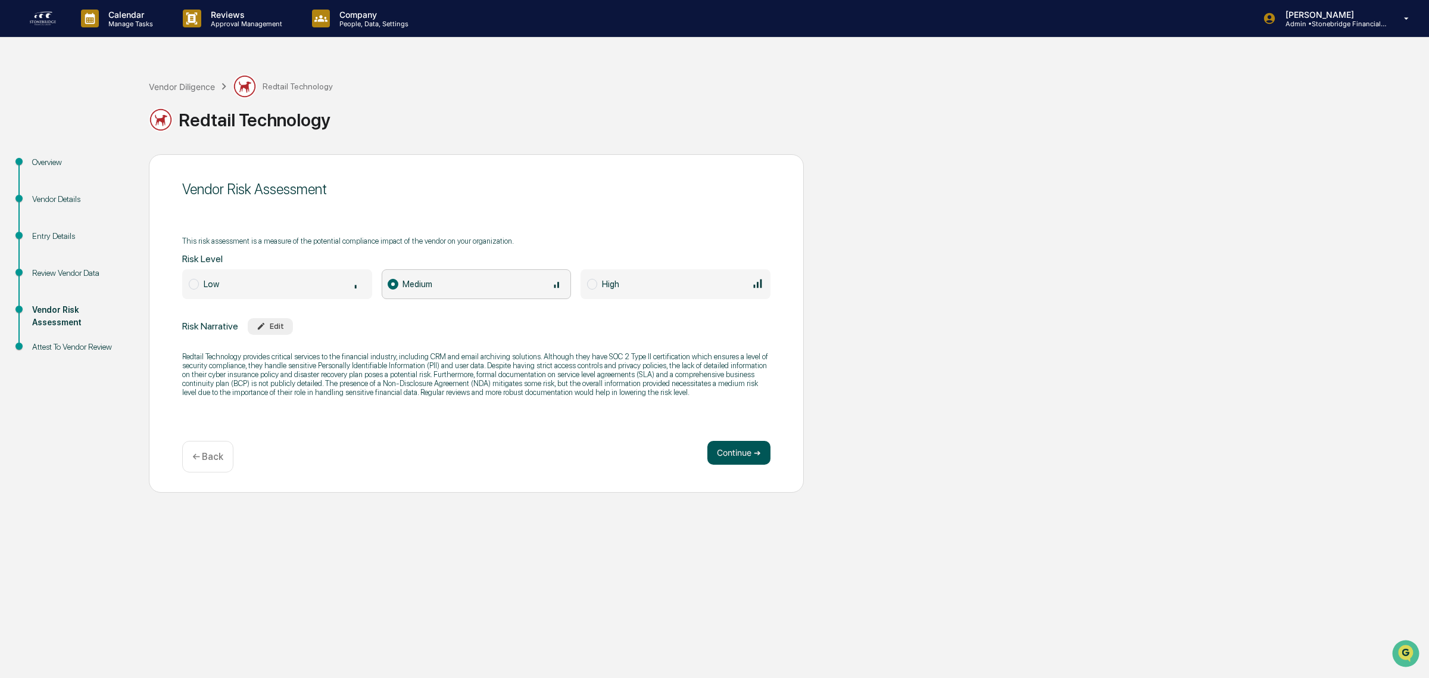
click at [737, 462] on button "Continue ➔" at bounding box center [738, 453] width 63 height 24
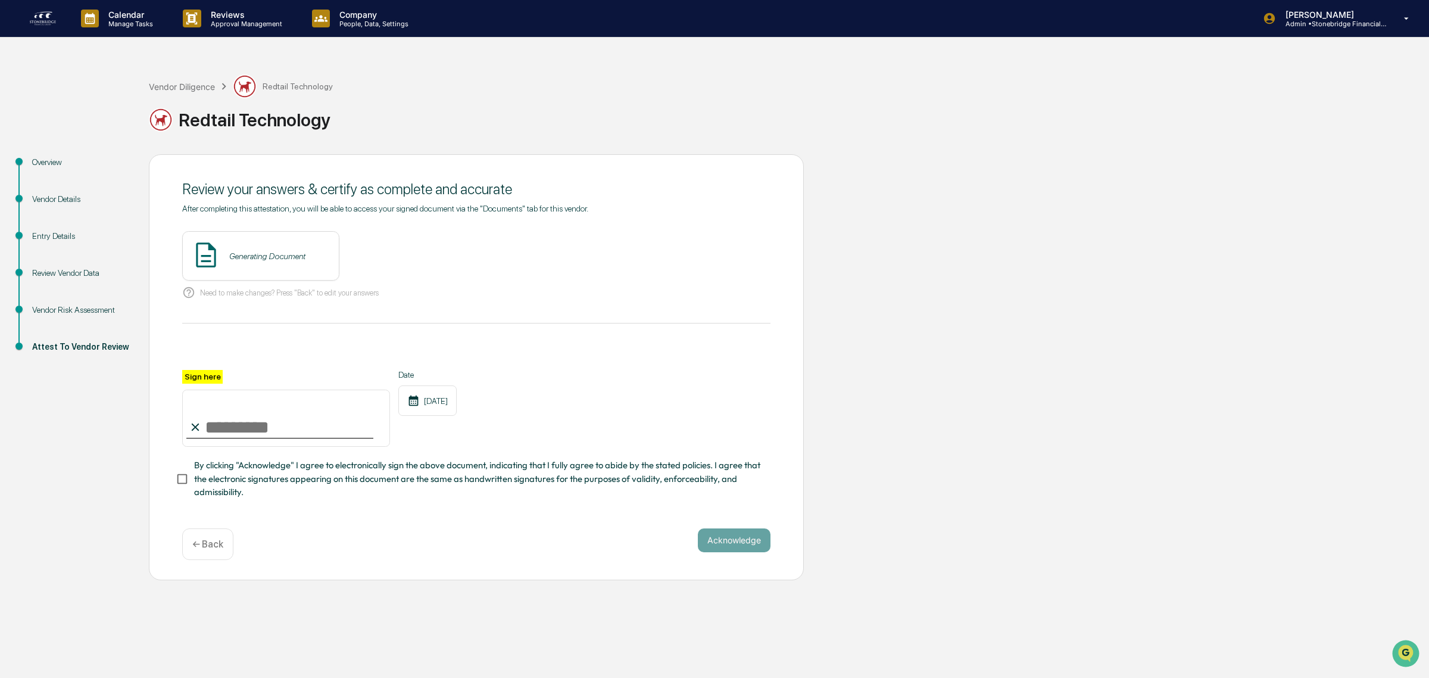
click at [294, 411] on input "Sign here" at bounding box center [286, 417] width 208 height 57
type input "**********"
click at [272, 454] on div "**********" at bounding box center [476, 434] width 588 height 129
click at [280, 474] on span "By clicking "Acknowledge" I agree to electronically sign the above document, in…" at bounding box center [477, 478] width 567 height 40
click at [384, 259] on button "View" at bounding box center [396, 256] width 31 height 19
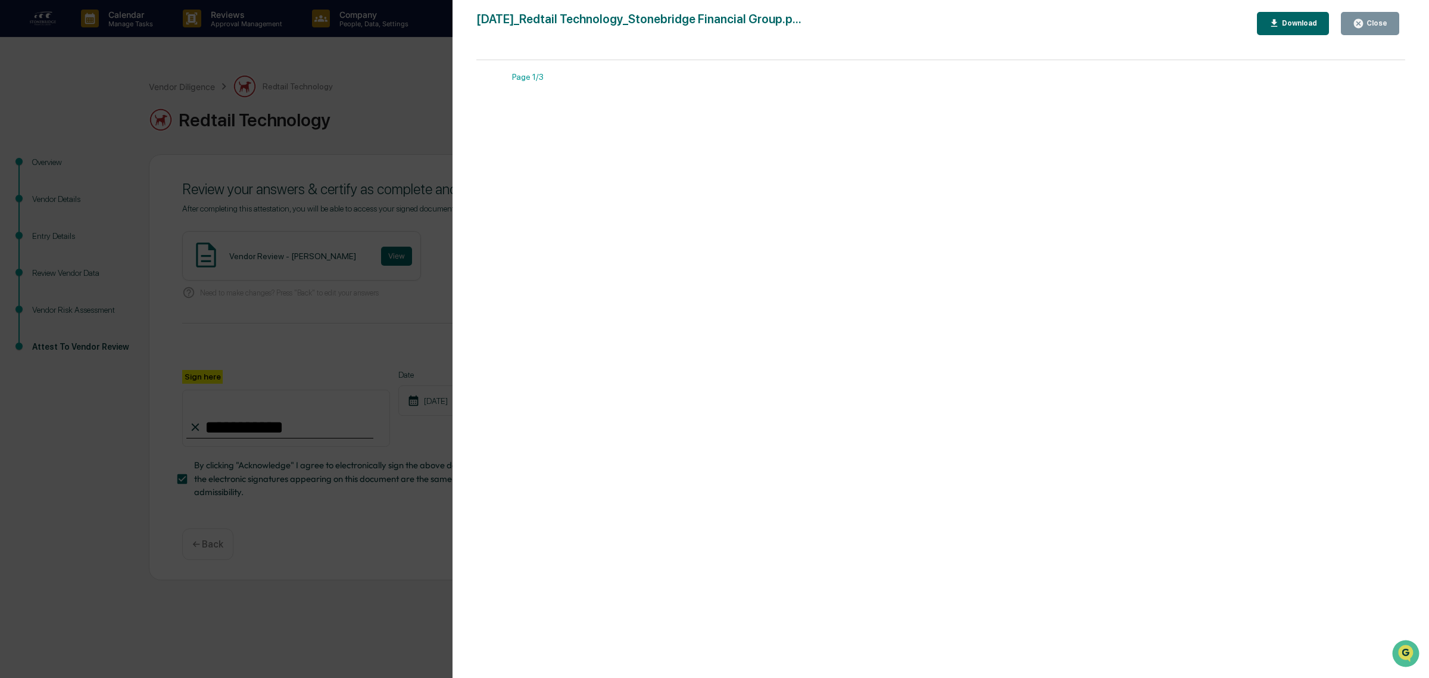
click at [1371, 23] on div "Close" at bounding box center [1375, 23] width 23 height 8
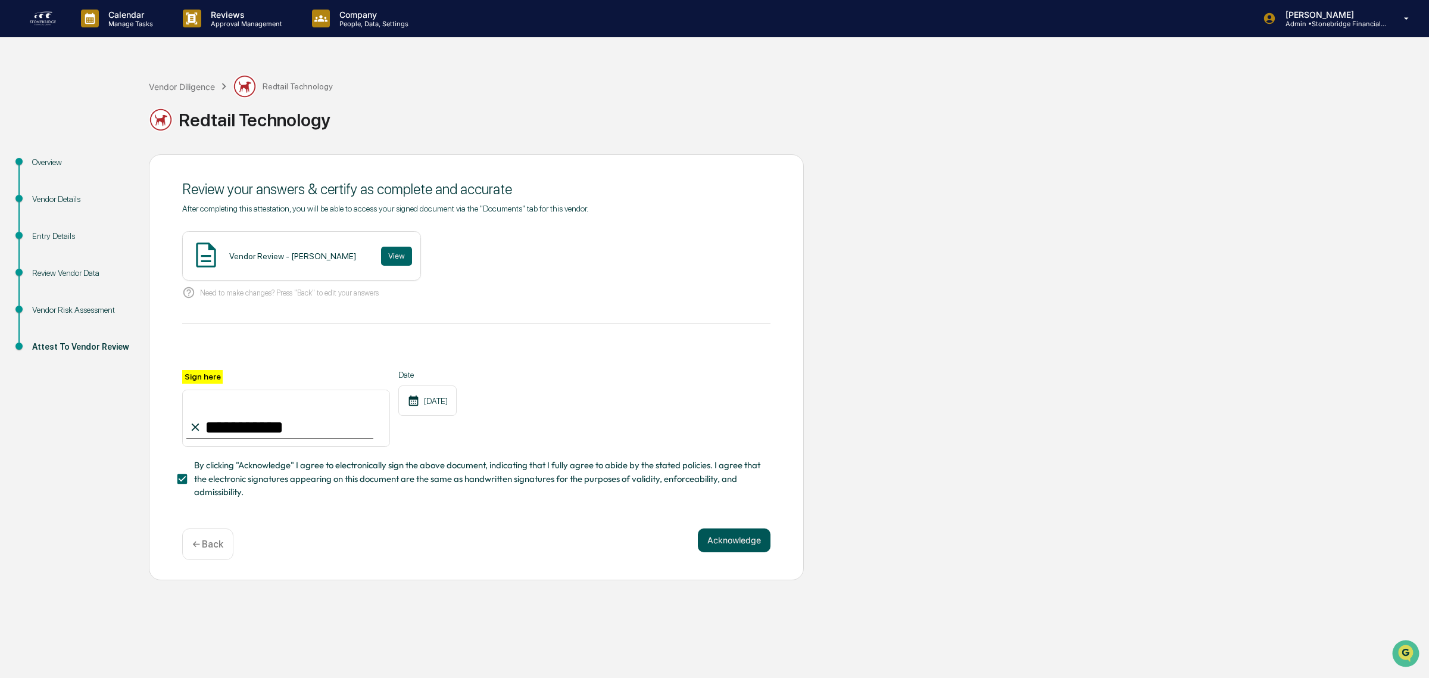
click at [725, 547] on button "Acknowledge" at bounding box center [734, 540] width 73 height 24
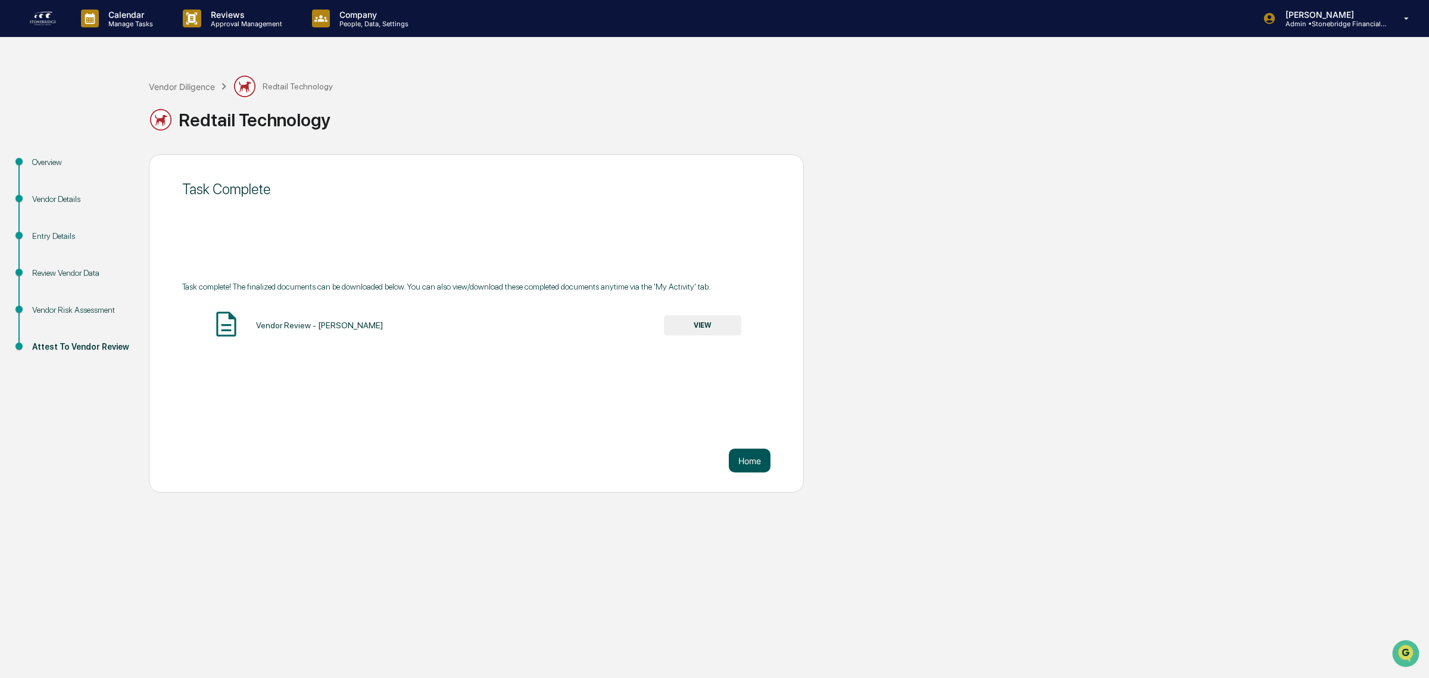
click at [755, 462] on button "Home" at bounding box center [750, 460] width 42 height 24
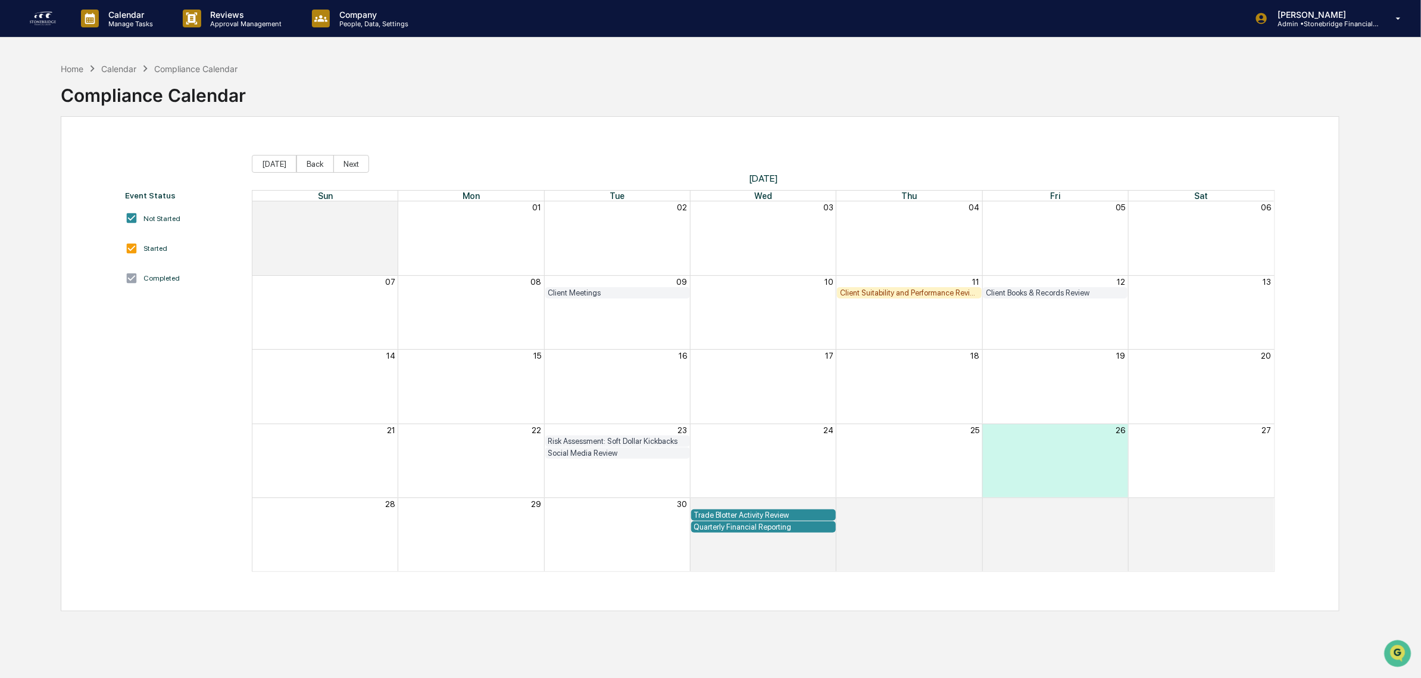
click at [37, 4] on link at bounding box center [50, 18] width 43 height 37
